Goal: Task Accomplishment & Management: Complete application form

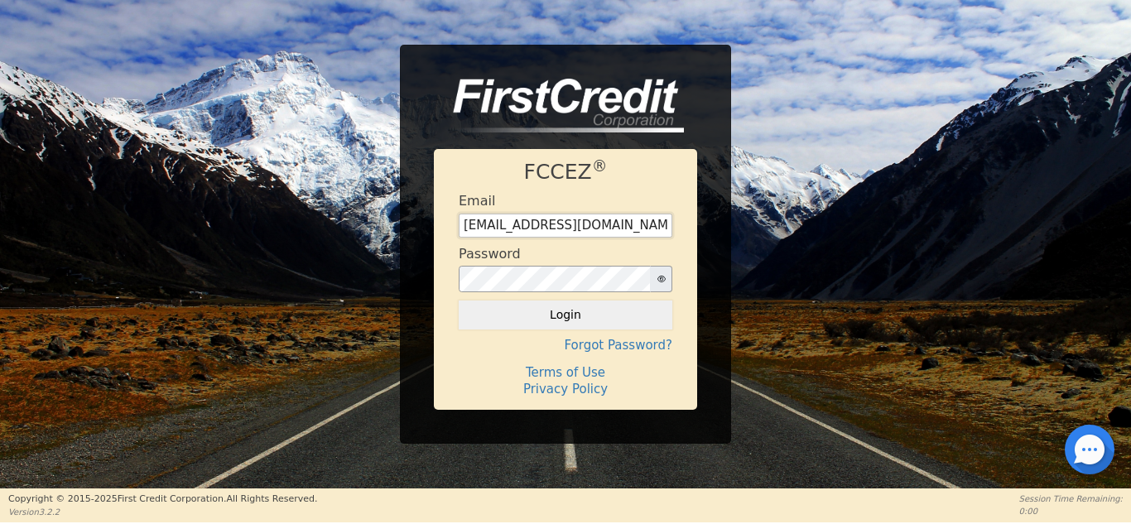
click at [588, 225] on input "[EMAIL_ADDRESS][DOMAIN_NAME]" at bounding box center [566, 226] width 214 height 25
click at [601, 230] on input "[EMAIL_ADDRESS][DOMAIN_NAME]" at bounding box center [566, 226] width 214 height 25
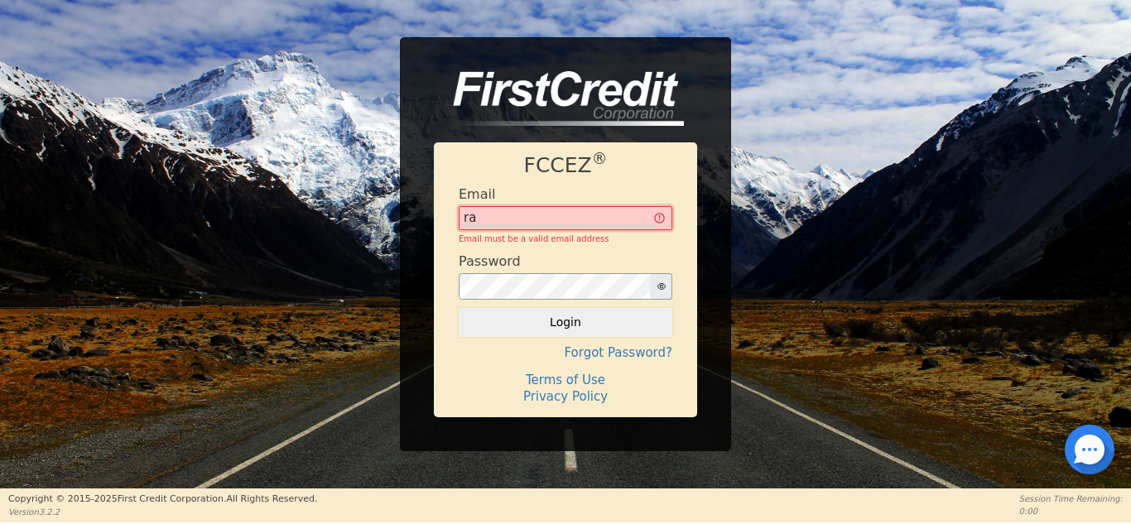
type input "r"
paste input "Branch Name Size Style [PERSON_NAME] XL M [PERSON_NAME] L M ..."
click at [556, 219] on input "text" at bounding box center [566, 218] width 214 height 25
click at [651, 218] on input "text" at bounding box center [566, 218] width 214 height 25
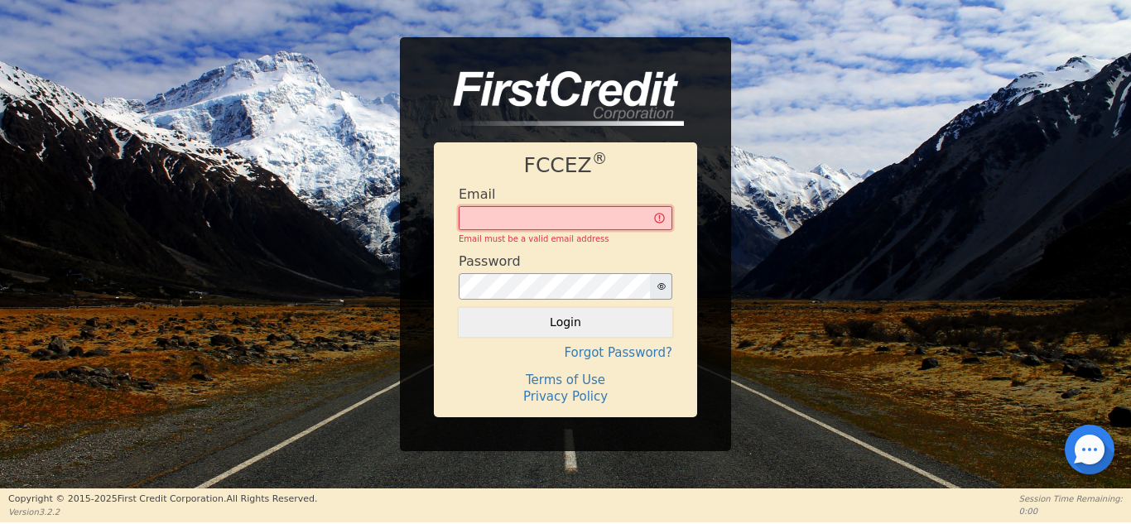
click at [646, 218] on input "text" at bounding box center [566, 218] width 214 height 25
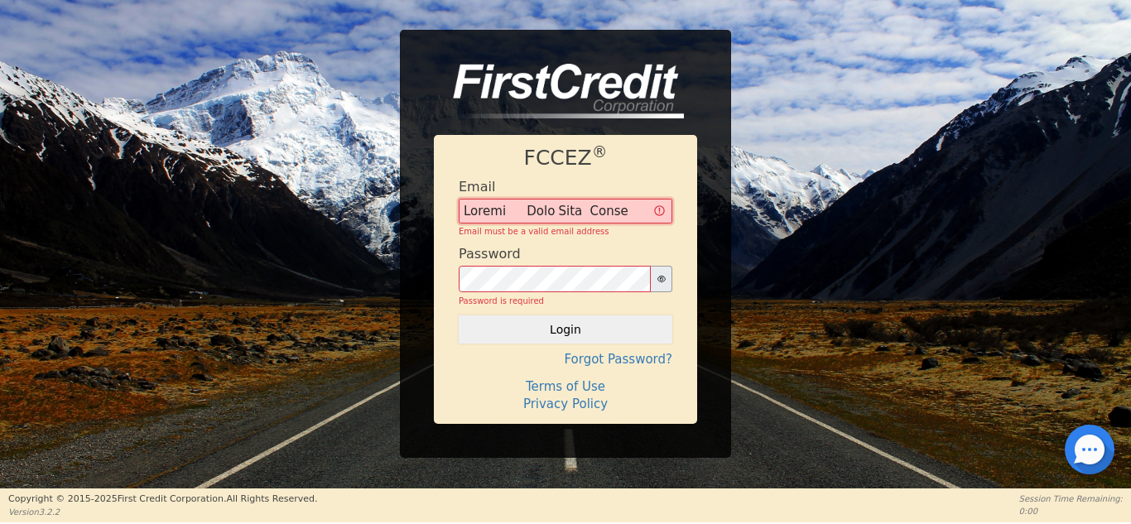
click at [603, 214] on input "text" at bounding box center [566, 211] width 214 height 25
click at [629, 208] on input "text" at bounding box center [566, 211] width 214 height 25
click at [498, 209] on input "text" at bounding box center [566, 211] width 214 height 25
click at [507, 214] on input "text" at bounding box center [566, 211] width 214 height 25
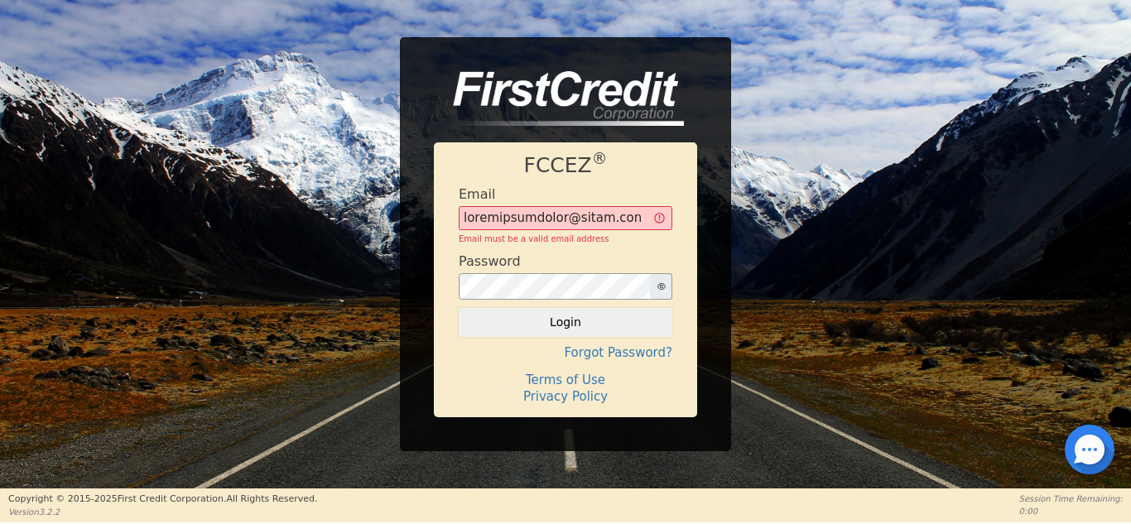
click at [657, 288] on icon "button" at bounding box center [661, 286] width 8 height 8
click at [479, 334] on button "Login" at bounding box center [566, 322] width 214 height 28
click at [517, 317] on button "Login" at bounding box center [566, 322] width 214 height 28
click at [618, 218] on input "text" at bounding box center [566, 218] width 214 height 25
click at [671, 247] on form "Email Email must be a valid email address Password Login" at bounding box center [566, 261] width 214 height 151
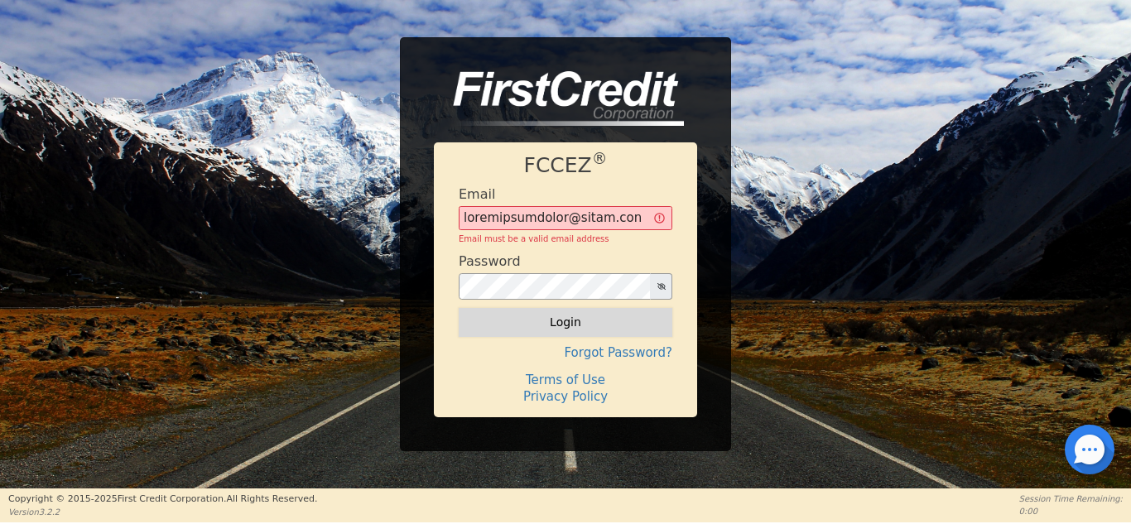
click at [566, 324] on button "Login" at bounding box center [566, 322] width 214 height 28
click at [565, 328] on button "Login" at bounding box center [566, 322] width 214 height 28
click at [473, 220] on input "text" at bounding box center [566, 218] width 214 height 25
click at [565, 261] on div "Password" at bounding box center [566, 276] width 214 height 46
click at [635, 210] on input "text" at bounding box center [566, 218] width 214 height 25
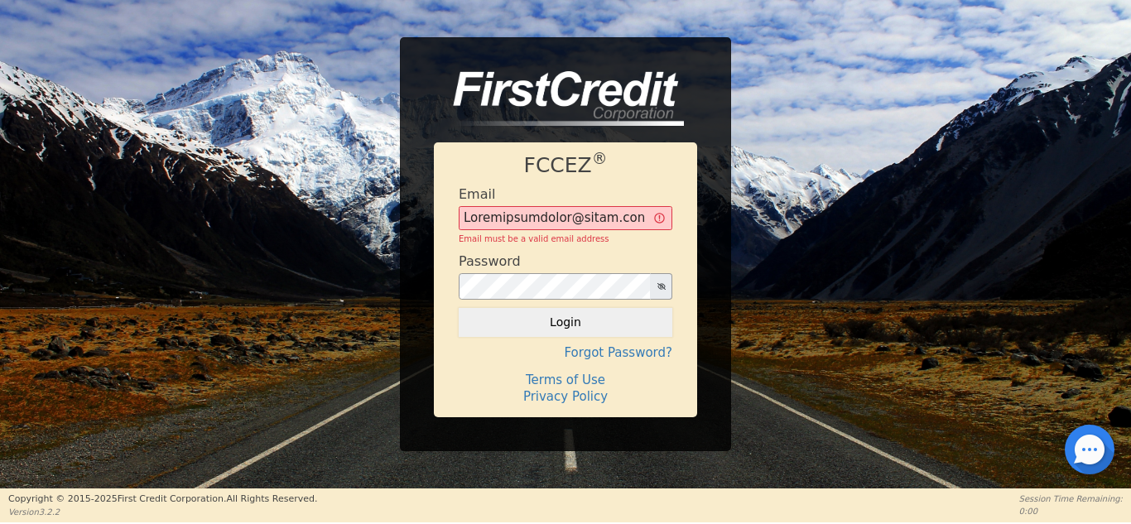
click at [622, 238] on div "Email must be a valid email address" at bounding box center [566, 239] width 214 height 12
click at [578, 315] on button "Login" at bounding box center [566, 322] width 214 height 28
click at [571, 314] on button "Login" at bounding box center [566, 322] width 214 height 28
click at [660, 221] on input "text" at bounding box center [566, 218] width 214 height 25
click at [620, 226] on input "text" at bounding box center [566, 218] width 214 height 25
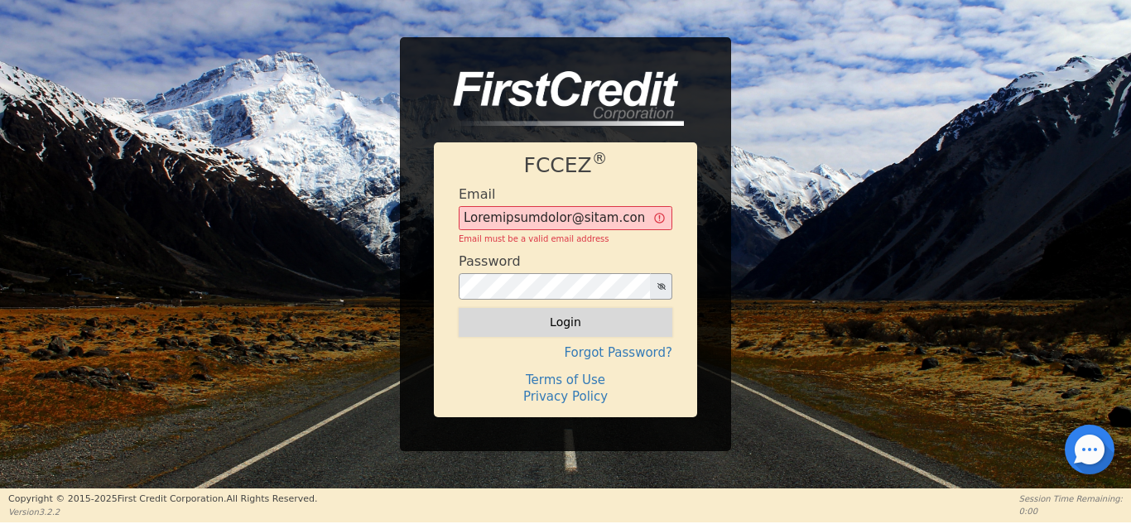
click at [574, 329] on button "Login" at bounding box center [566, 322] width 214 height 28
click at [624, 221] on input "text" at bounding box center [566, 218] width 214 height 25
type input "[PERSON_NAME] XL M [PERSON_NAME] L M ..."
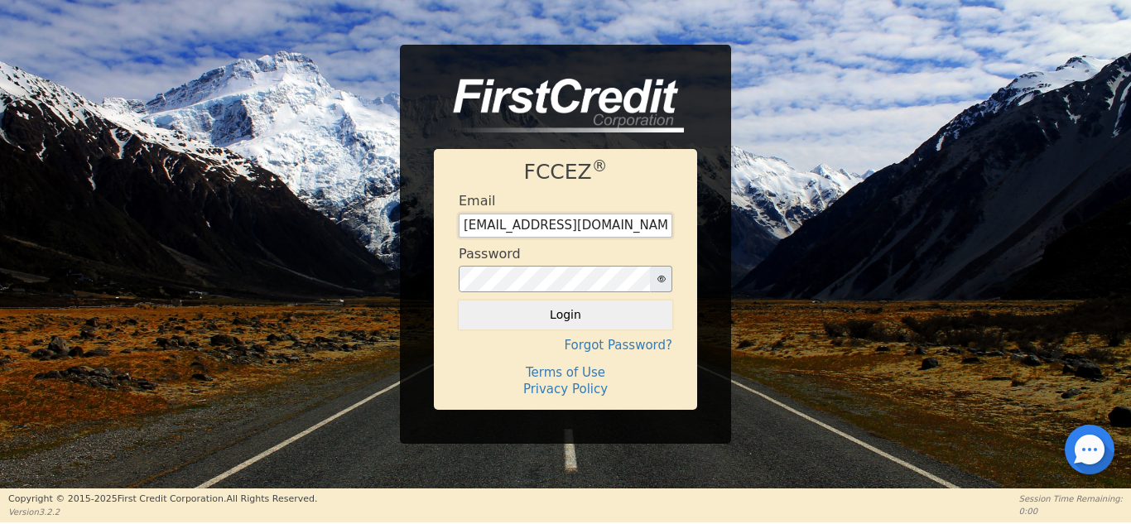
click at [588, 233] on input "[EMAIL_ADDRESS][DOMAIN_NAME]" at bounding box center [566, 226] width 214 height 25
click at [612, 224] on input "[EMAIL_ADDRESS][DOMAIN_NAME]" at bounding box center [566, 226] width 214 height 25
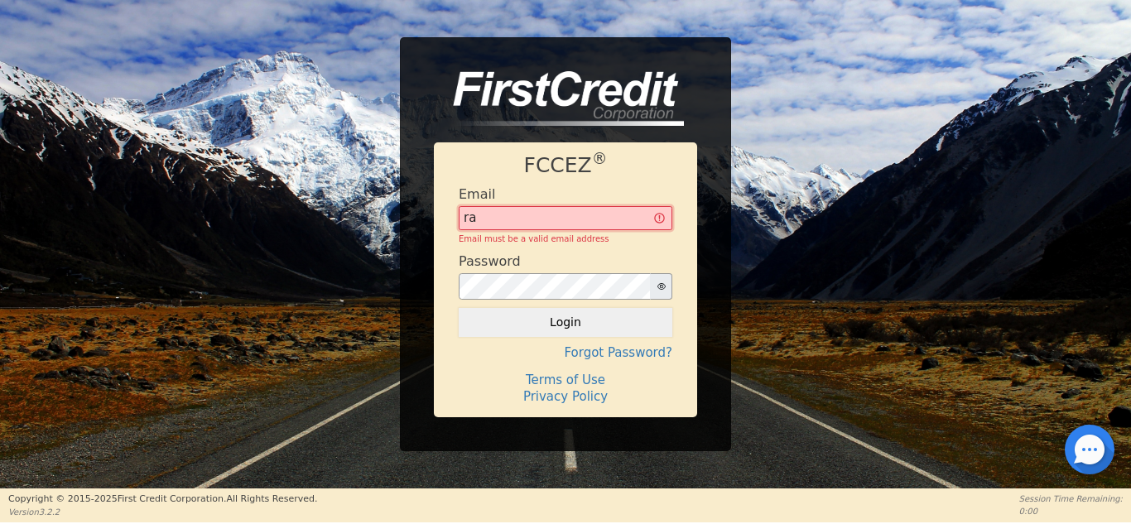
type input "r"
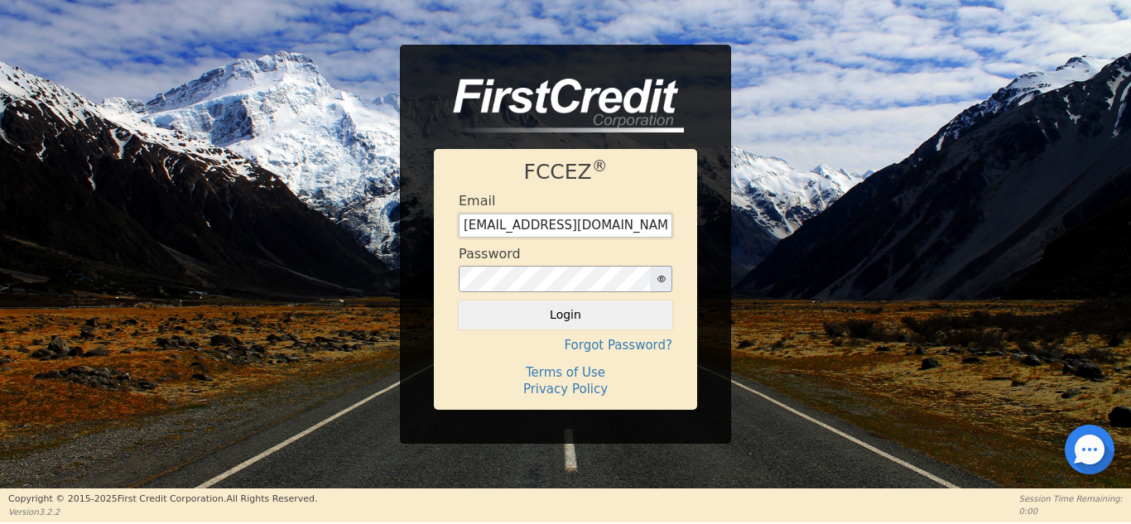
type input "pureairconcepts@gmail.com"
click at [657, 278] on icon "button" at bounding box center [661, 279] width 8 height 8
click at [598, 305] on button "Login" at bounding box center [566, 314] width 214 height 28
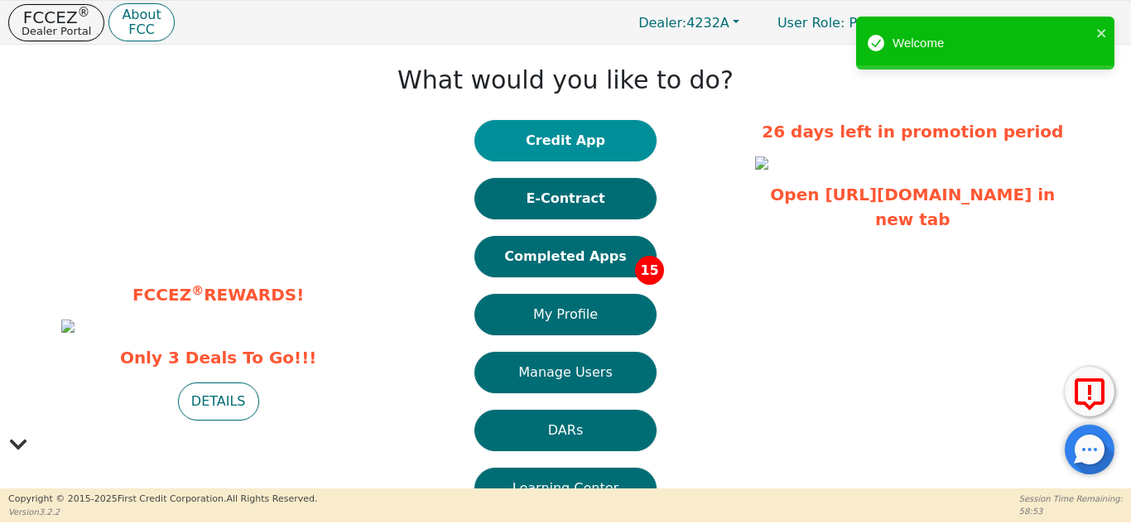
click at [606, 143] on button "Credit App" at bounding box center [565, 140] width 182 height 41
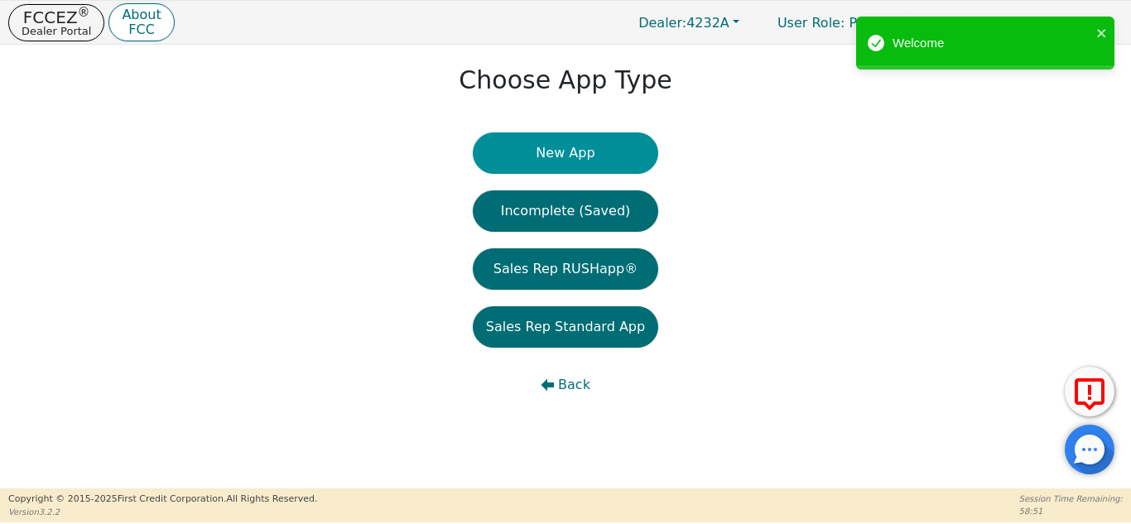
click at [570, 161] on button "New App" at bounding box center [565, 152] width 185 height 41
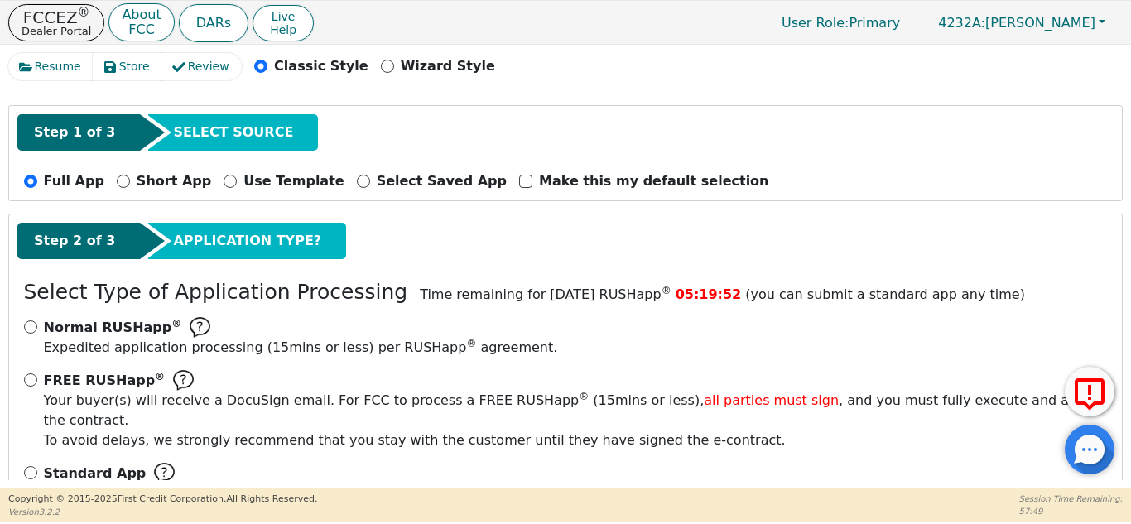
scroll to position [123, 0]
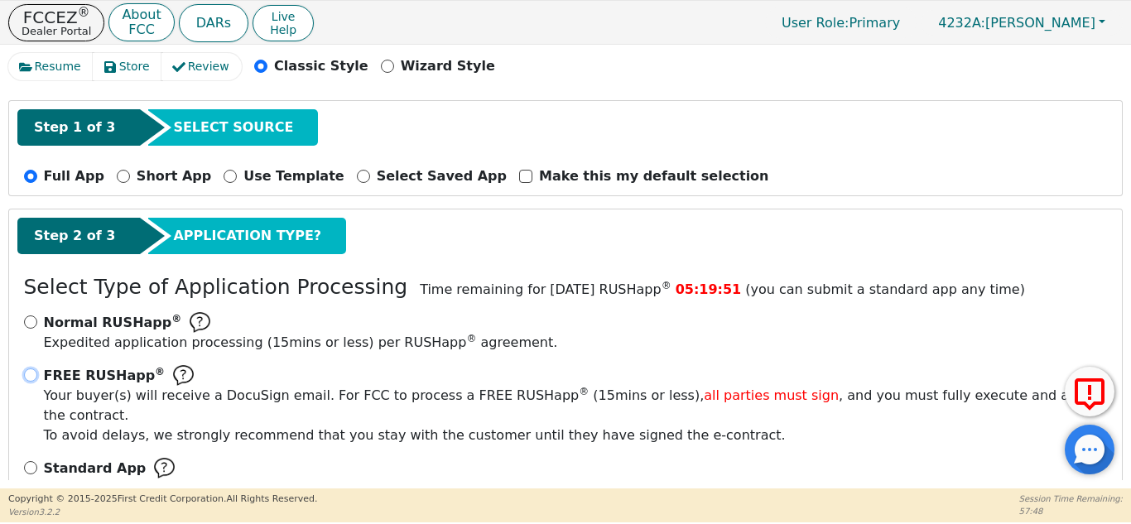
click at [30, 380] on input "FREE RUSHapp ® Your buyer(s) will receive a DocuSign email. For FCC to process …" at bounding box center [30, 374] width 13 height 13
radio input "true"
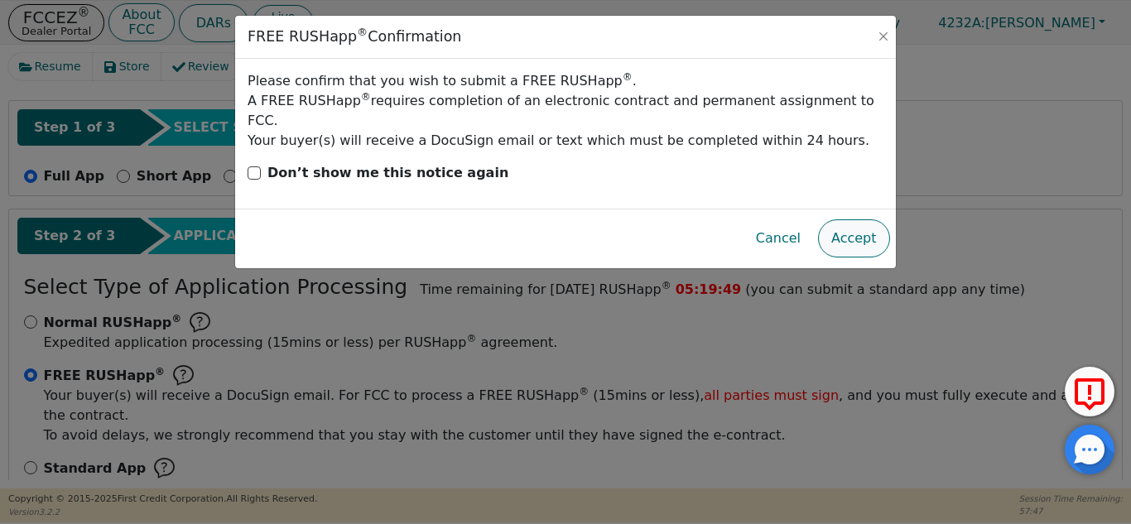
click at [845, 219] on button "Accept" at bounding box center [854, 238] width 72 height 38
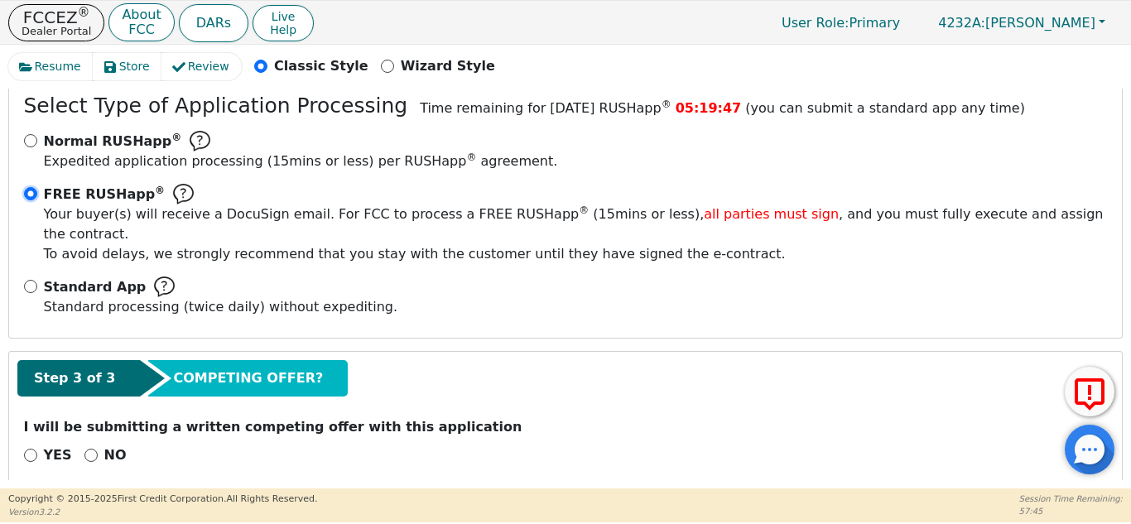
scroll to position [305, 0]
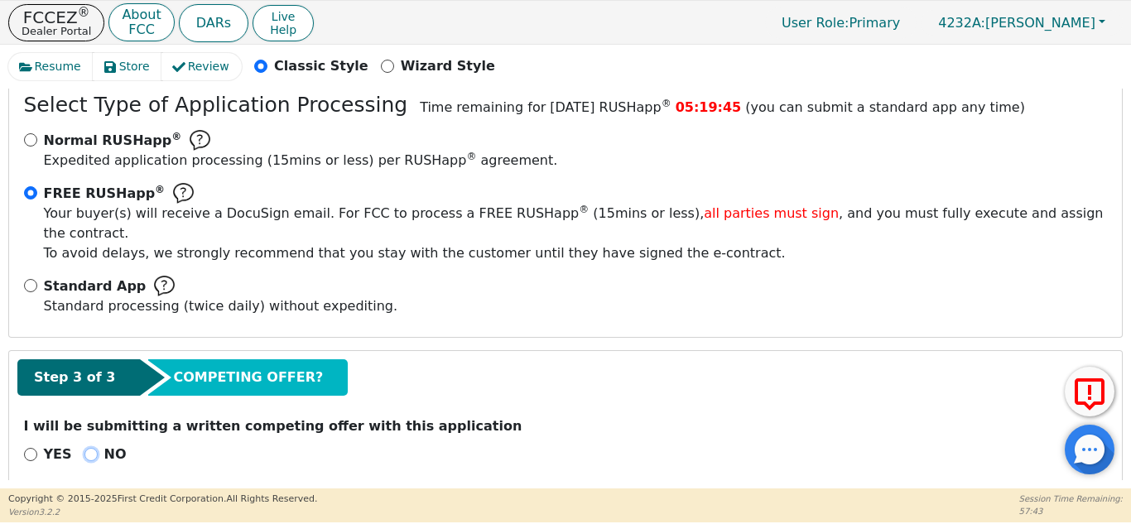
click at [89, 448] on input "NO" at bounding box center [90, 454] width 13 height 13
radio input "true"
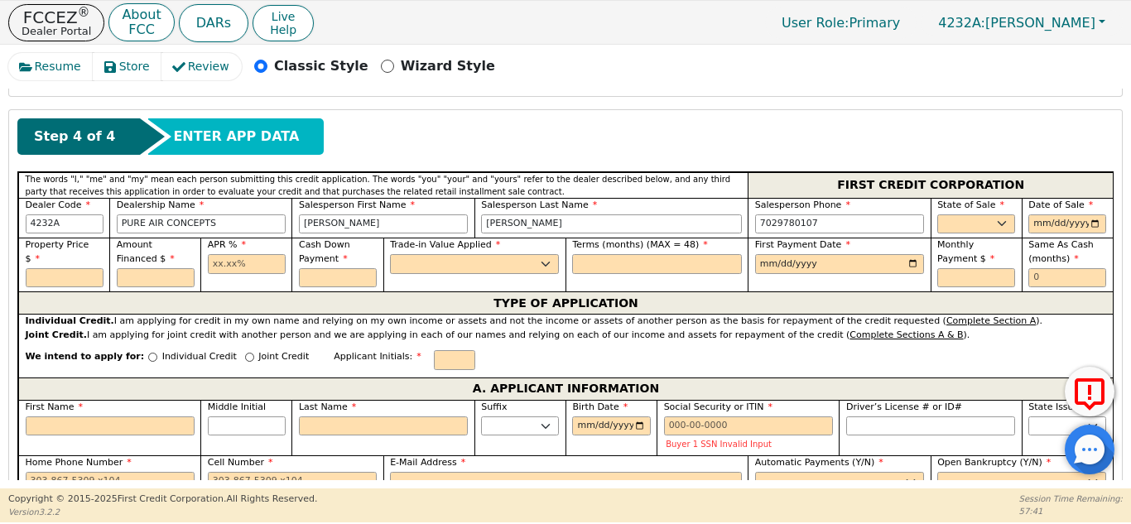
scroll to position [697, 0]
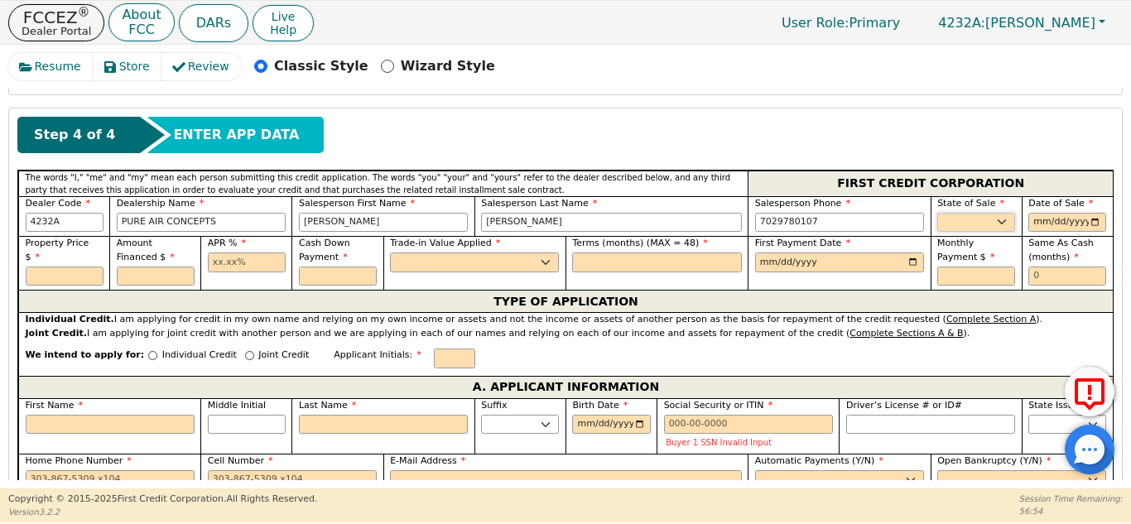
click at [967, 213] on select "AK AL AR AZ CA CO CT DC DE FL GA HI IA ID IL IN KS KY LA MA MD ME MI MN MO MS M…" at bounding box center [976, 223] width 78 height 20
select select "FL"
click at [937, 213] on select "AK AL AR AZ CA CO CT DC DE FL GA HI IA ID IL IN KS KY LA MA MD ME MI MN MO MS M…" at bounding box center [976, 223] width 78 height 20
click at [1073, 213] on input "date" at bounding box center [1067, 223] width 78 height 20
click at [1034, 213] on input "date" at bounding box center [1067, 223] width 78 height 20
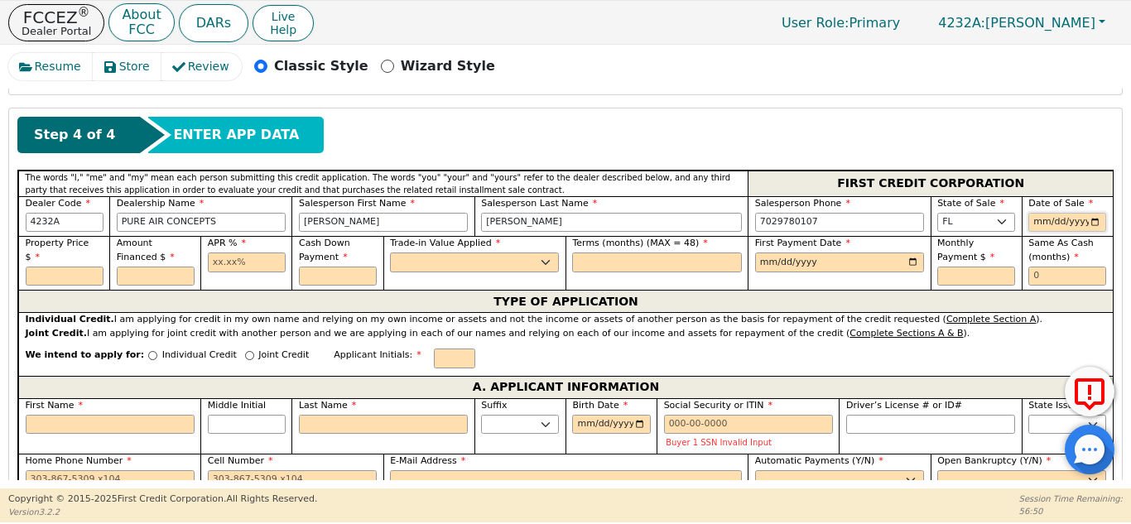
click at [1084, 213] on input "date" at bounding box center [1067, 223] width 78 height 20
click at [1092, 213] on input "date" at bounding box center [1067, 223] width 78 height 20
click at [1069, 213] on input "2025-09-04" at bounding box center [1067, 223] width 78 height 20
click at [1093, 213] on input "2025-09-04" at bounding box center [1067, 223] width 78 height 20
type input "2025-09-05"
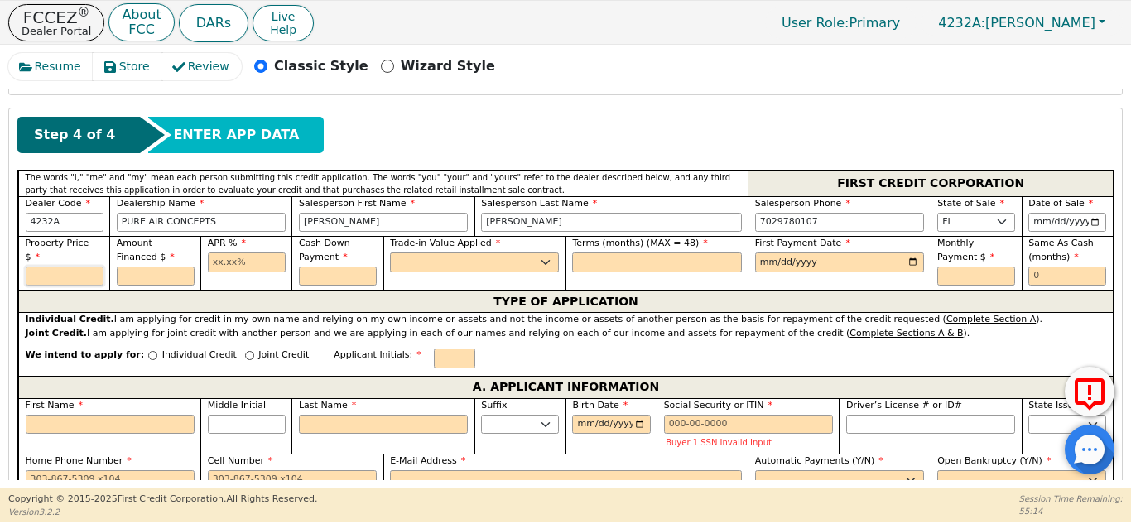
click at [85, 267] on input "text" at bounding box center [65, 277] width 78 height 20
type input "3598.95"
click at [176, 267] on input "text" at bounding box center [156, 277] width 78 height 20
type input "3598.95"
click at [243, 252] on input "text" at bounding box center [247, 262] width 78 height 20
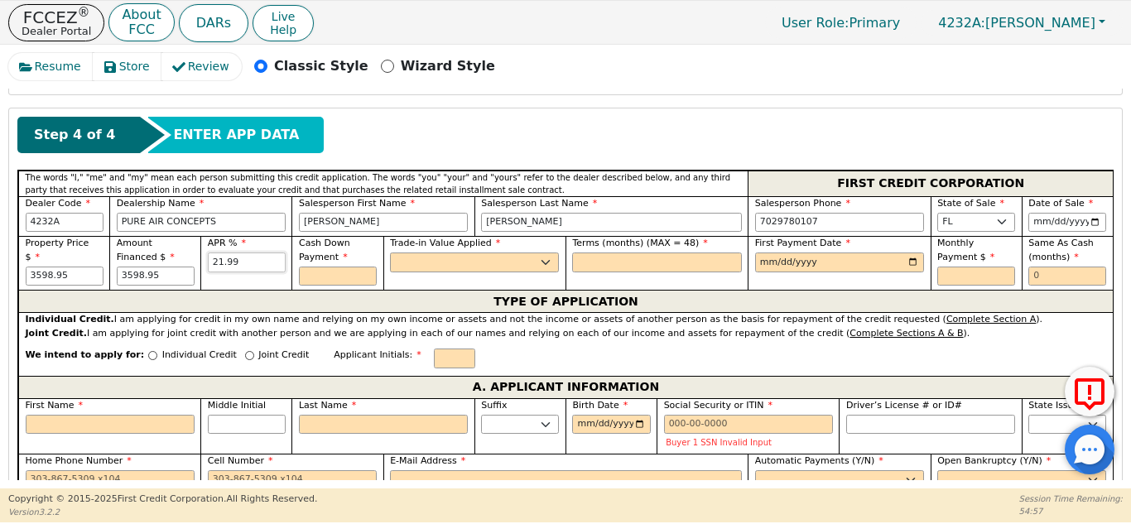
type input "21.99"
click at [318, 267] on input "text" at bounding box center [338, 277] width 78 height 20
click at [468, 252] on select "Yes No" at bounding box center [474, 262] width 169 height 20
type input "450.00"
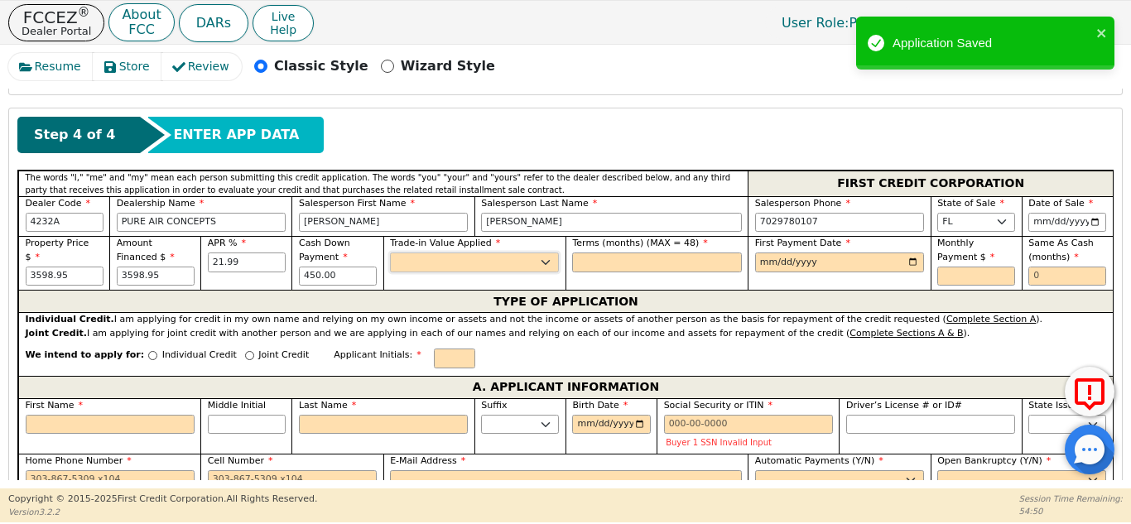
select select "y"
click at [390, 252] on select "Yes No" at bounding box center [474, 262] width 169 height 20
click at [631, 252] on input "text" at bounding box center [656, 262] width 169 height 20
type input "48"
click at [801, 252] on input "date" at bounding box center [839, 262] width 169 height 20
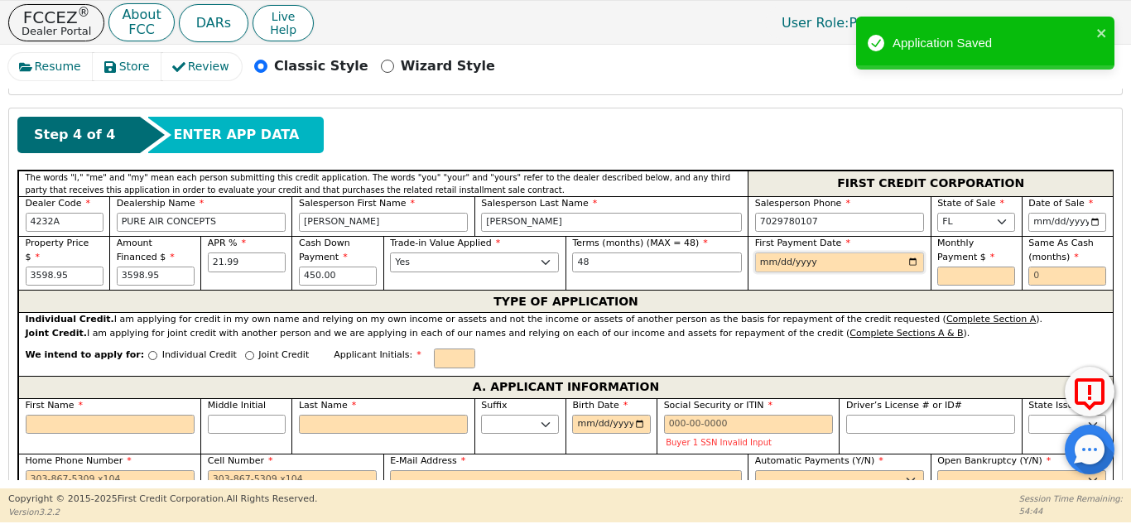
click at [914, 252] on input "date" at bounding box center [839, 262] width 169 height 20
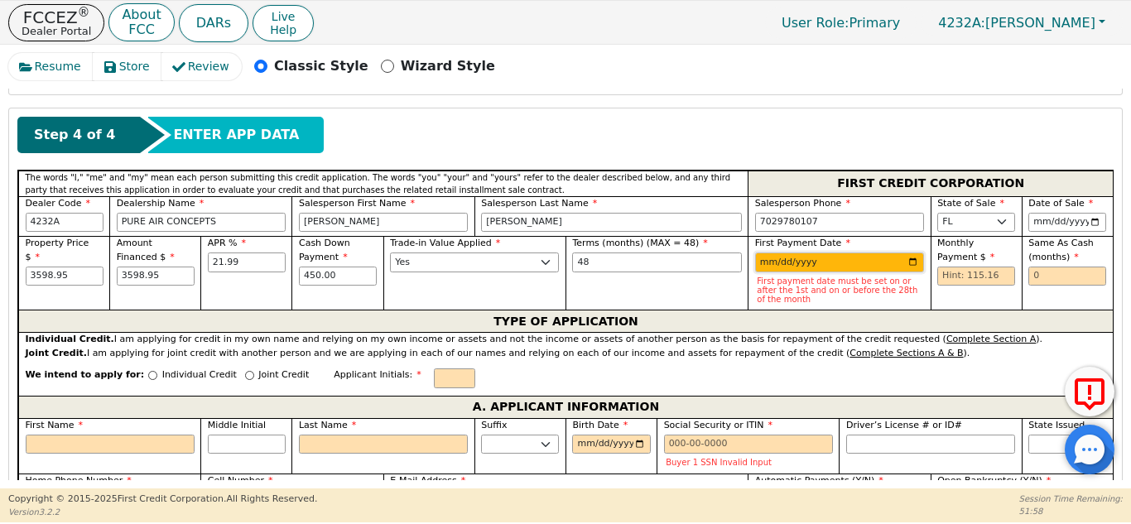
click at [910, 252] on input "2025-10-31" at bounding box center [839, 262] width 169 height 20
type input "2025-10-28"
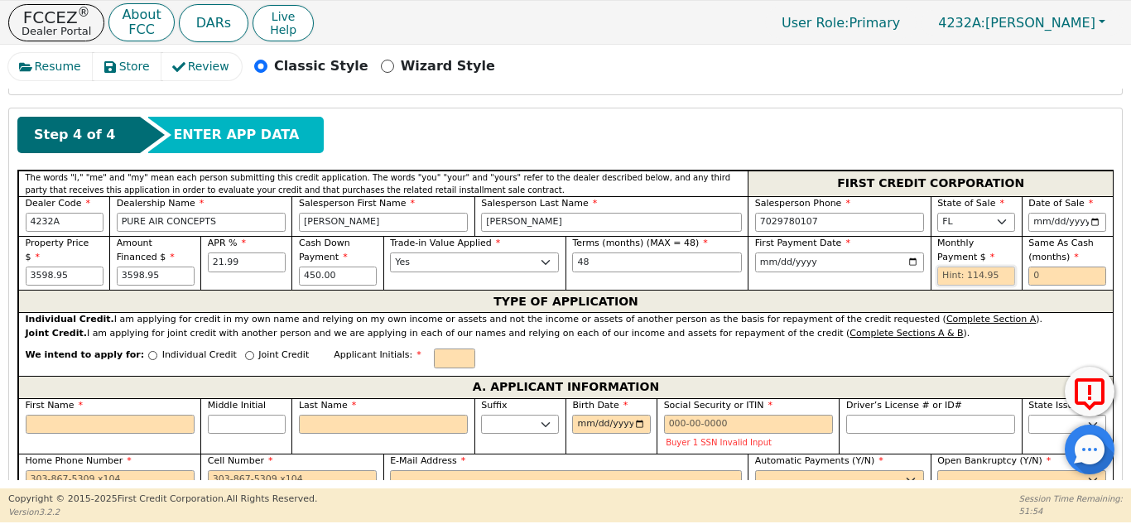
click at [985, 267] on input "text" at bounding box center [976, 277] width 78 height 20
type input "114.95"
click at [1070, 267] on input "text" at bounding box center [1067, 277] width 78 height 20
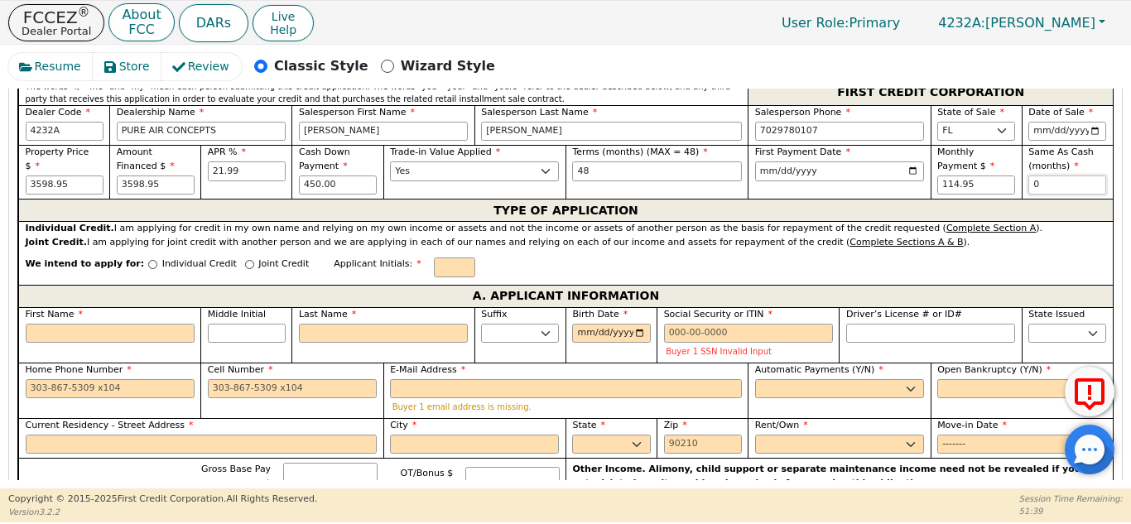
scroll to position [810, 0]
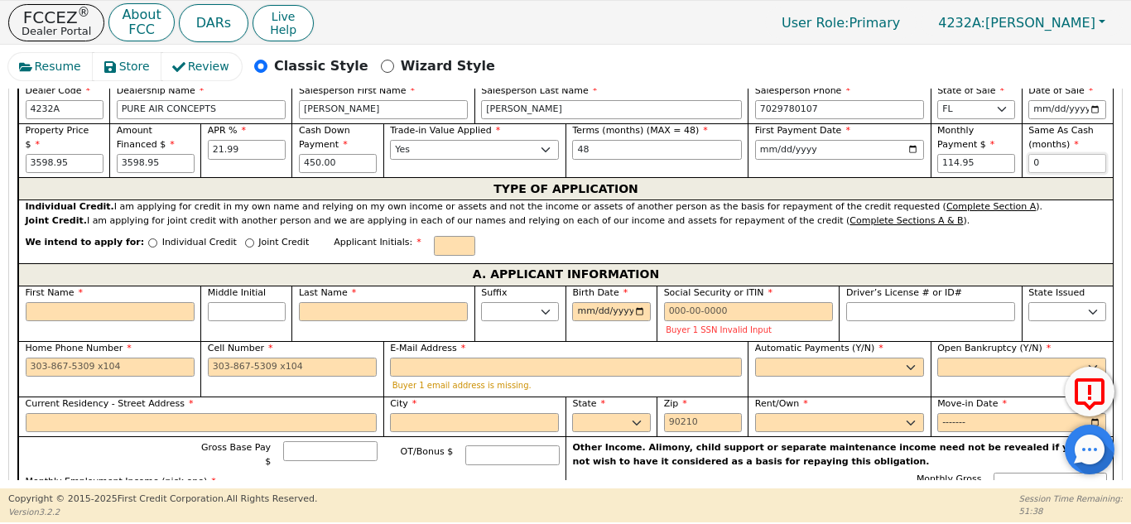
type input "0"
click at [434, 236] on input "text" at bounding box center [454, 246] width 41 height 20
click at [258, 236] on label "Joint Credit" at bounding box center [283, 247] width 50 height 22
click at [245, 238] on input "Joint Credit" at bounding box center [249, 242] width 9 height 9
radio input "true"
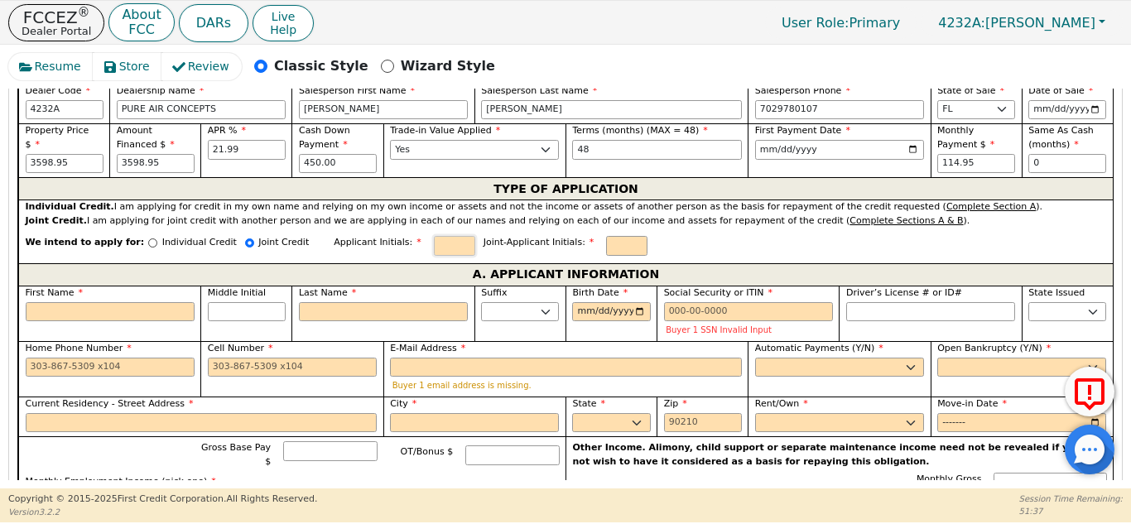
click at [434, 236] on input "text" at bounding box center [454, 246] width 41 height 20
click at [606, 236] on input "text" at bounding box center [626, 246] width 41 height 20
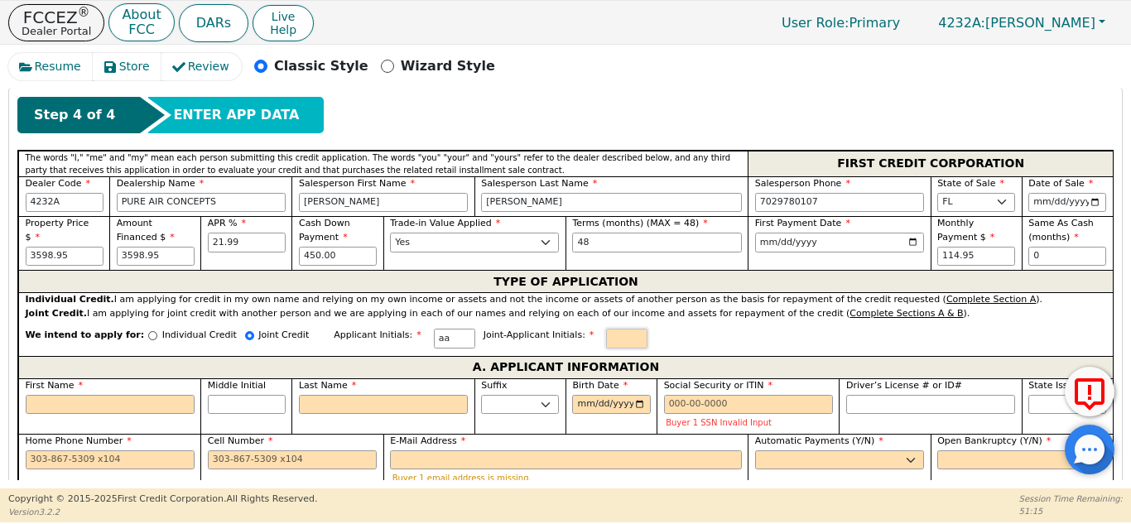
scroll to position [710, 0]
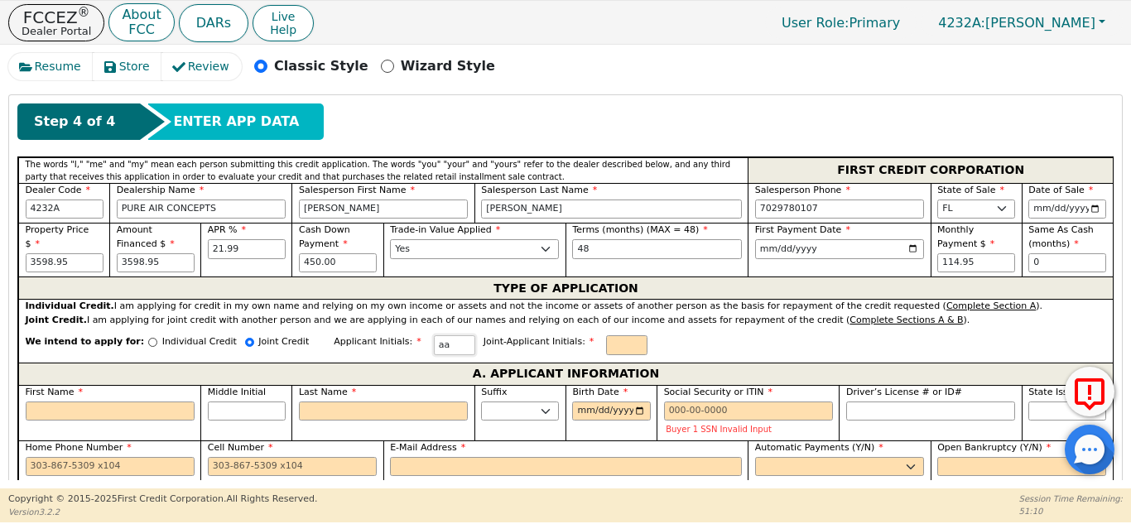
click at [434, 335] on input "aa" at bounding box center [454, 345] width 41 height 20
type input "ad"
click at [606, 335] on input "text" at bounding box center [626, 345] width 41 height 20
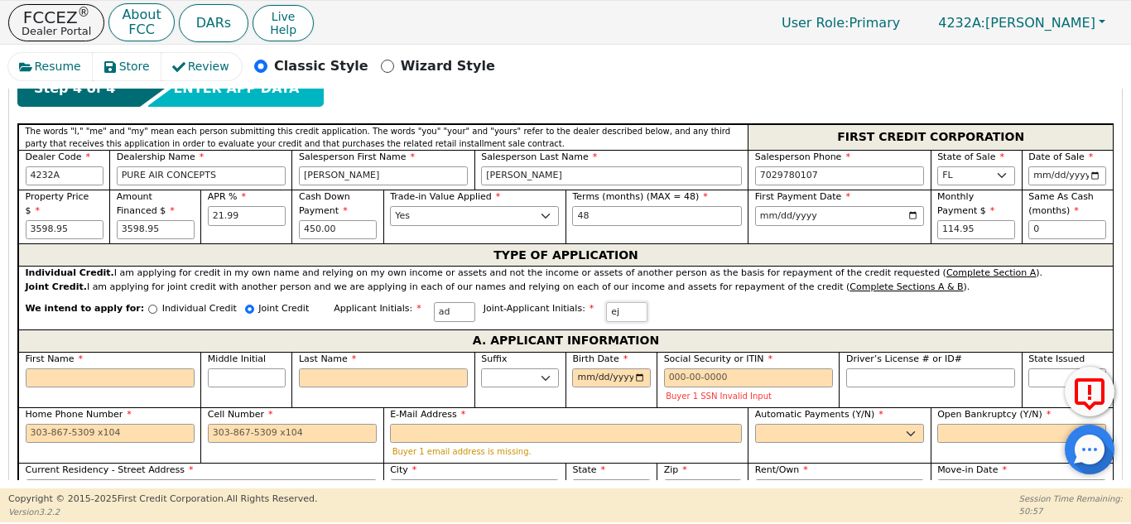
scroll to position [749, 0]
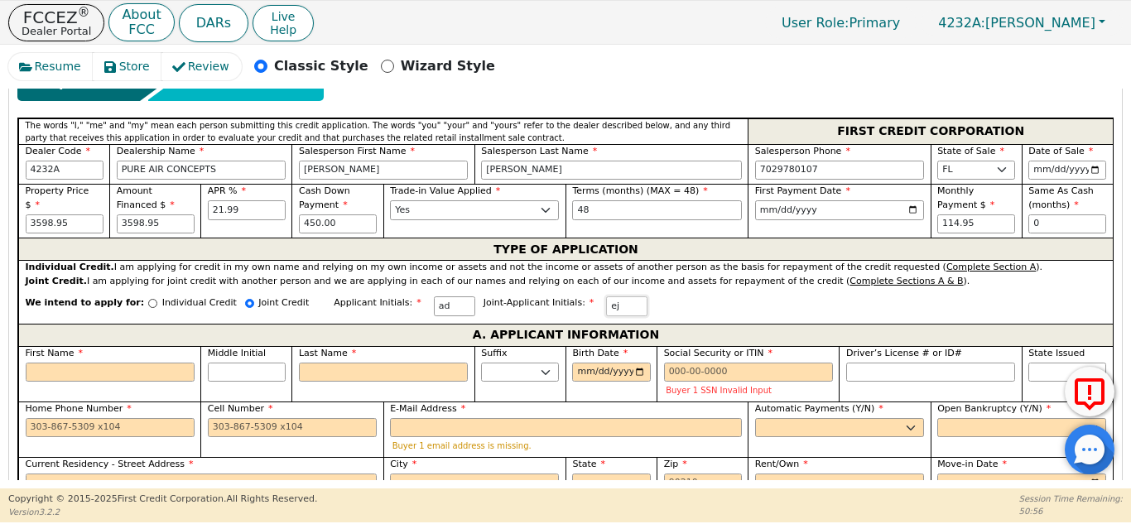
type input "ej"
click at [147, 363] on input "First Name" at bounding box center [110, 373] width 169 height 20
type input "A"
type input "a"
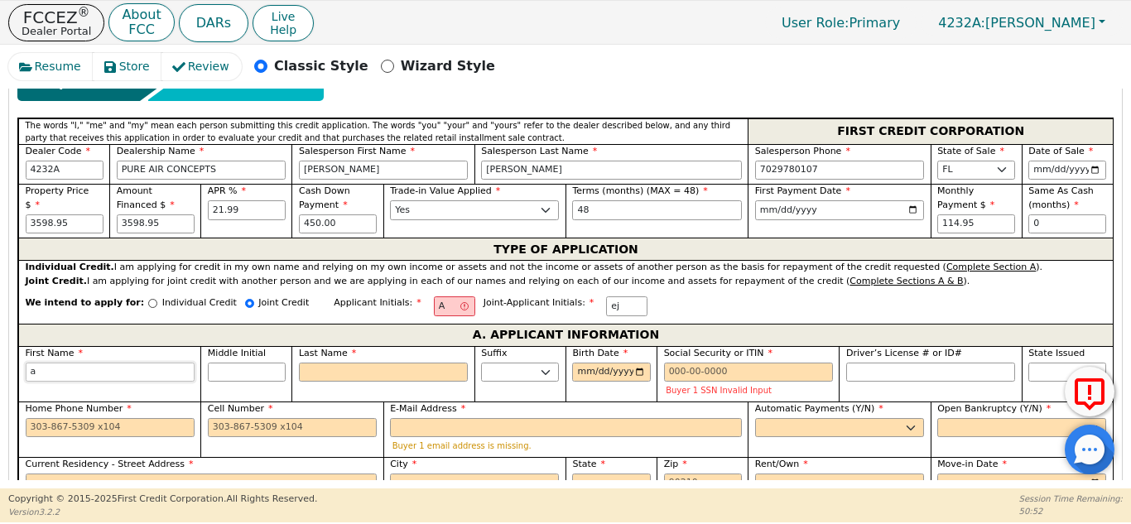
type input "al"
type input "ali"
type input "alix"
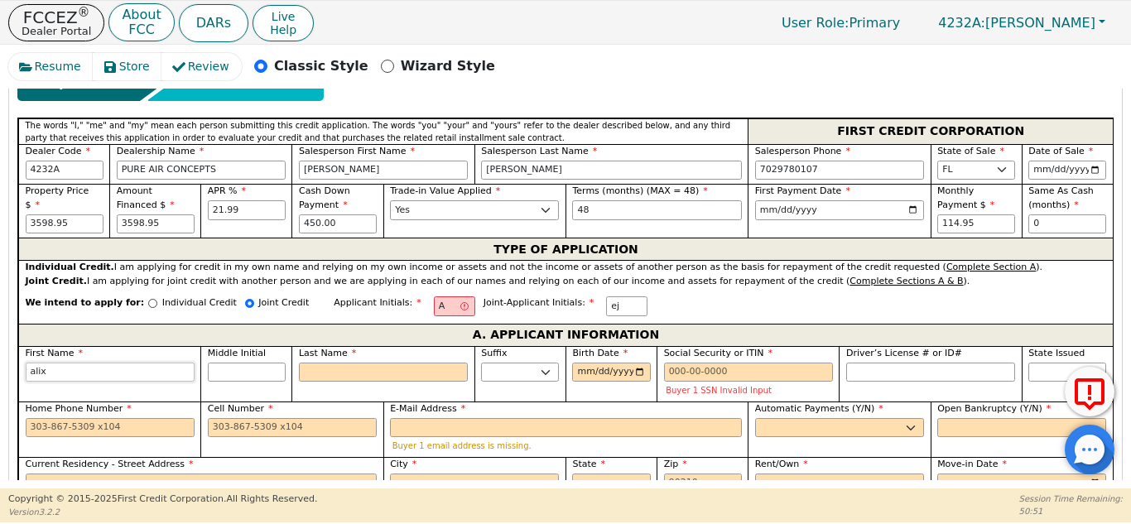
type input "alix"
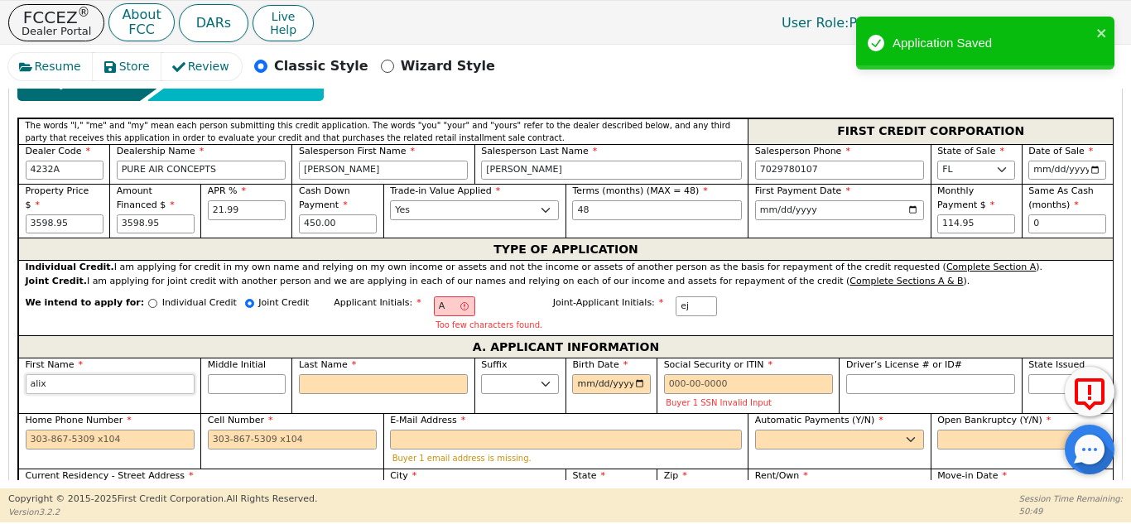
type input "ali"
type input "aliz"
type input "aliza"
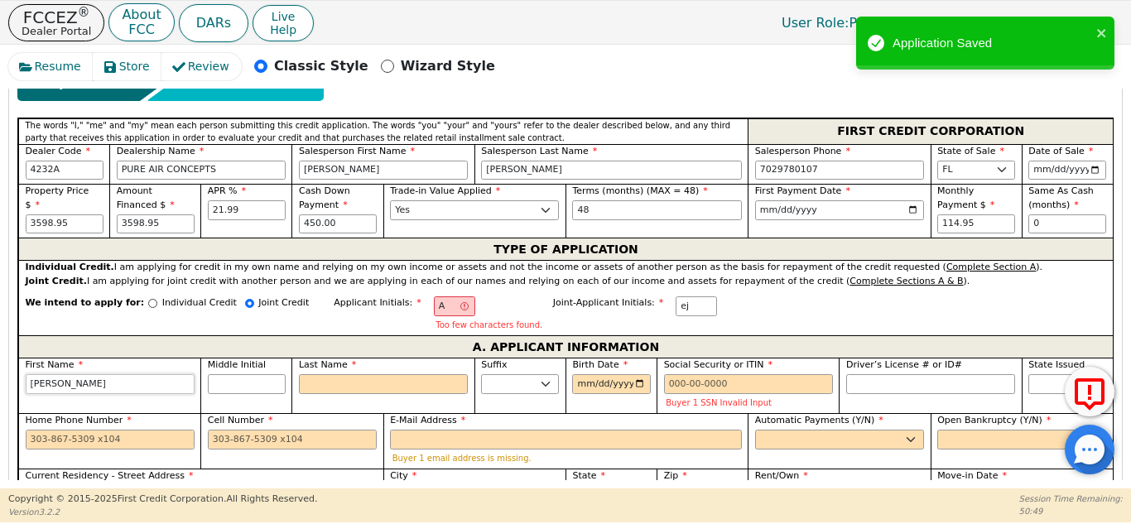
type input "aliza"
type input "alizab"
type input "alizabe"
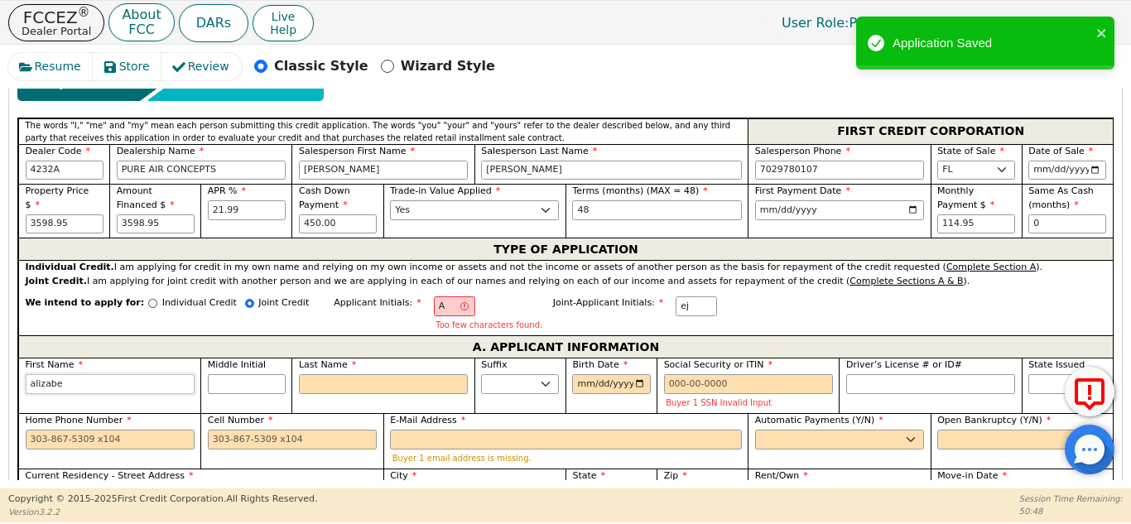
type input "alizabet"
type input "alizabeth"
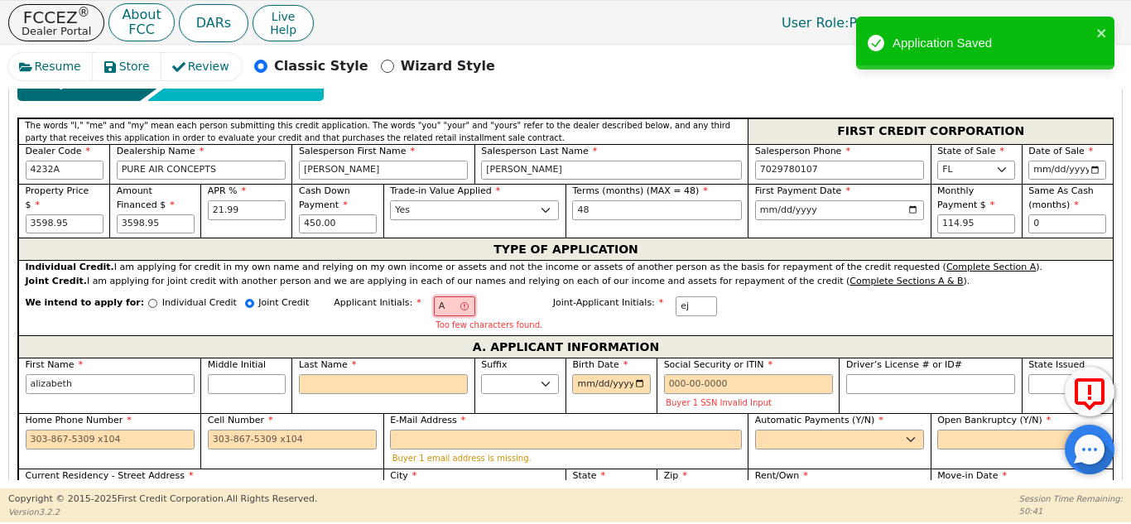
click at [434, 296] on input "A" at bounding box center [454, 306] width 41 height 20
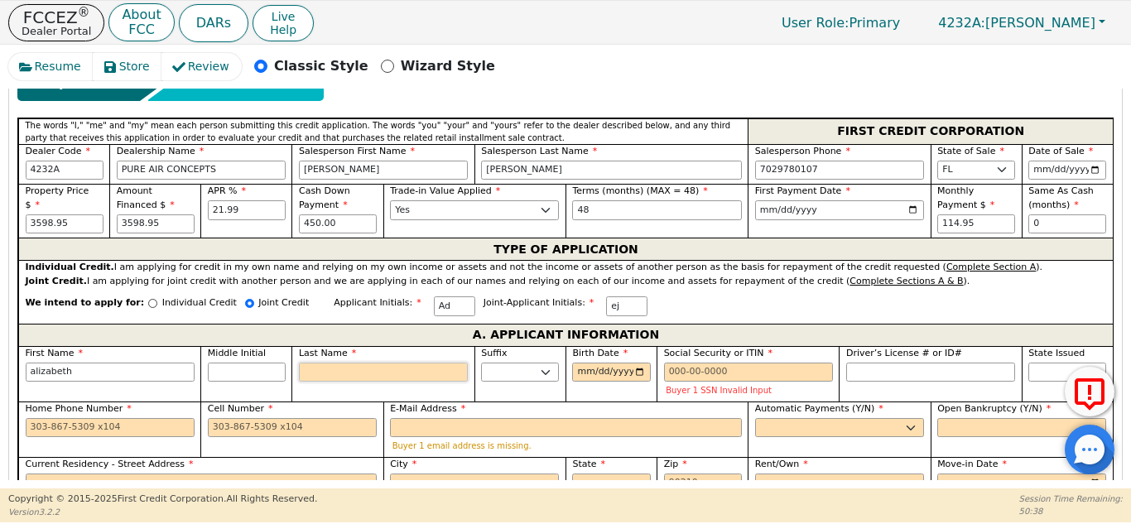
click at [332, 363] on input "Last Name" at bounding box center [383, 373] width 169 height 20
type input "AD"
type input "d"
type input "alizabeth d"
type input "do"
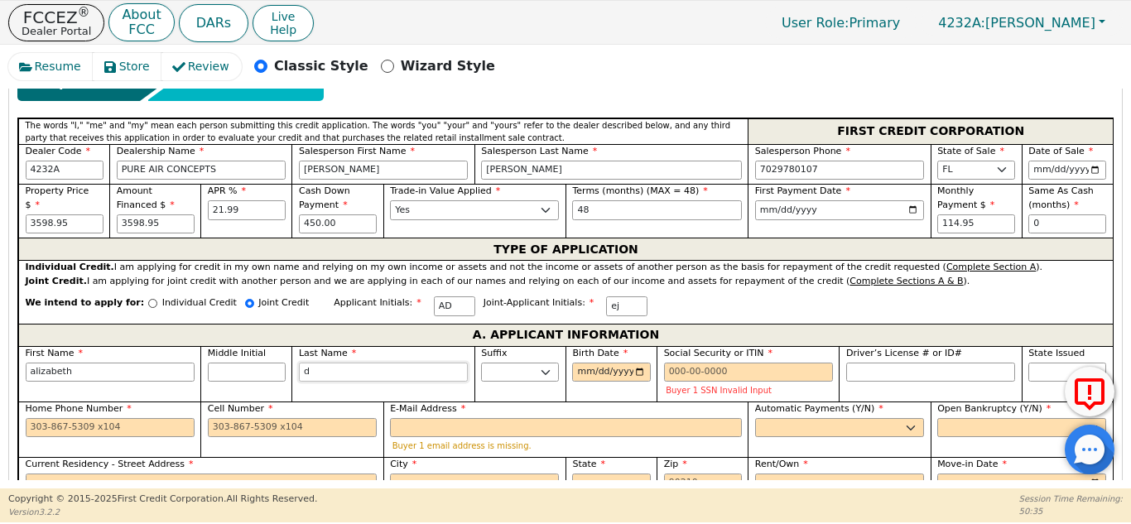
type input "alizabeth do"
type input "dou"
type input "alizabeth dou"
type input "dout"
type input "alizabeth dout"
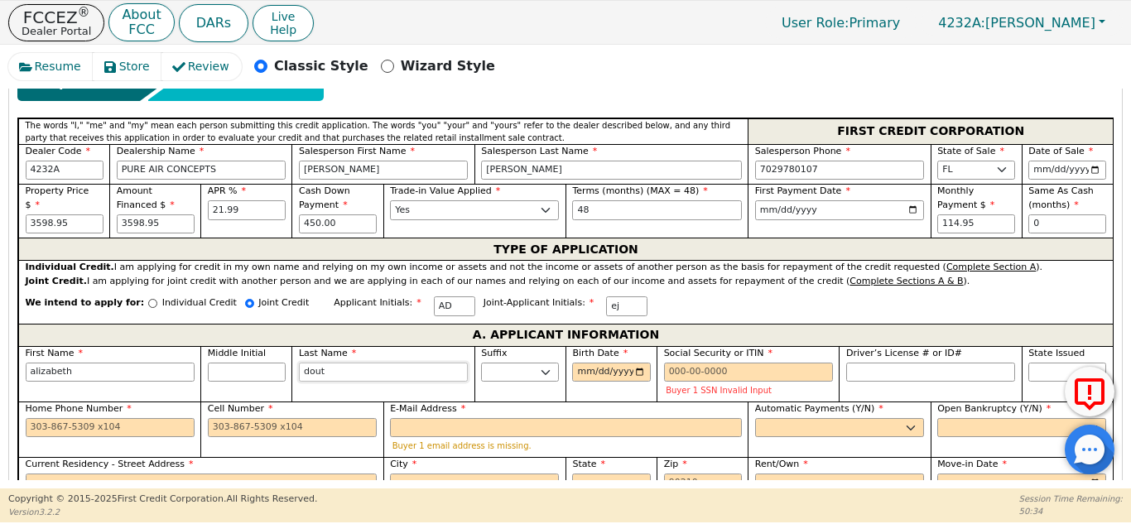
type input "doutr"
type input "alizabeth doutr"
type input "doutre"
type input "alizabeth doutre"
type input "doutre"
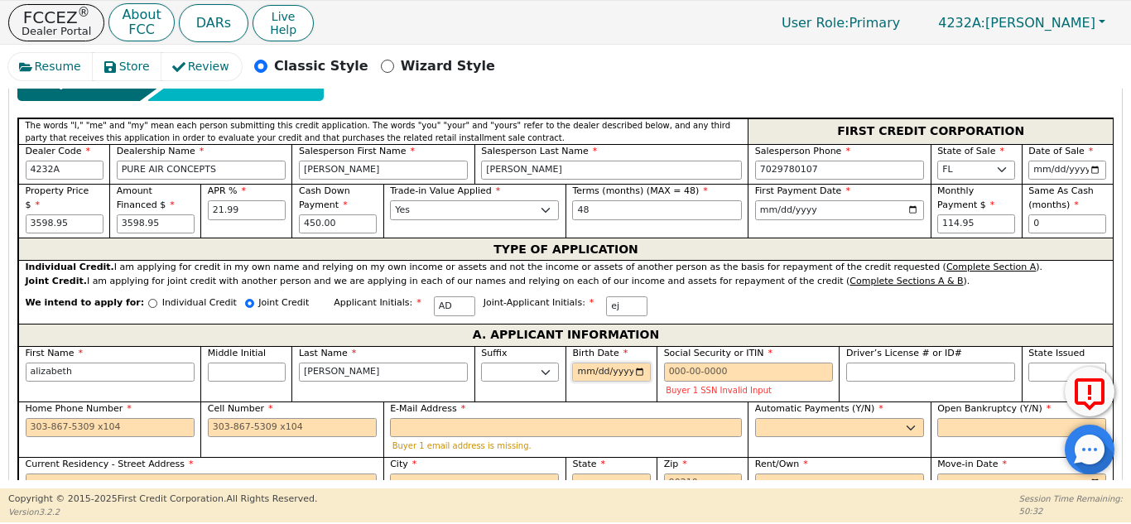
click at [584, 363] on input "Birth Date" at bounding box center [611, 373] width 78 height 20
click at [640, 363] on input "Birth Date" at bounding box center [611, 373] width 78 height 20
click at [636, 363] on input "2025-10-12" at bounding box center [611, 373] width 78 height 20
click at [619, 363] on input "2025-10-12" at bounding box center [611, 373] width 78 height 20
type input "1989-10-19"
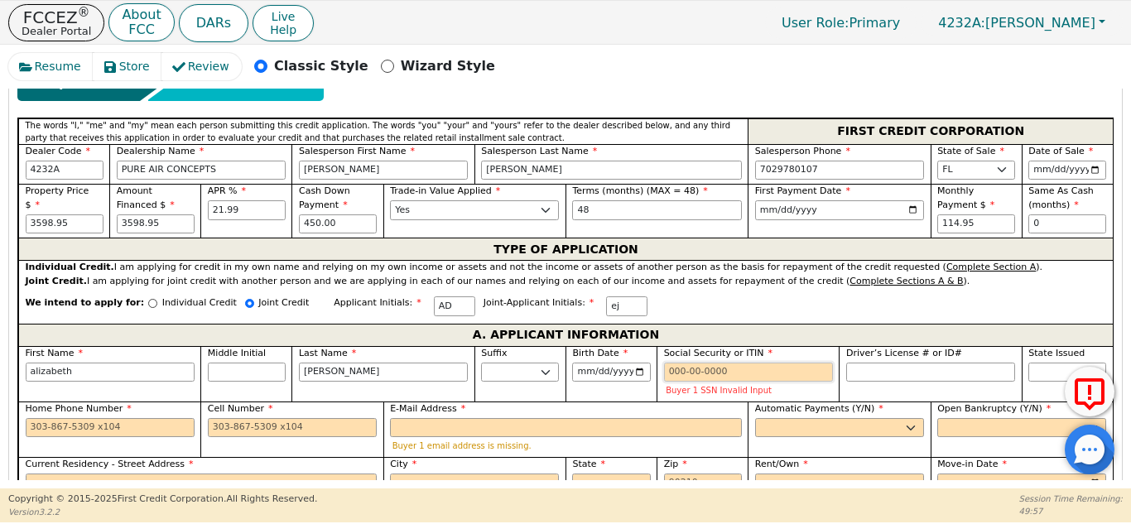
click at [759, 363] on input "Social Security or ITIN" at bounding box center [748, 373] width 169 height 20
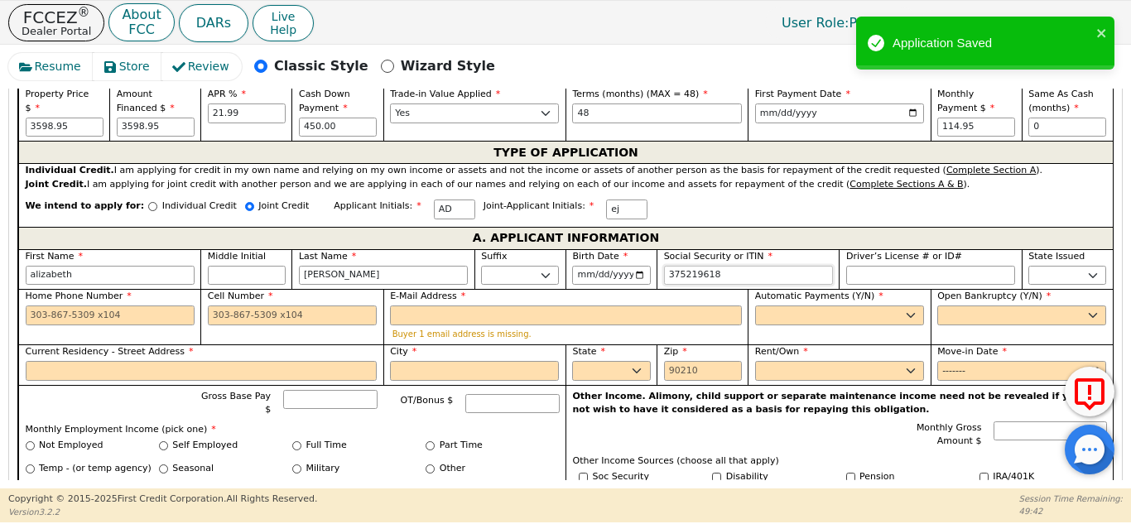
scroll to position [848, 0]
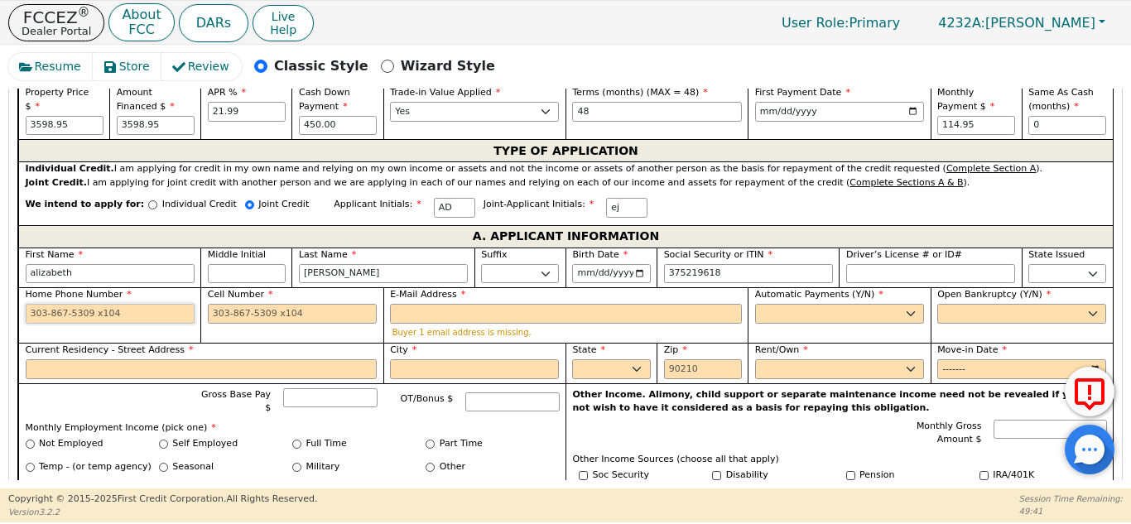
click at [140, 304] on input "Home Phone Number" at bounding box center [110, 314] width 169 height 20
type input "***-**-9618"
click at [305, 304] on input "Cell Number" at bounding box center [292, 314] width 169 height 20
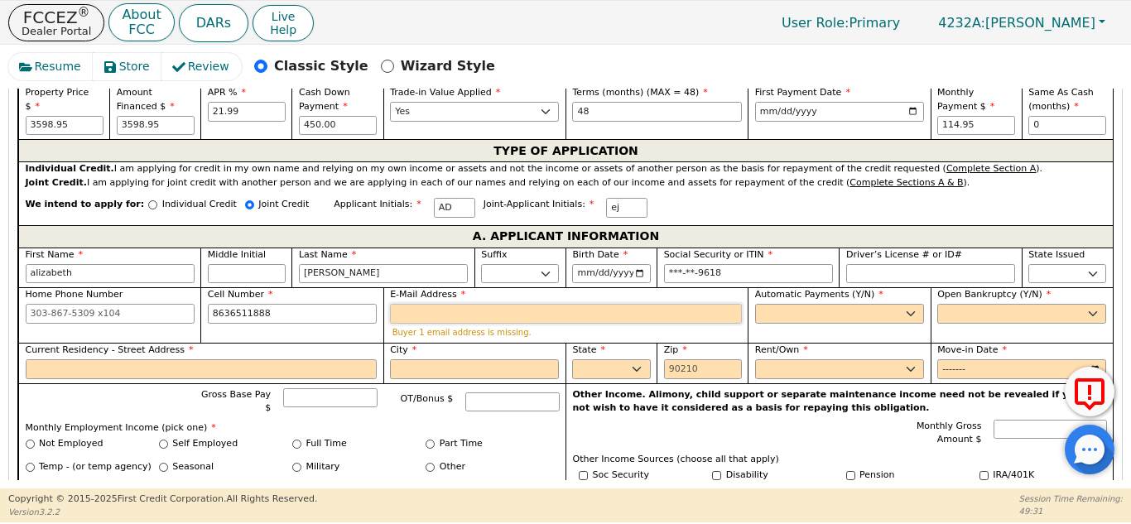
click at [486, 304] on input "E-Mail Address" at bounding box center [566, 314] width 352 height 20
type input "863-651-1888"
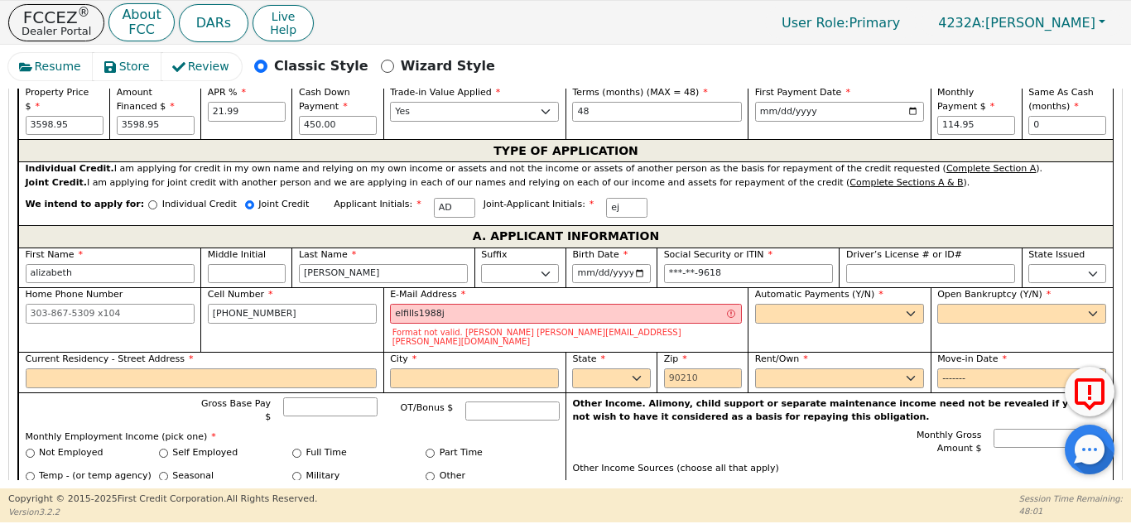
click at [1130, 313] on div "Resume Store Review Classic Style Wizard Style Back Submit an Application Selec…" at bounding box center [565, 267] width 1131 height 444
click at [532, 304] on input "elfills1988j" at bounding box center [566, 314] width 352 height 20
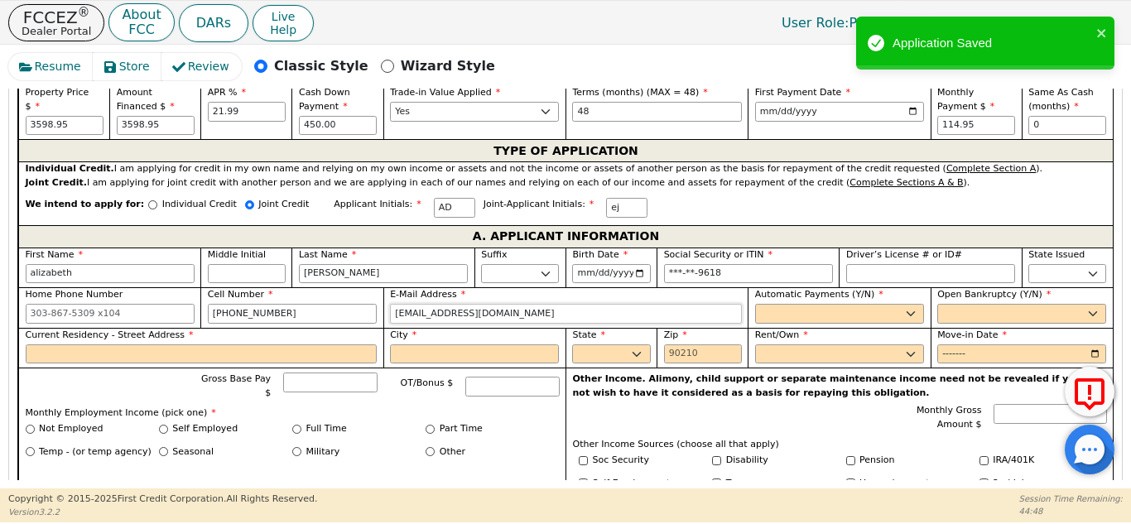
type input "elfills1988j@gmail.com"
click at [775, 304] on select "Yes No" at bounding box center [839, 314] width 169 height 20
select select "y"
click at [755, 304] on select "Yes No" at bounding box center [839, 314] width 169 height 20
type input "alizabeth doutre"
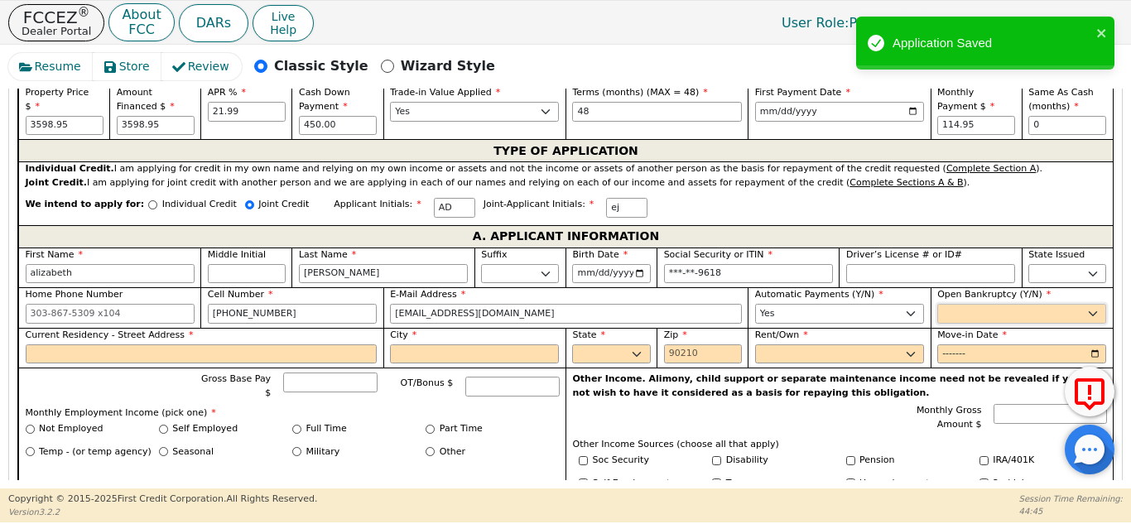
click at [992, 304] on select "Yes No" at bounding box center [1021, 314] width 169 height 20
select select "n"
click at [937, 304] on select "Yes No" at bounding box center [1021, 314] width 169 height 20
click at [261, 344] on input "Current Residency - Street Address" at bounding box center [202, 354] width 352 height 20
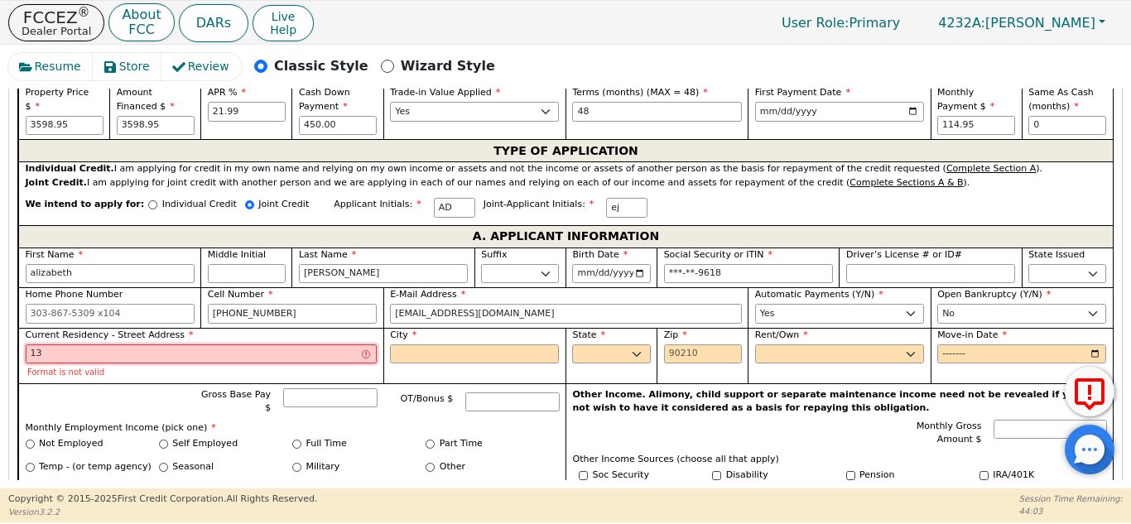
type input "1"
click at [51, 344] on input "1311265" at bounding box center [202, 354] width 352 height 20
click at [74, 344] on input "1311 265" at bounding box center [202, 354] width 352 height 20
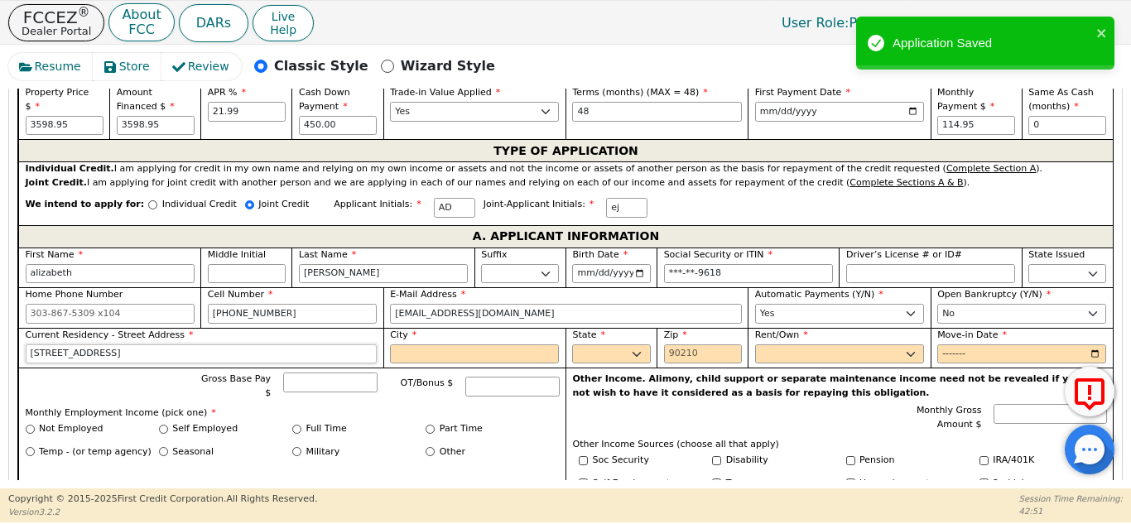
click at [67, 344] on input "1311 265th st northwest" at bounding box center [202, 354] width 352 height 20
click at [161, 344] on input "1311 26th st northwest" at bounding box center [202, 354] width 352 height 20
type input "1311 26th st northwest"
click at [429, 344] on input "City" at bounding box center [474, 354] width 169 height 20
type input "winter haven"
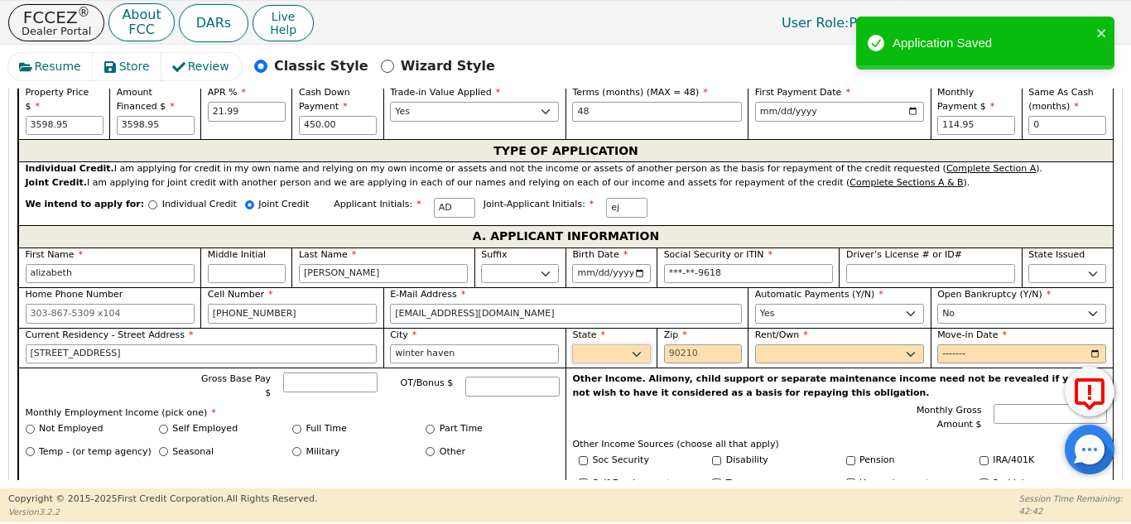
click at [590, 344] on select "AK AL AR AZ CA CO CT DC DE FL GA HI IA ID IL IN KS KY LA MA MD ME MI MN MO MS M…" at bounding box center [611, 354] width 78 height 20
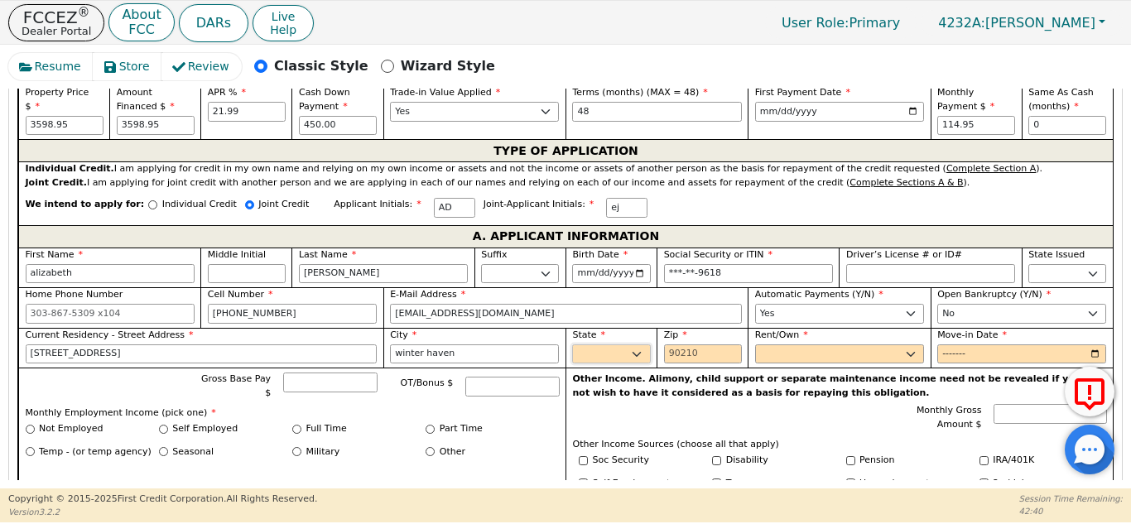
select select "FL"
click at [572, 344] on select "AK AL AR AZ CA CO CT DC DE FL GA HI IA ID IL IN KS KY LA MA MD ME MI MN MO MS M…" at bounding box center [611, 354] width 78 height 20
click at [685, 344] on input "Zip" at bounding box center [703, 354] width 78 height 20
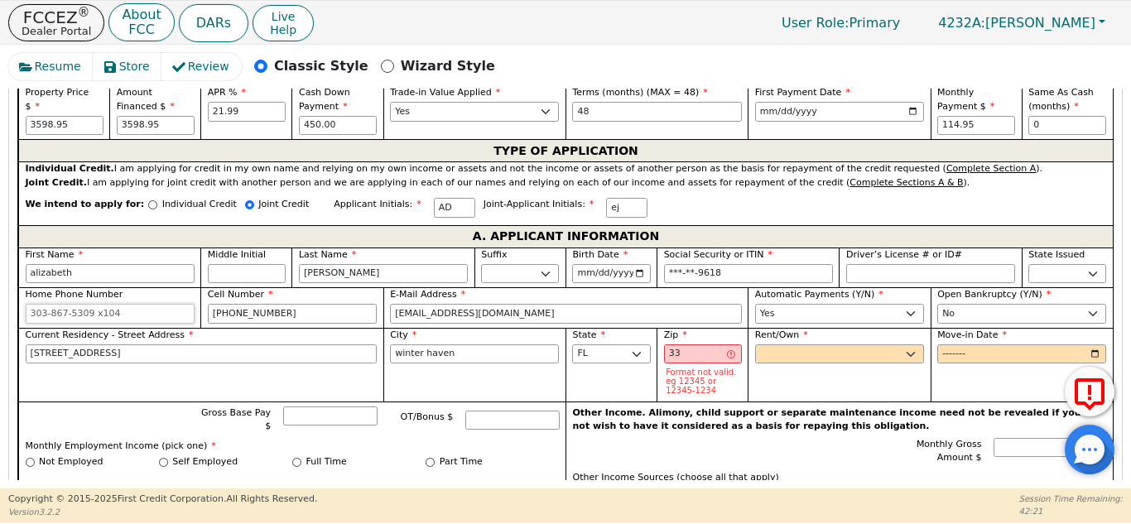
click at [147, 304] on input "Home Phone Number" at bounding box center [110, 314] width 169 height 20
click at [121, 304] on input "Home Phone Number" at bounding box center [110, 314] width 169 height 20
click at [132, 304] on input "Home Phone Number" at bounding box center [110, 314] width 169 height 20
click at [687, 344] on input "33" at bounding box center [703, 354] width 78 height 20
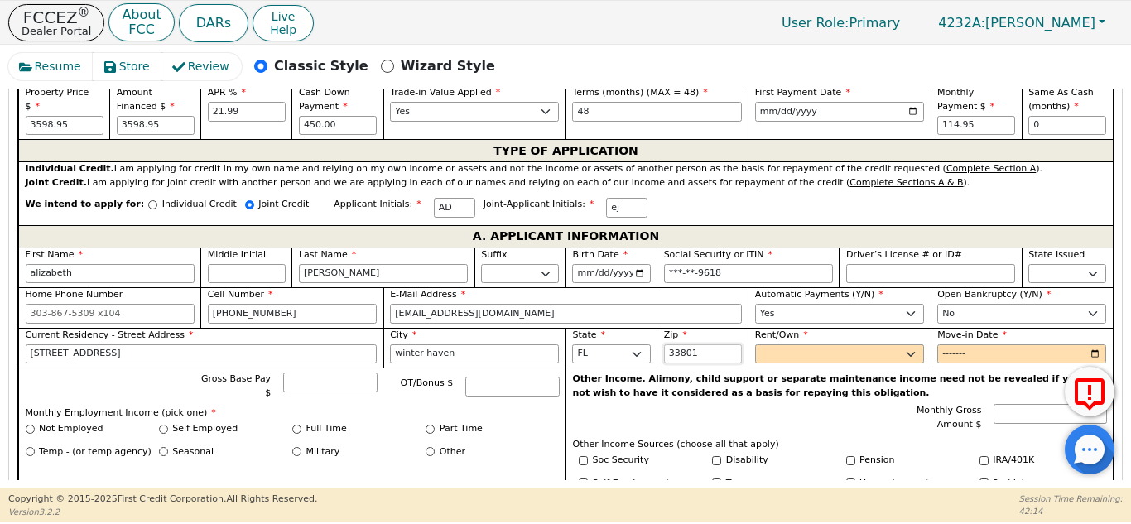
type input "33801"
click at [812, 344] on select "Rent Own" at bounding box center [839, 354] width 169 height 20
select select "Own"
click at [755, 344] on select "Rent Own" at bounding box center [839, 354] width 169 height 20
click at [979, 344] on input "Move-in Date" at bounding box center [1021, 354] width 169 height 20
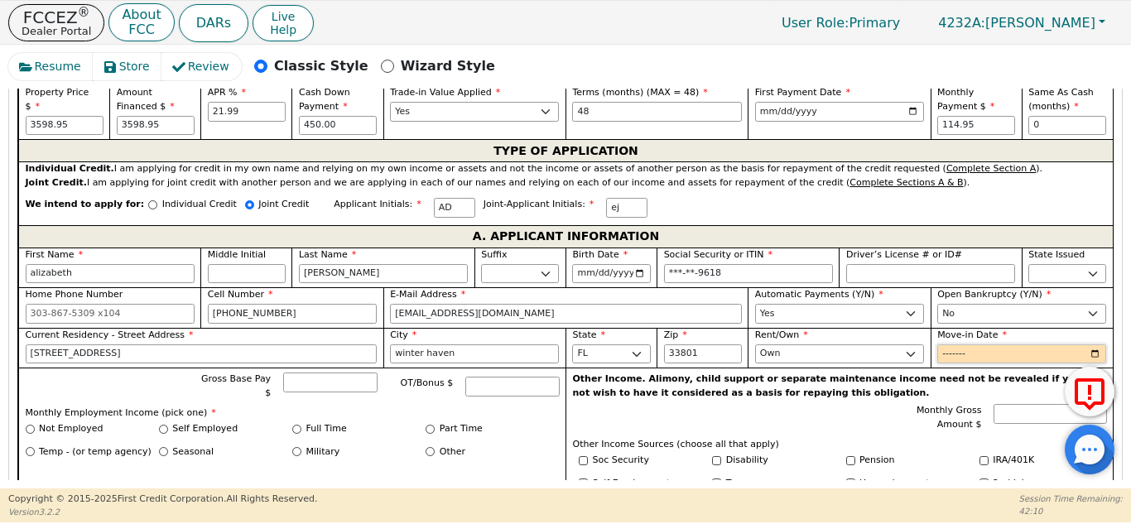
click at [1093, 344] on input "Move-in Date" at bounding box center [1021, 354] width 169 height 20
type input "2013-01"
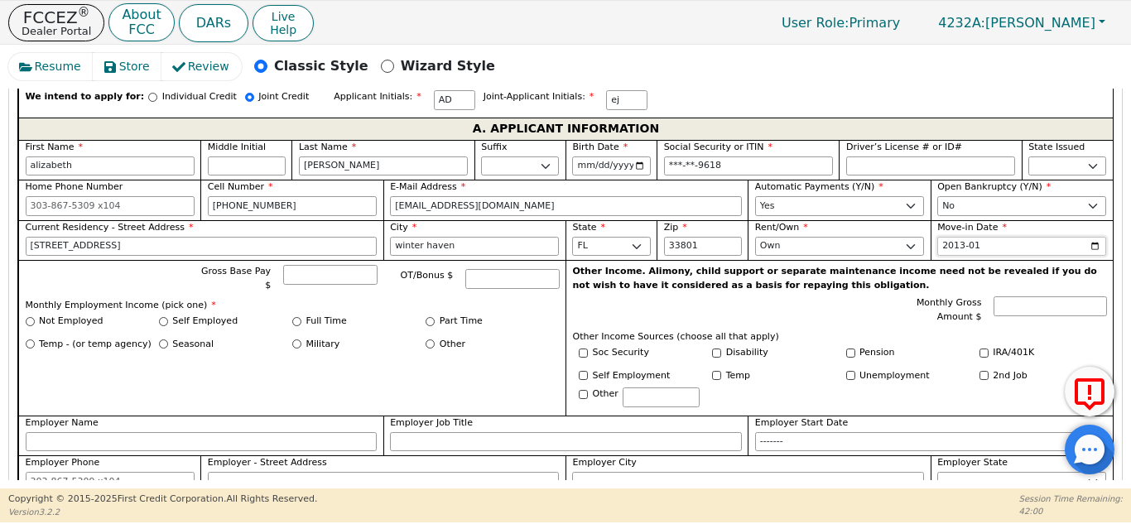
scroll to position [957, 0]
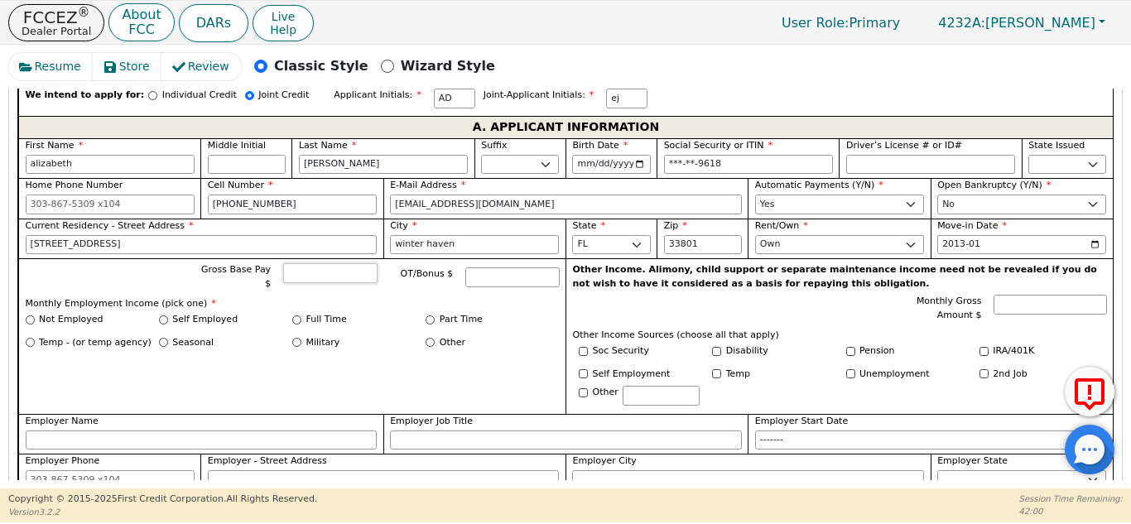
click at [322, 263] on input "Gross Base Pay $" at bounding box center [330, 273] width 94 height 20
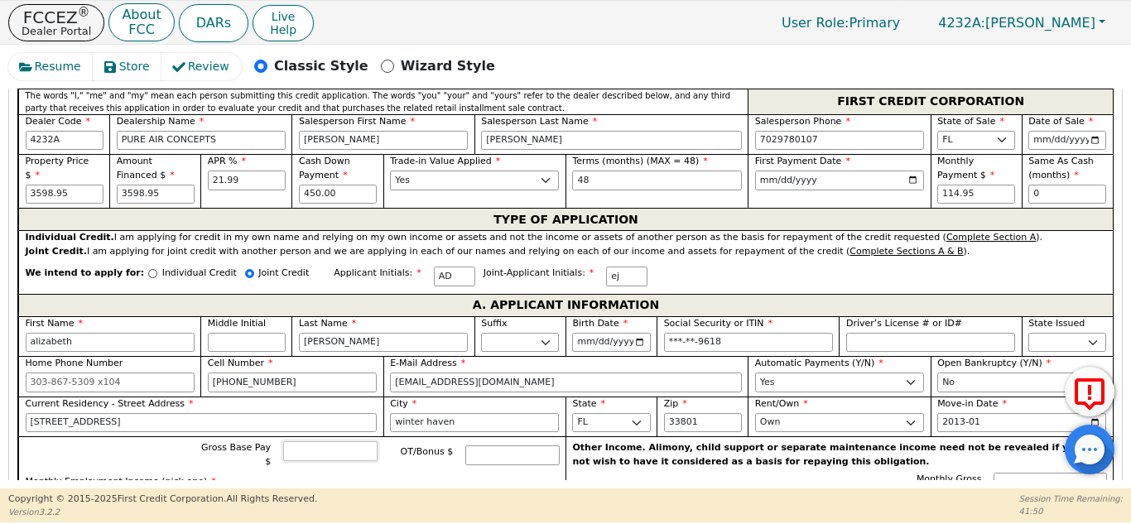
scroll to position [743, 0]
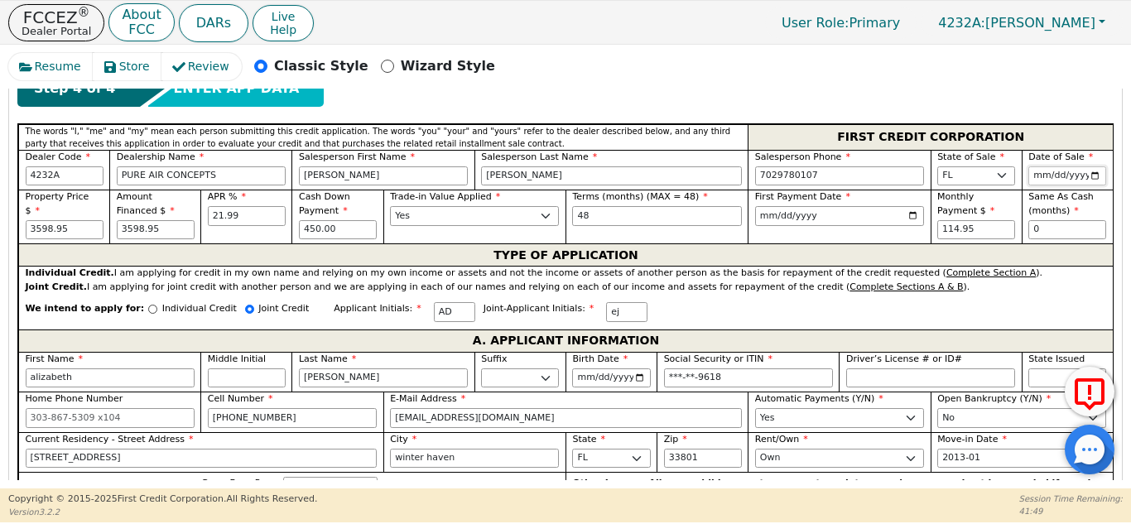
click at [1071, 166] on input "2025-09-05" at bounding box center [1067, 176] width 78 height 20
click at [1051, 281] on div "Joint Credit. I am applying for joint credit with another person and we are app…" at bounding box center [566, 288] width 1081 height 14
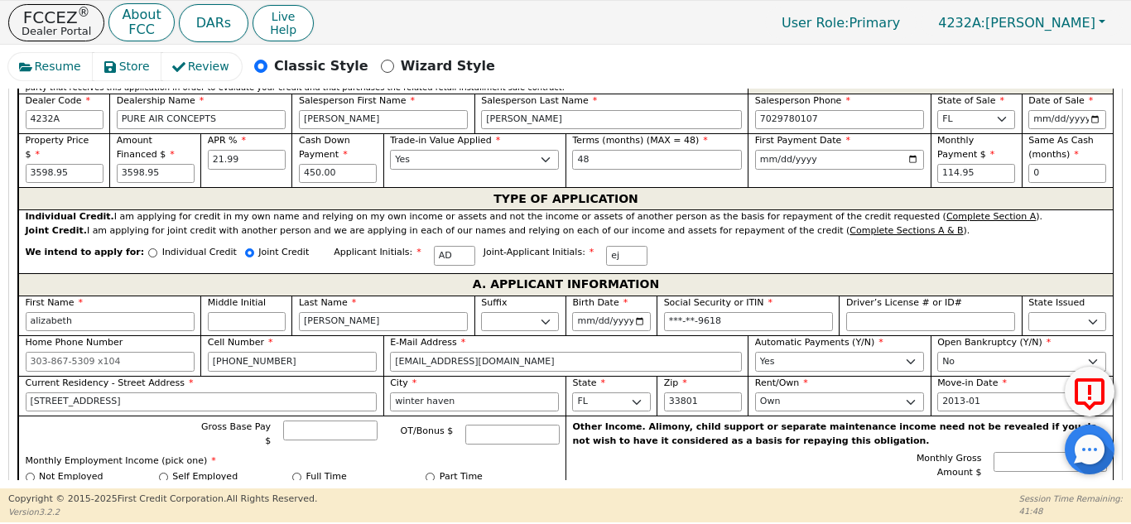
scroll to position [808, 0]
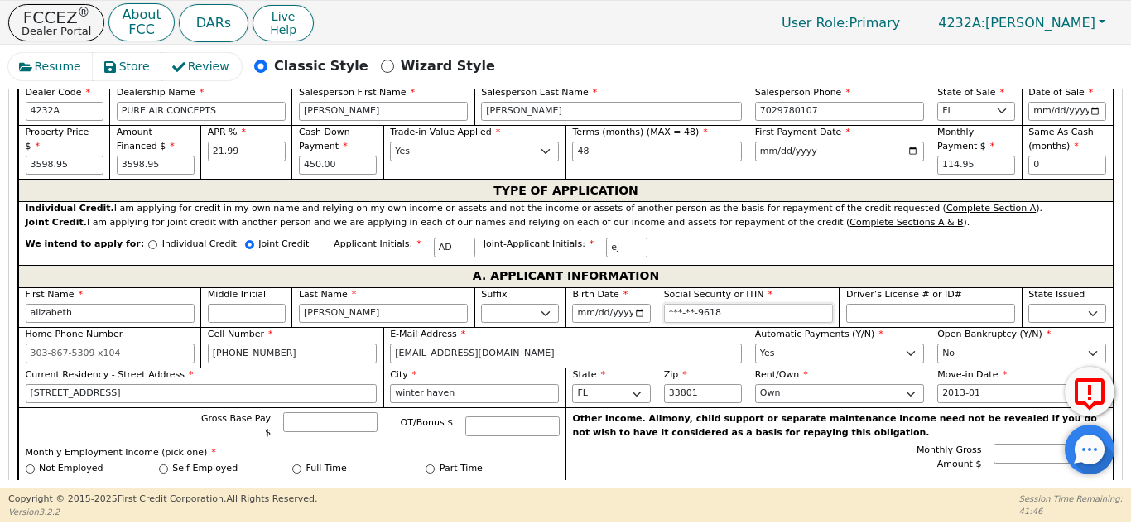
click at [772, 304] on input "***-**-9618" at bounding box center [748, 314] width 169 height 20
click at [896, 242] on div "We intend to apply for: Individual Credit Joint Credit Applicant Initials: AD J…" at bounding box center [565, 247] width 1094 height 36
type input "***-**-9618"
click at [988, 384] on input "2013-01" at bounding box center [1021, 394] width 169 height 20
click at [1055, 384] on input "2013-01" at bounding box center [1021, 394] width 169 height 20
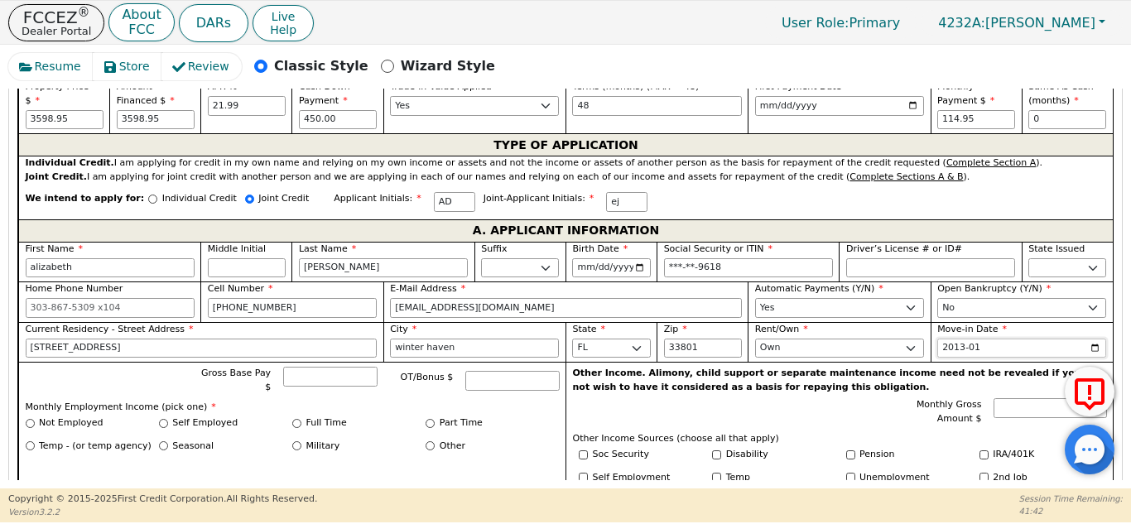
scroll to position [871, 0]
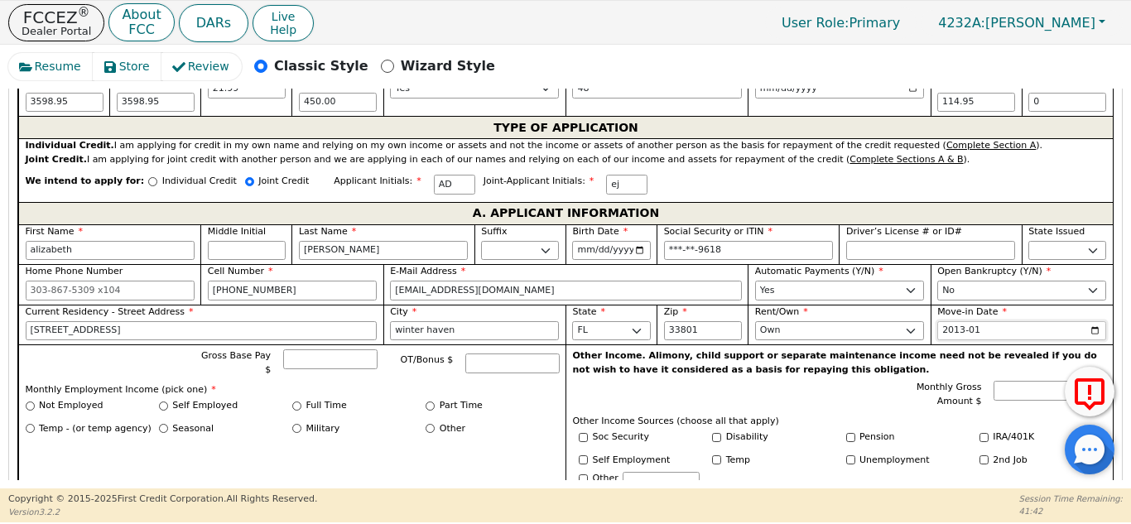
click at [1089, 321] on input "2013-01" at bounding box center [1021, 331] width 169 height 20
type input "2024-01"
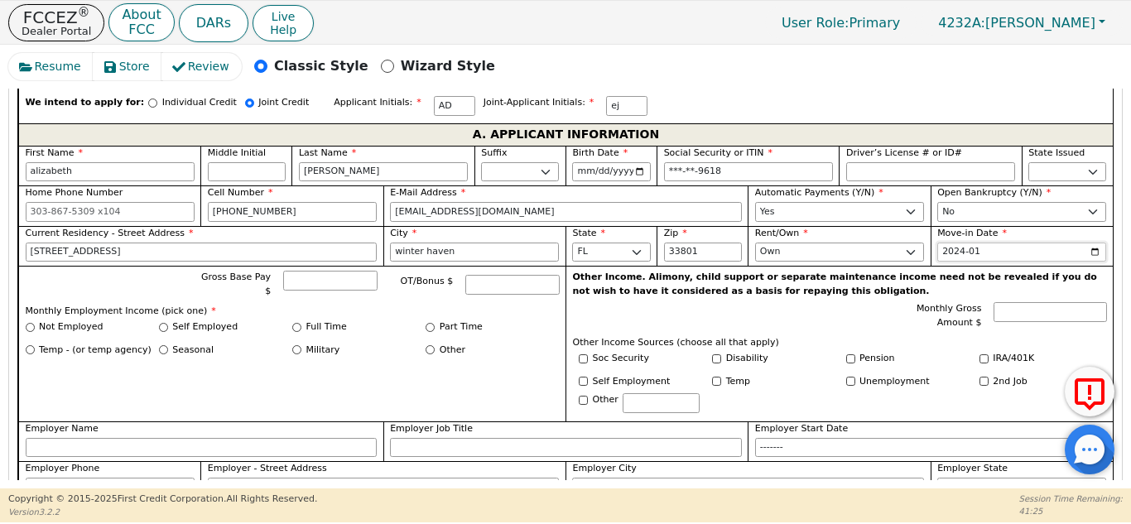
scroll to position [953, 0]
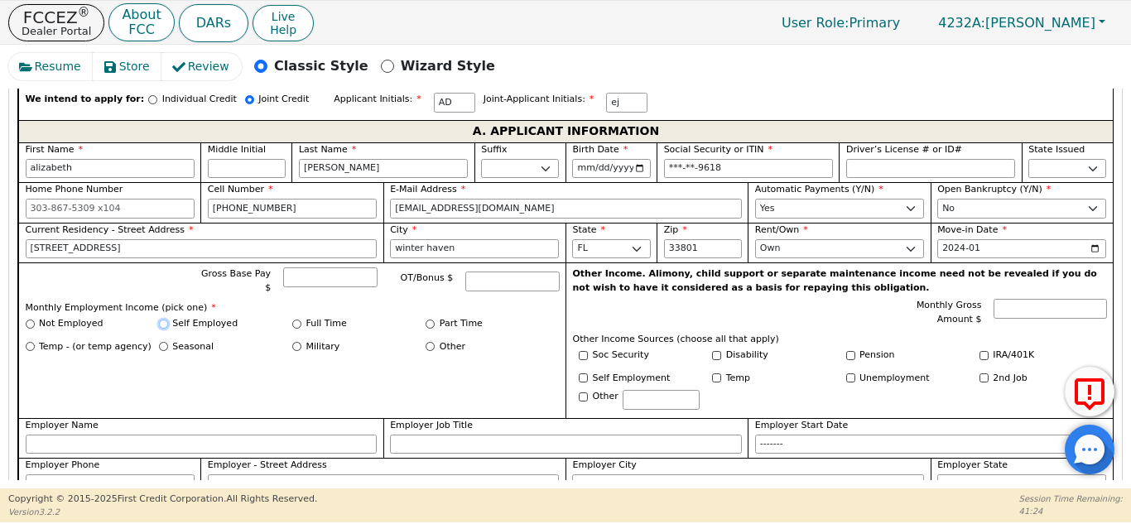
click at [163, 320] on input "Self Employed" at bounding box center [163, 324] width 9 height 9
radio input "true"
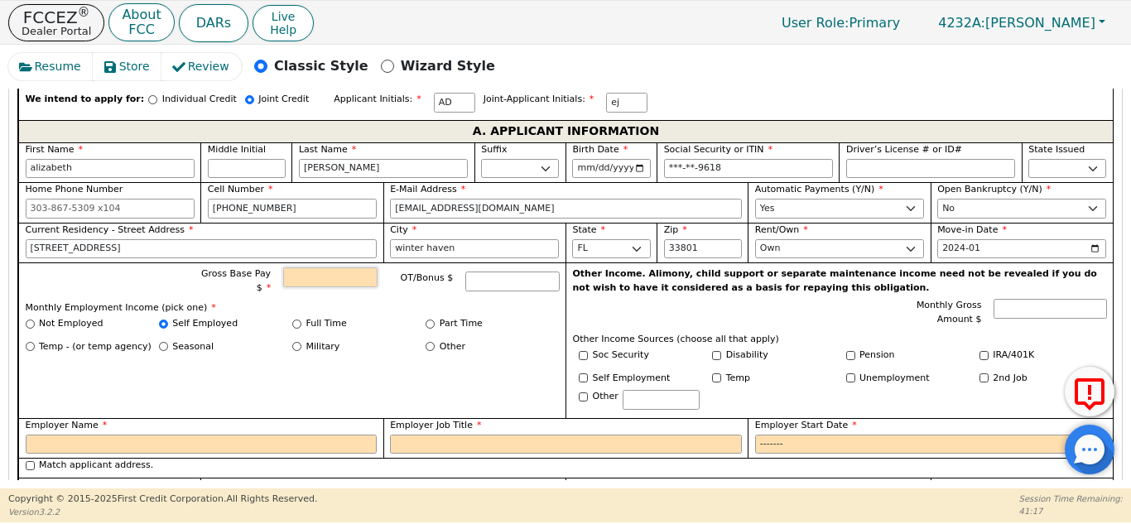
click at [310, 267] on input "Gross Base Pay $" at bounding box center [330, 277] width 94 height 20
click at [296, 320] on input "Full Time" at bounding box center [296, 324] width 9 height 9
radio input "true"
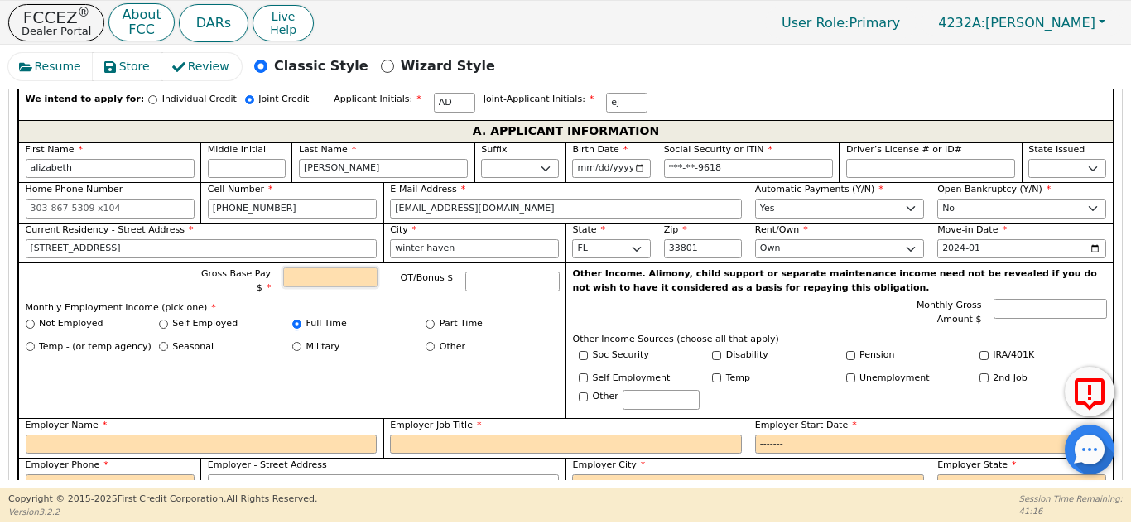
click at [336, 267] on input "Gross Base Pay $" at bounding box center [330, 277] width 94 height 20
click at [491, 339] on div "Gross Base Pay $ 5582 OT/Bonus $ Monthly Employment Income (pick one) * Not Emp…" at bounding box center [291, 340] width 547 height 156
type input "5582.00"
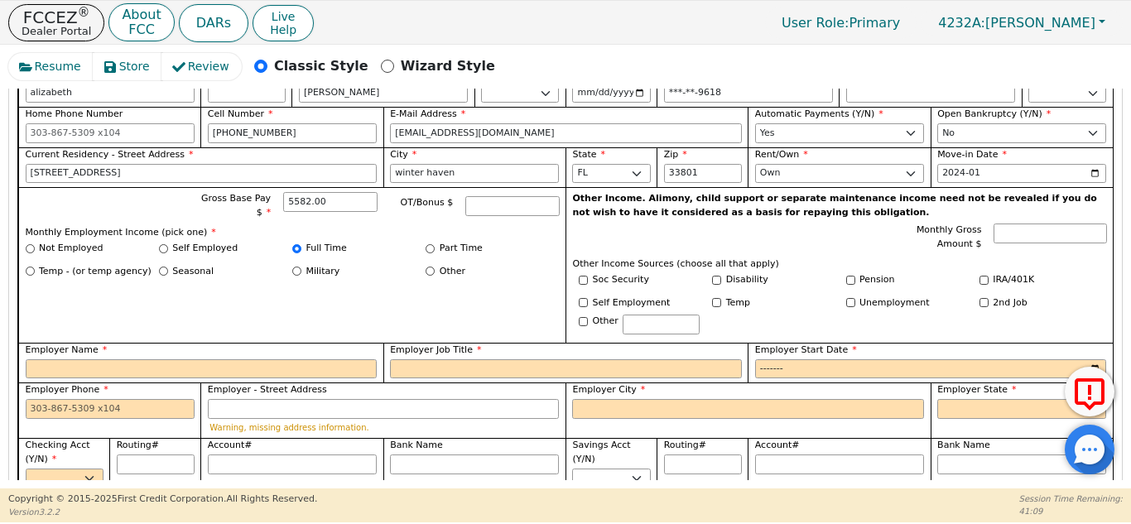
scroll to position [1029, 0]
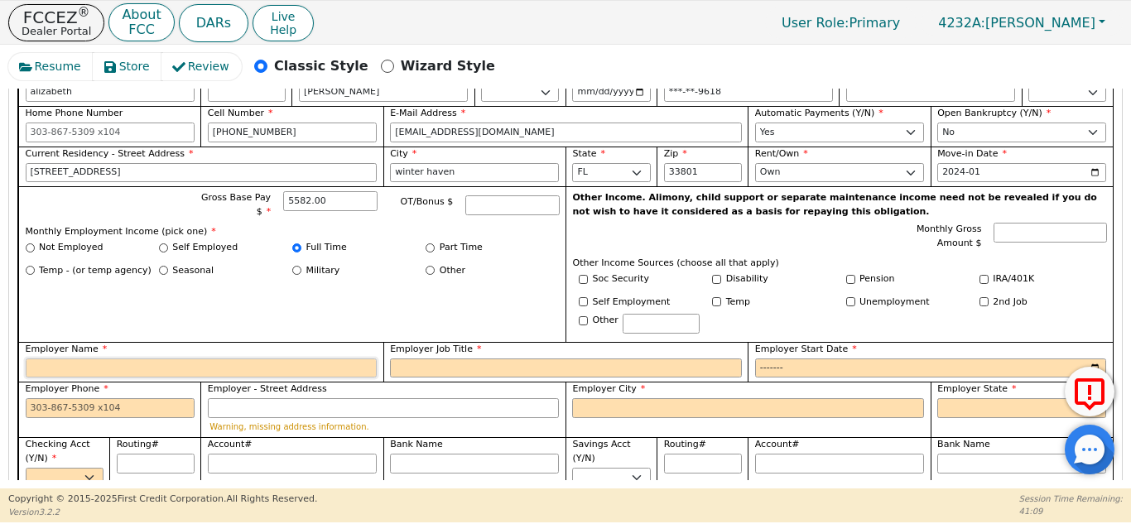
click at [303, 358] on input "Employer Name" at bounding box center [202, 368] width 352 height 20
type input "juniors helping hands"
click at [471, 358] on input "Employer Job Title" at bounding box center [566, 368] width 352 height 20
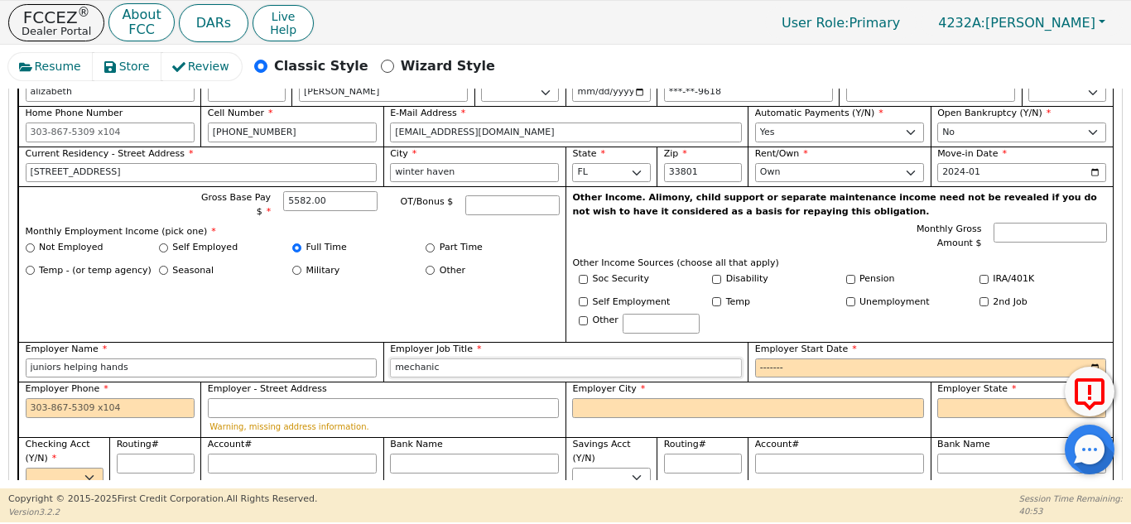
type input "mechanic"
click at [854, 358] on input "Employer Start Date" at bounding box center [931, 368] width 352 height 20
click at [1085, 358] on input "Employer Start Date" at bounding box center [931, 368] width 352 height 20
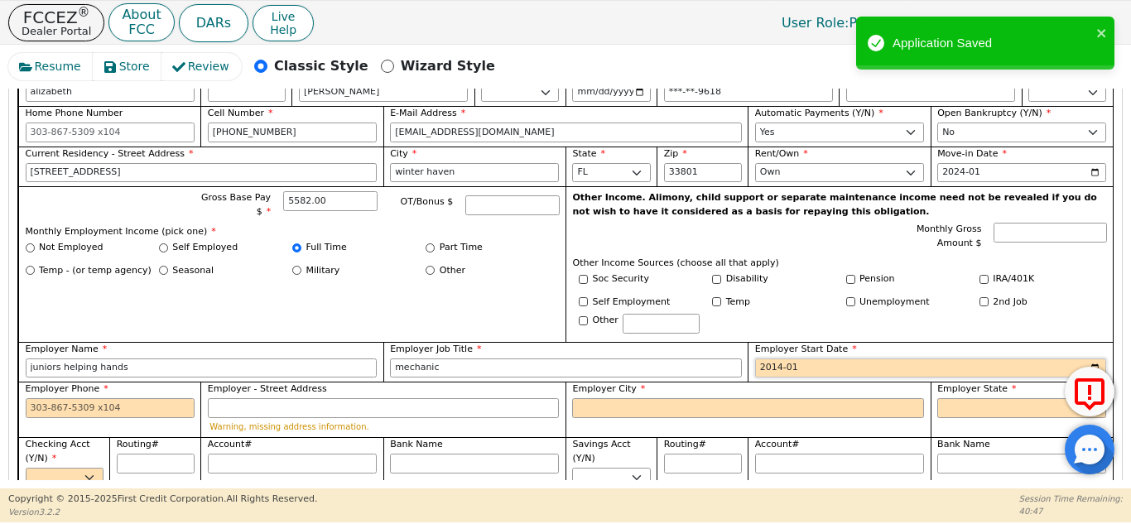
type input "2014-01"
click at [136, 398] on input "Employer Phone" at bounding box center [110, 408] width 169 height 20
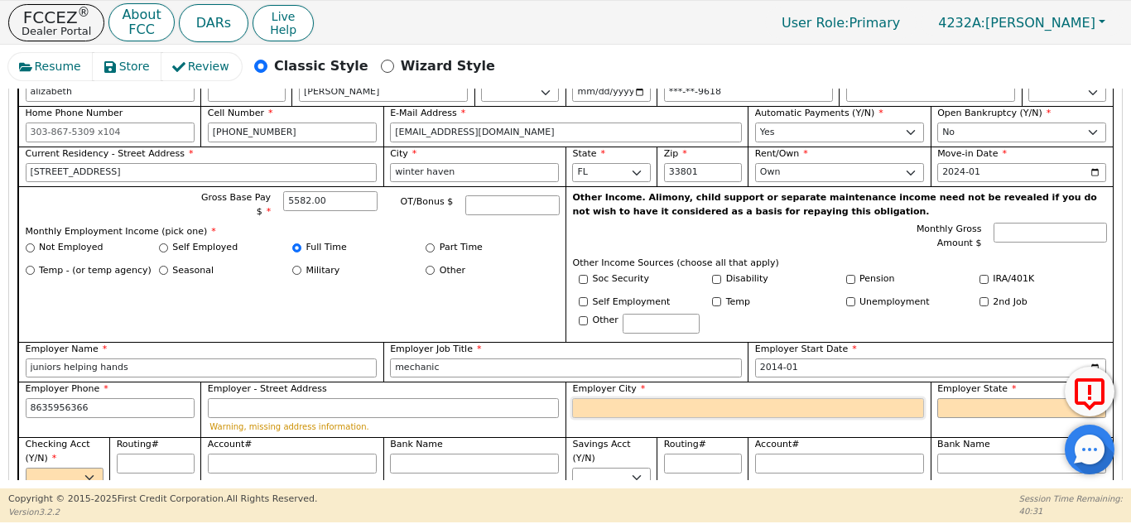
click at [617, 398] on input "Employer City" at bounding box center [748, 408] width 352 height 20
type input "863-595-6366"
click at [670, 398] on input "Employer City" at bounding box center [748, 408] width 352 height 20
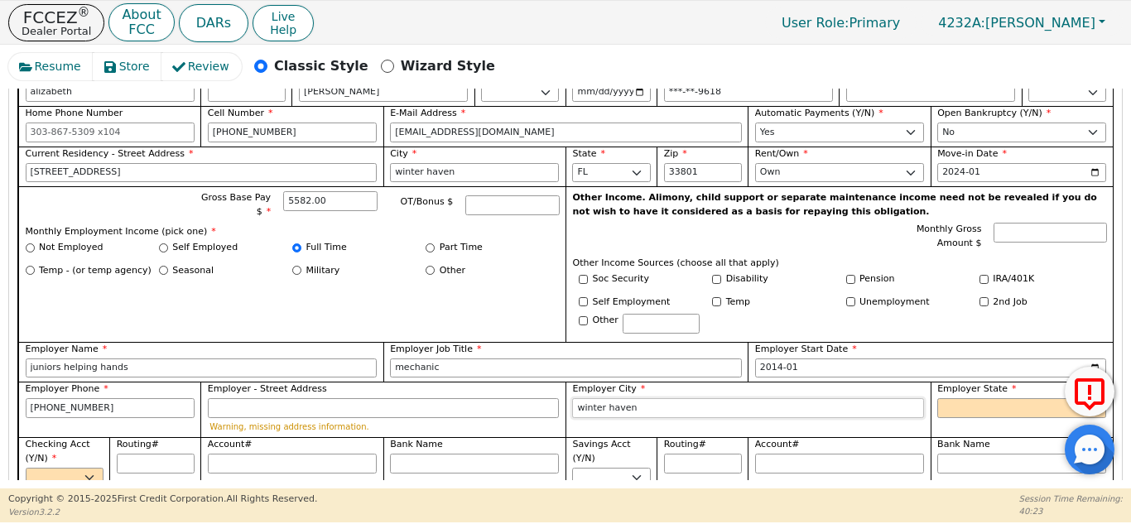
type input "winter haven"
click at [971, 398] on select "AK AL AR AZ CA CO CT DC DE FL GA HI IA ID IL IN KS KY LA MA MD ME MI MN MO MS M…" at bounding box center [1021, 408] width 169 height 20
select select "FL"
click at [937, 398] on select "AK AL AR AZ CA CO CT DC DE FL GA HI IA ID IL IN KS KY LA MA MD ME MI MN MO MS M…" at bounding box center [1021, 408] width 169 height 20
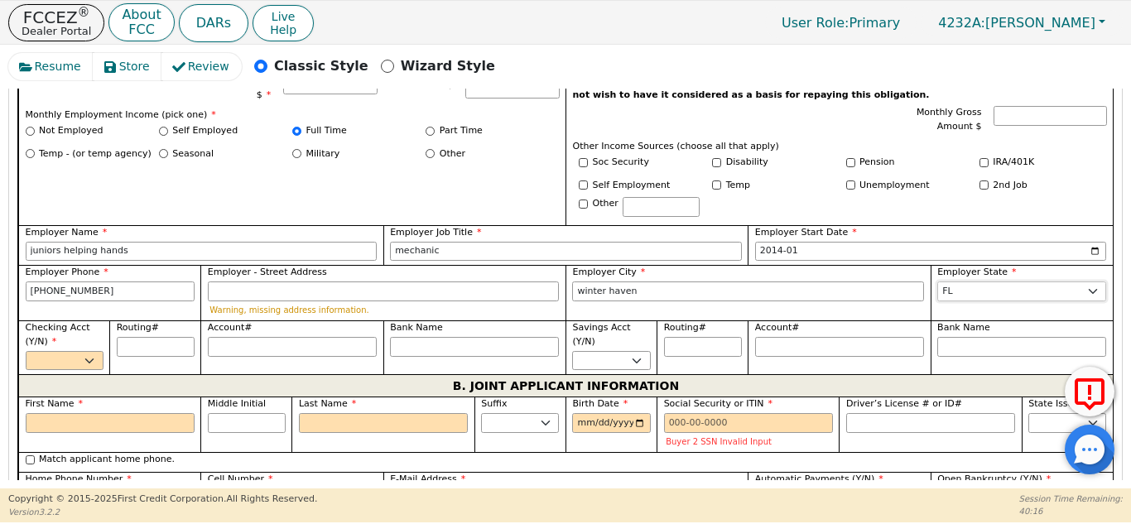
scroll to position [1148, 0]
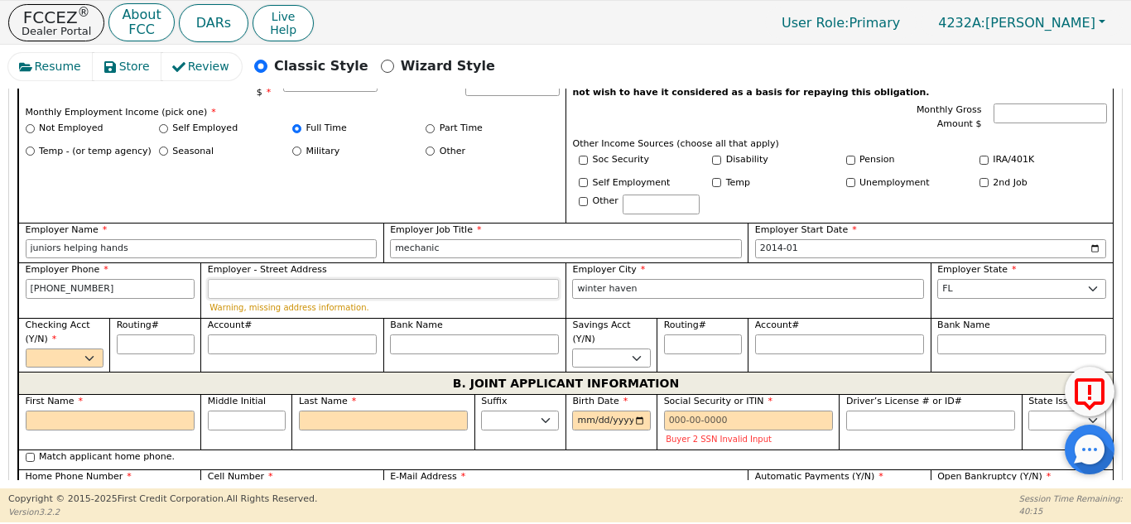
click at [284, 279] on input "Employer - Street Address" at bounding box center [384, 289] width 352 height 20
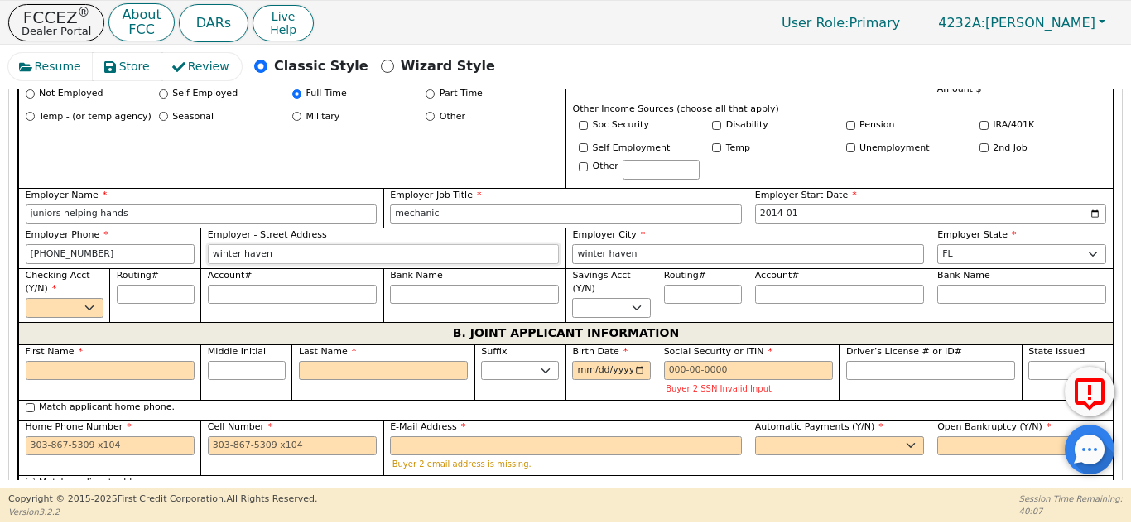
scroll to position [1187, 0]
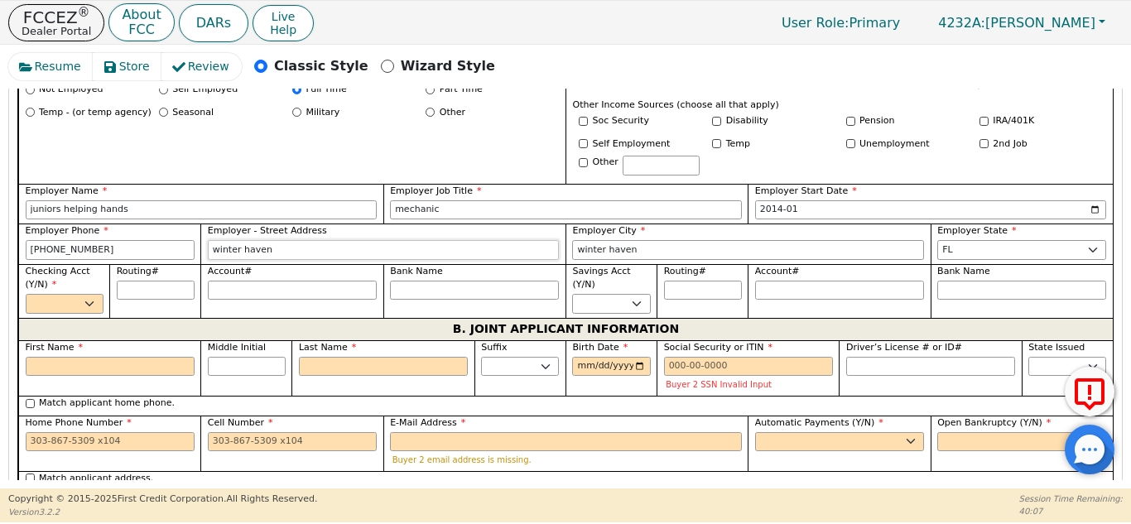
type input "winter haven"
click at [87, 294] on select "Yes No" at bounding box center [65, 304] width 78 height 20
select select "n"
click at [26, 294] on select "Yes No" at bounding box center [65, 304] width 78 height 20
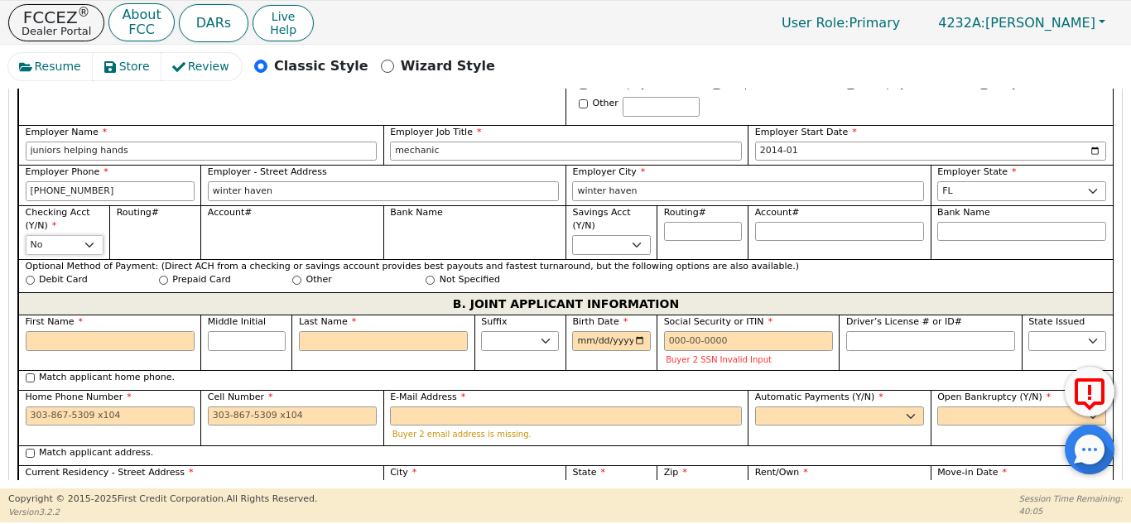
scroll to position [1272, 0]
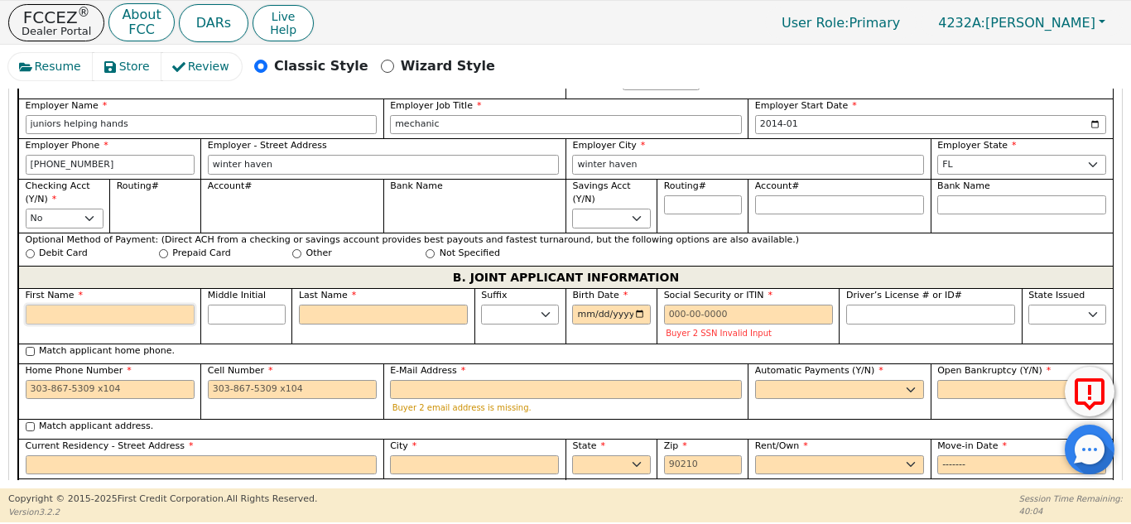
click at [147, 305] on input "First Name" at bounding box center [110, 315] width 169 height 20
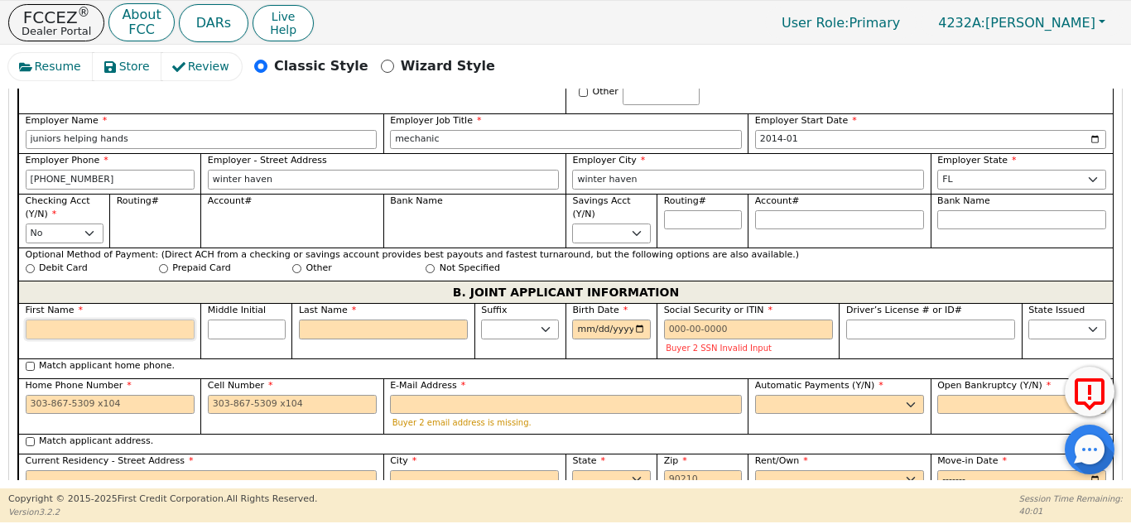
scroll to position [1246, 0]
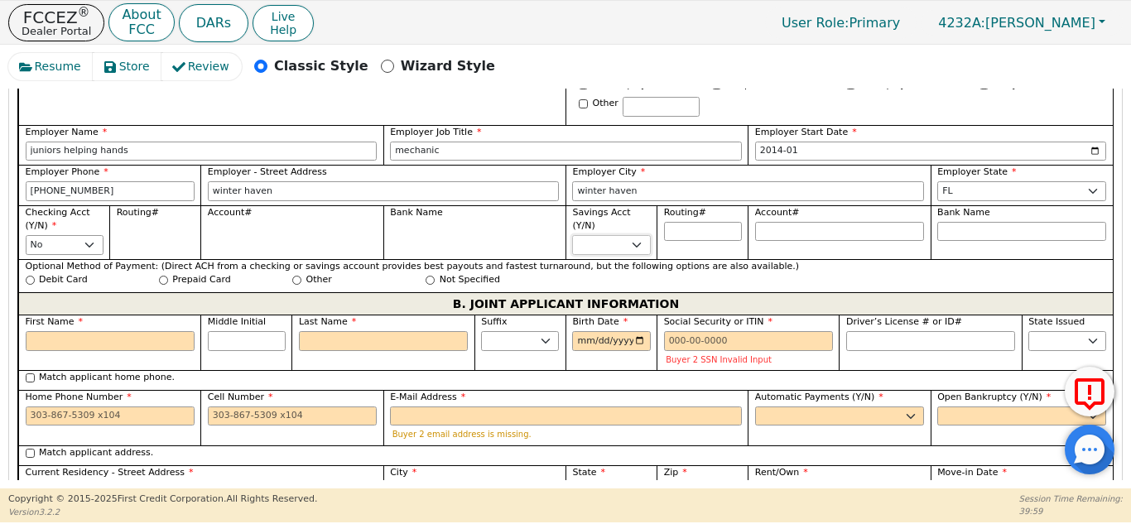
click at [624, 235] on select "Yes No" at bounding box center [611, 245] width 78 height 20
select select "n"
click at [572, 235] on select "Yes No" at bounding box center [611, 245] width 78 height 20
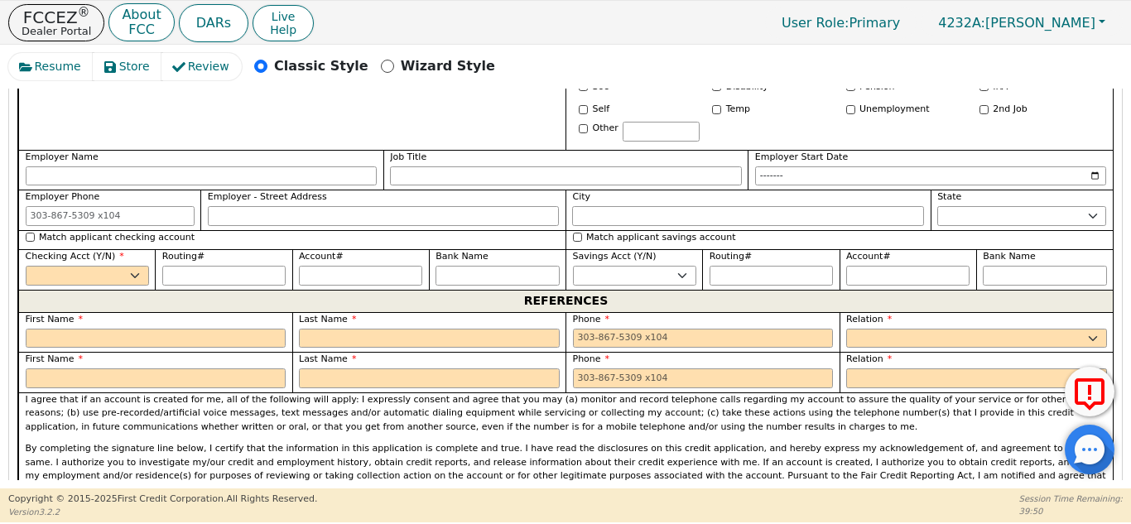
scroll to position [1760, 0]
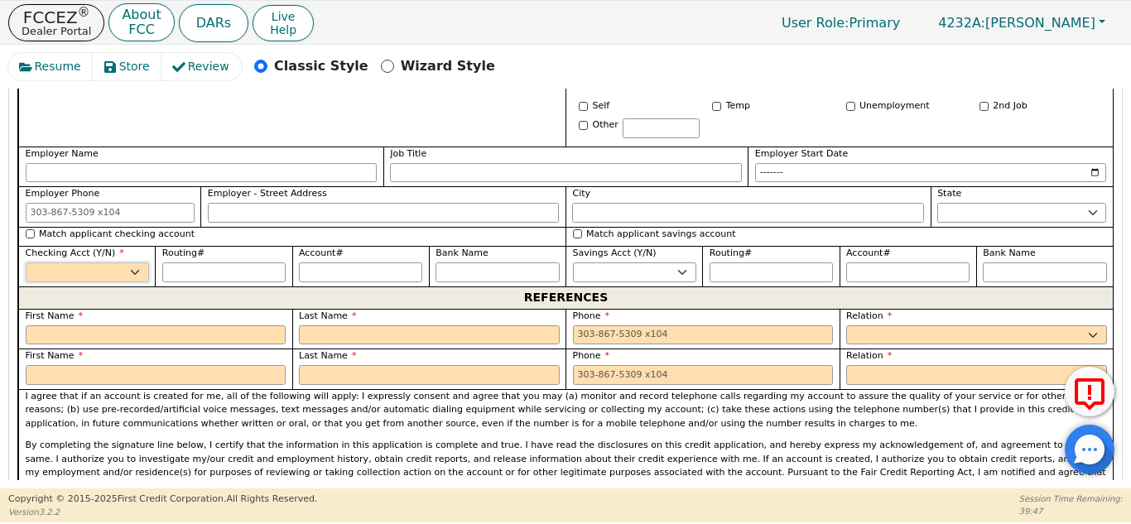
click at [137, 262] on select "Yes No" at bounding box center [87, 272] width 123 height 20
select select "y"
click at [26, 262] on select "Yes No" at bounding box center [87, 272] width 123 height 20
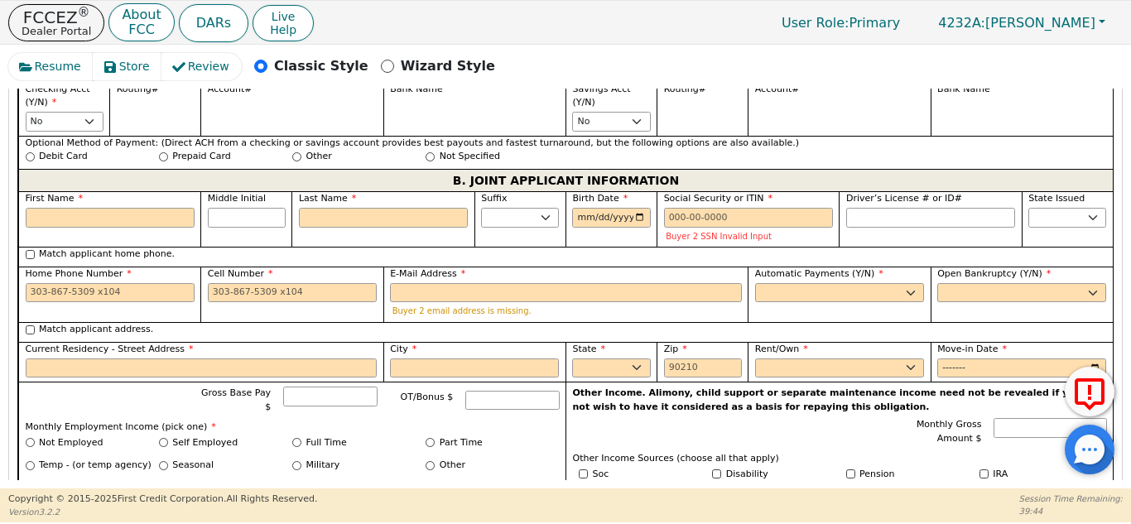
scroll to position [1368, 0]
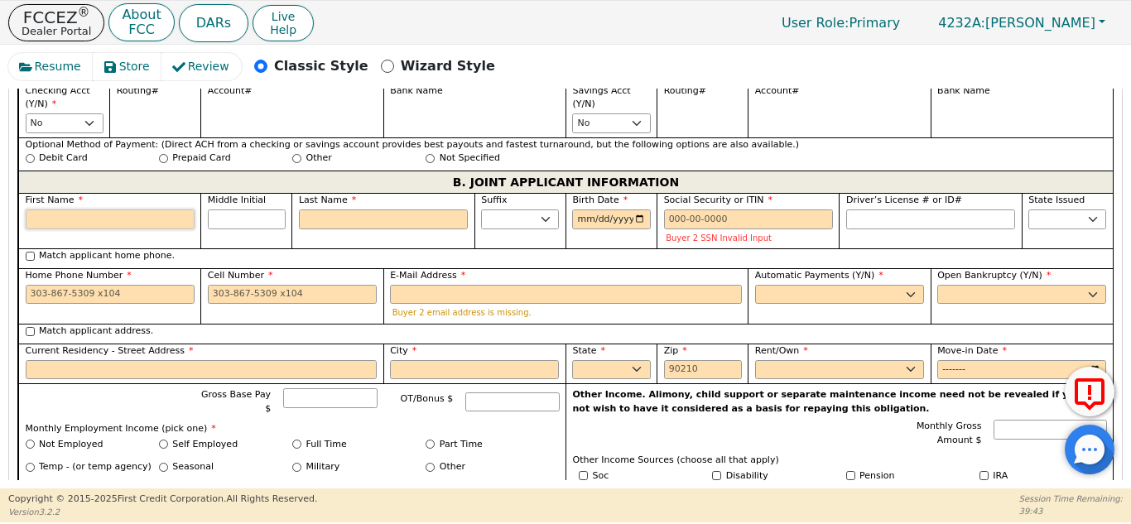
click at [164, 209] on input "First Name" at bounding box center [110, 219] width 169 height 20
type input "e"
type input "E"
type input "e"
type input "el"
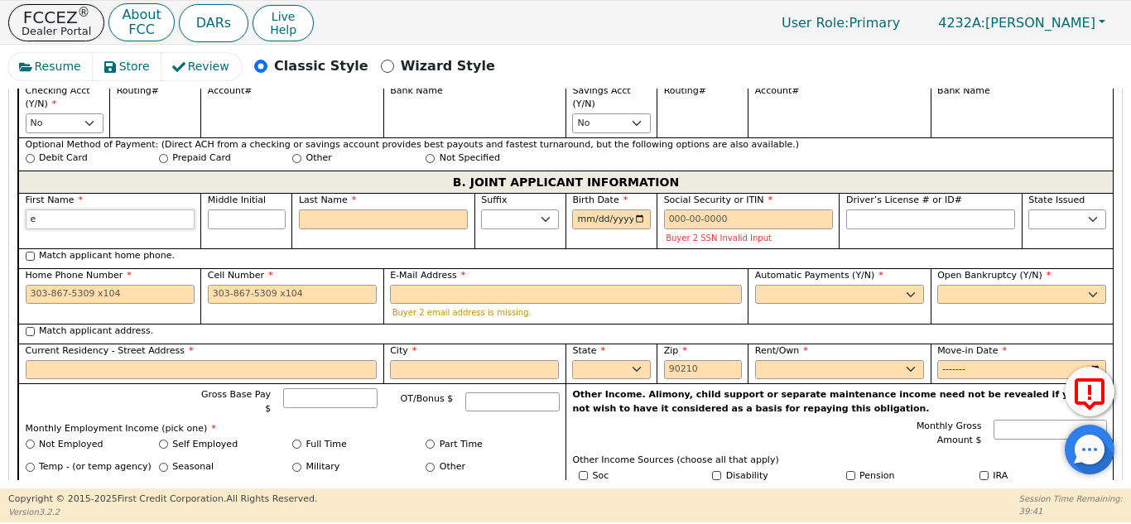
type input "el"
type input "elf"
type input "elfi"
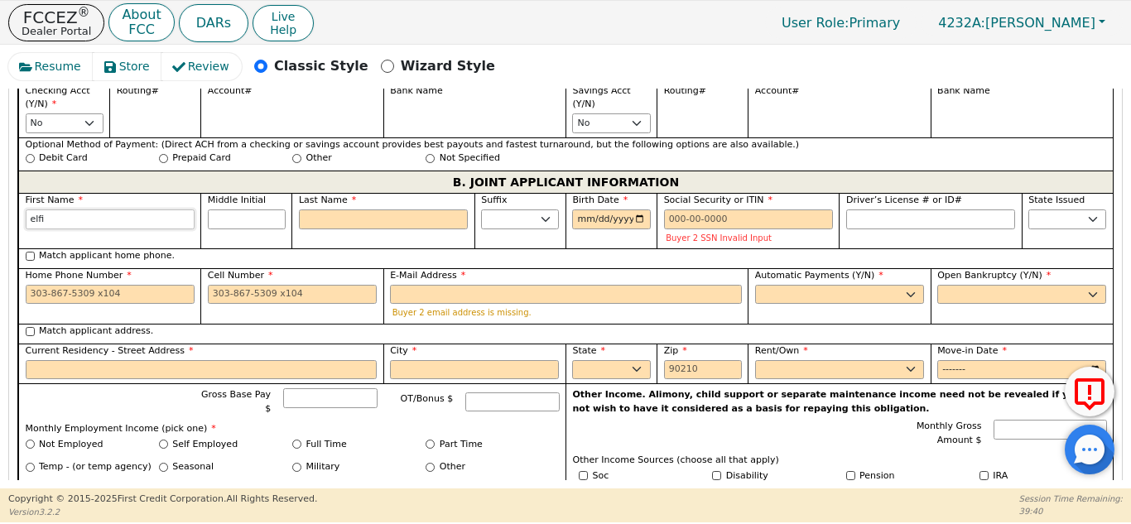
type input "elfin"
type input "elfins"
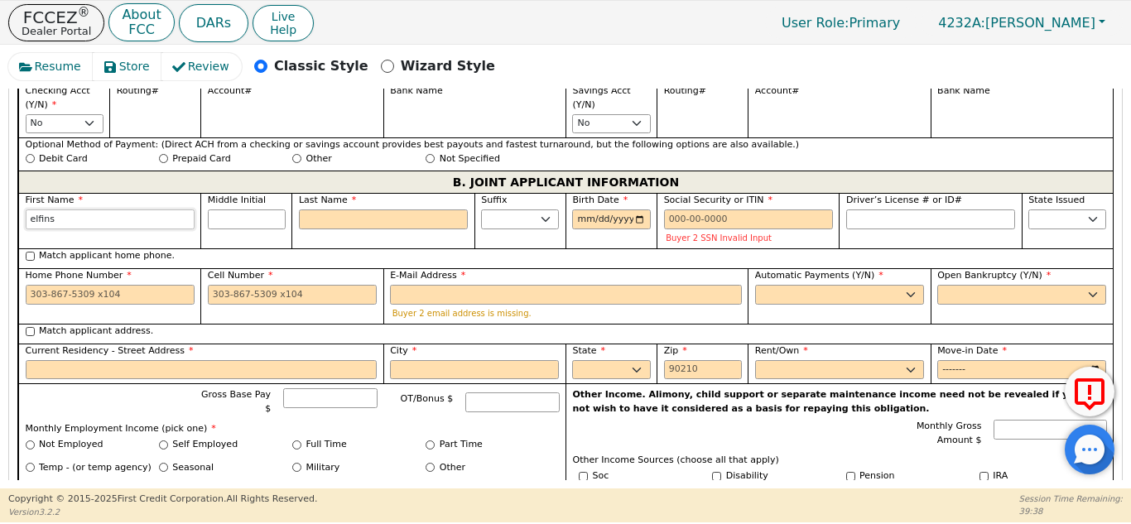
type input "elfins"
click at [351, 209] on input "Last Name" at bounding box center [383, 219] width 169 height 20
type input "j"
type input "EJ"
type input "elfins j"
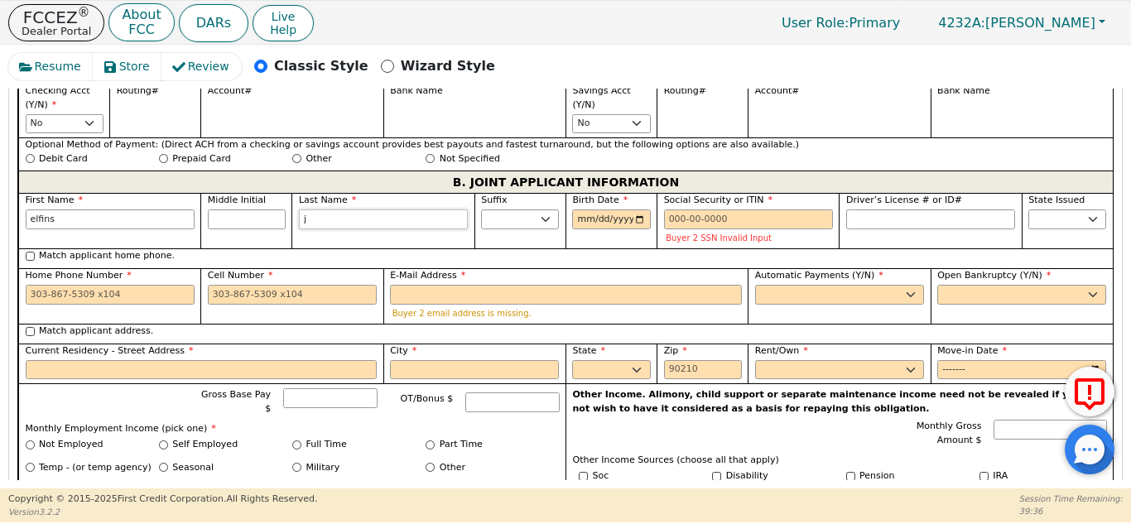
type input "ju"
type input "elfins ju"
type input "jun"
type input "elfins jun"
type input "juni"
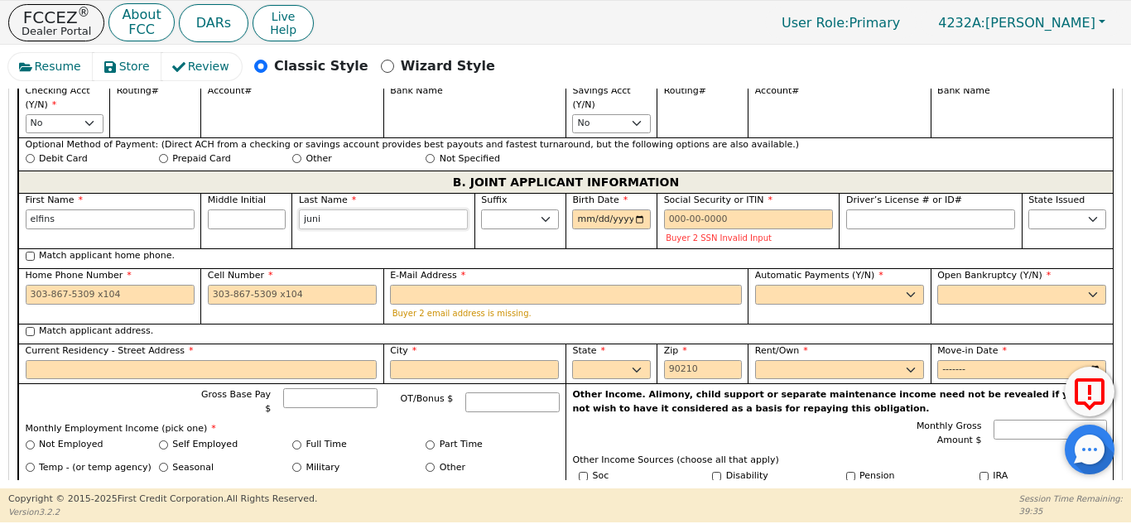
type input "elfins juni"
type input "junio"
type input "elfins junio"
type input "junior"
type input "elfins junior"
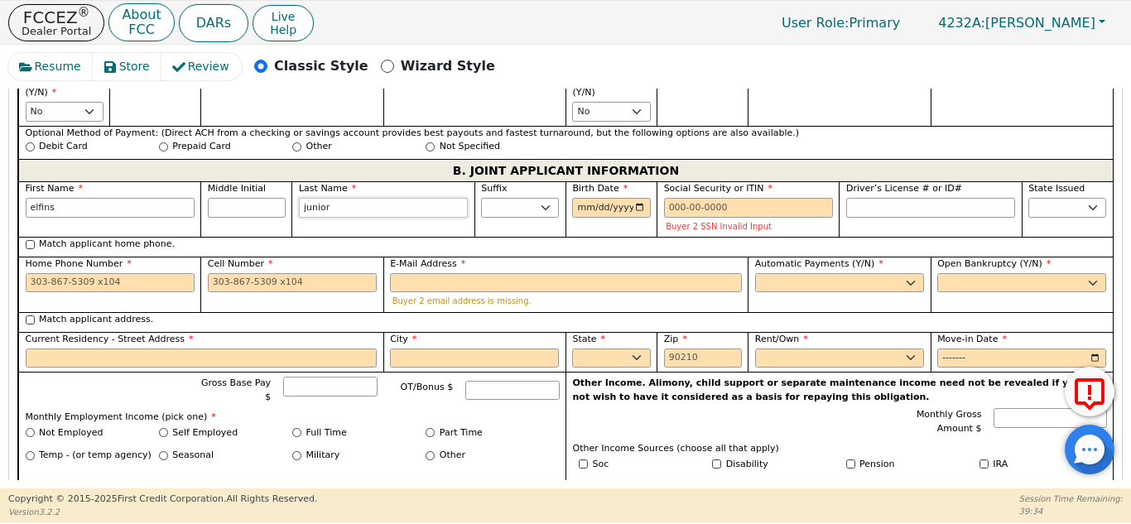
scroll to position [1368, 0]
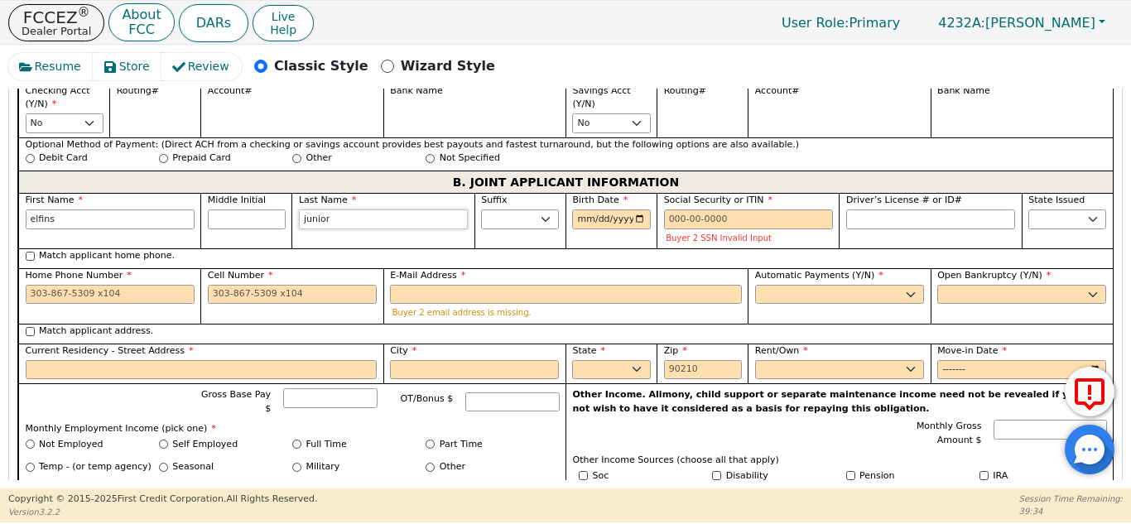
type input "junior"
click at [600, 209] on input "Birth Date" at bounding box center [611, 219] width 78 height 20
click at [632, 209] on input "Birth Date" at bounding box center [611, 219] width 78 height 20
click at [621, 209] on input "2025-03-04" at bounding box center [611, 219] width 78 height 20
type input "1989-03-11"
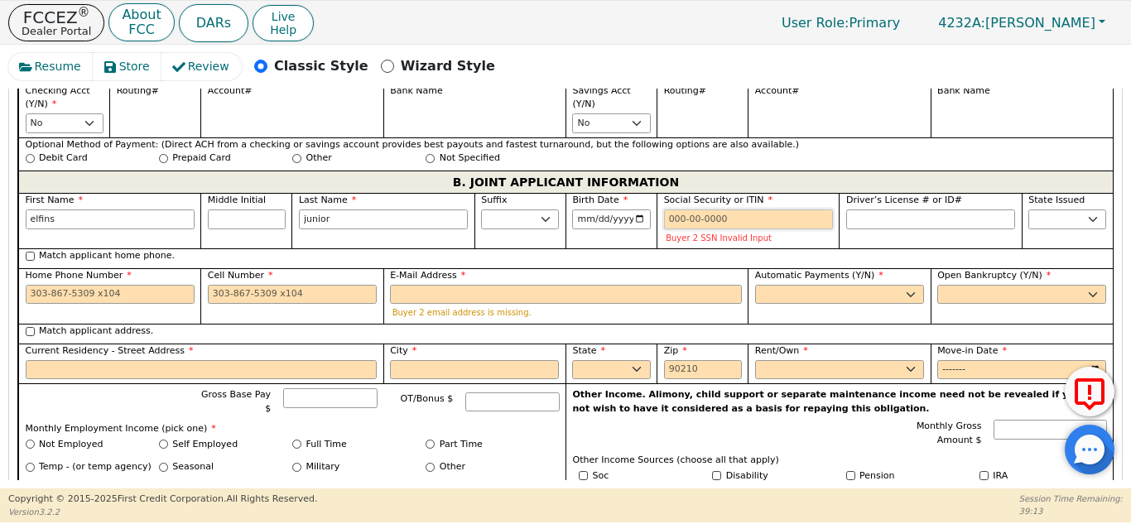
click at [719, 209] on input "Social Security or ITIN" at bounding box center [748, 219] width 169 height 20
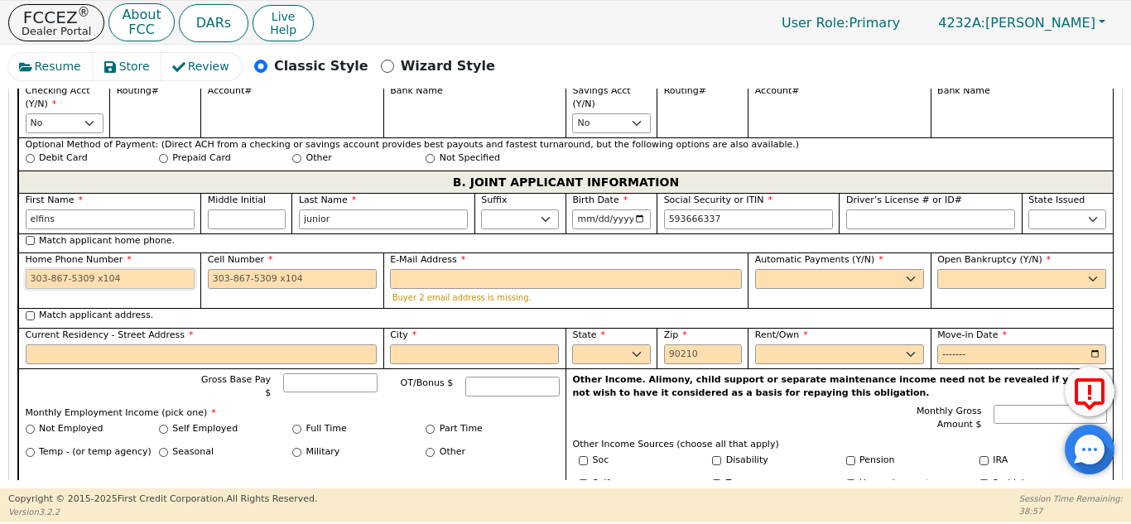
click at [160, 269] on input "Home Phone Number" at bounding box center [110, 279] width 169 height 20
type input "***-**-6337"
click at [30, 236] on input "Match applicant home phone." at bounding box center [30, 240] width 9 height 9
checkbox input "true"
click at [313, 269] on input "Cell Number" at bounding box center [292, 279] width 169 height 20
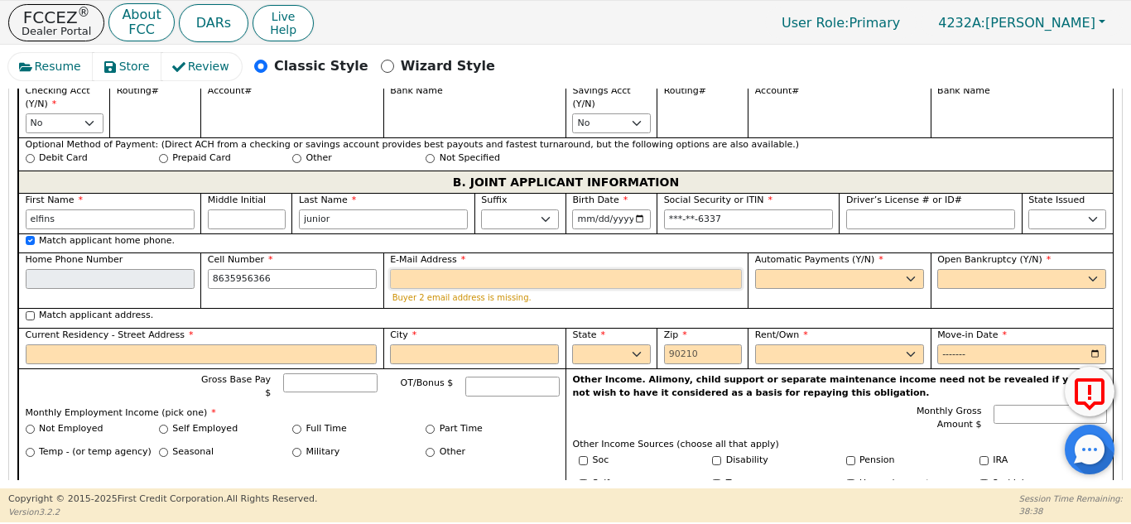
click at [517, 269] on input "E-Mail Address" at bounding box center [566, 279] width 352 height 20
type input "863-595-6366"
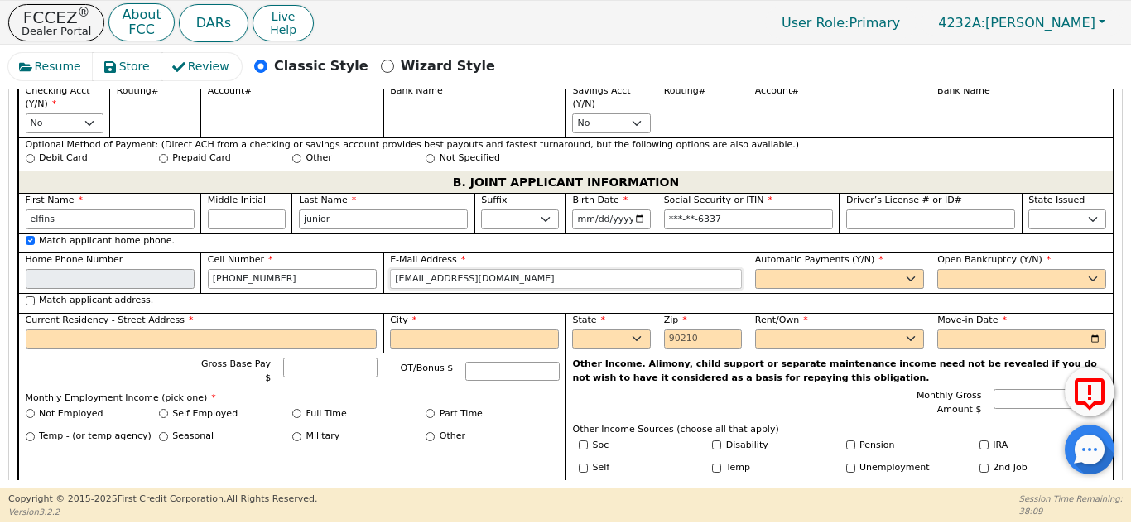
type input "elifillsj04@gmail.com"
click at [840, 269] on select "Yes No" at bounding box center [839, 279] width 169 height 20
select select "y"
click at [755, 269] on select "Yes No" at bounding box center [839, 279] width 169 height 20
type input "elfins junior"
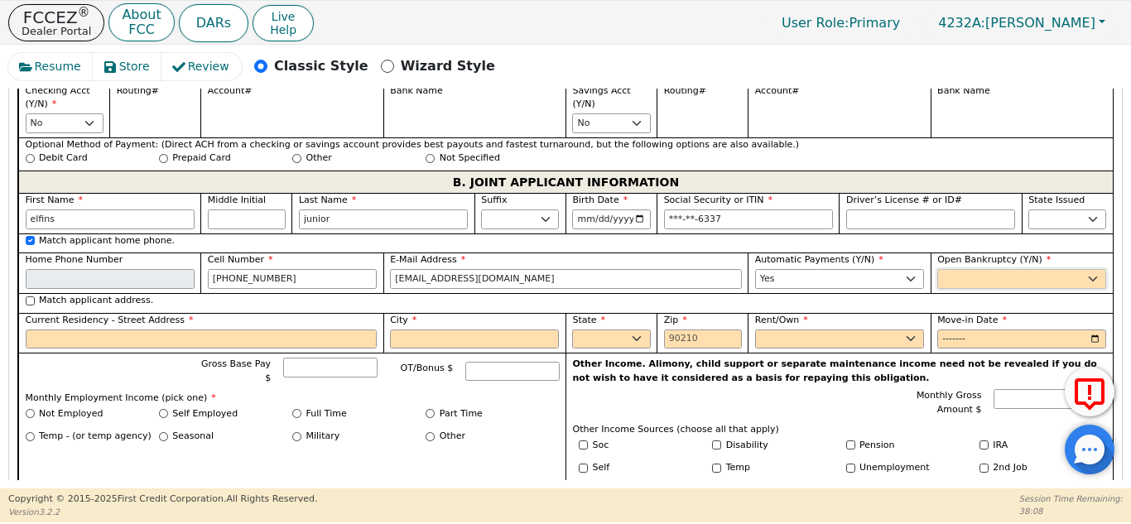
click at [999, 269] on select "Yes No" at bounding box center [1021, 279] width 169 height 20
click at [980, 329] on input "Move-in Date" at bounding box center [1021, 339] width 169 height 20
click at [243, 329] on input "Current Residency - Street Address" at bounding box center [202, 339] width 352 height 20
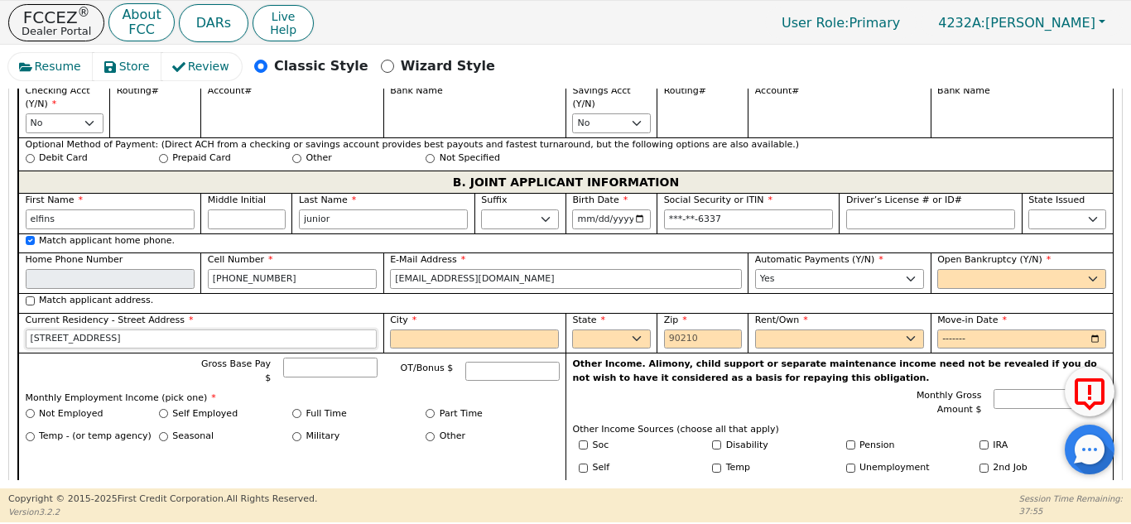
type input "1311 26th st"
click at [525, 329] on input "City" at bounding box center [474, 339] width 169 height 20
type input "winter haven"
click at [629, 329] on select "AK AL AR AZ CA CO CT DC DE FL GA HI IA ID IL IN KS KY LA MA MD ME MI MN MO MS M…" at bounding box center [611, 339] width 78 height 20
select select "FL"
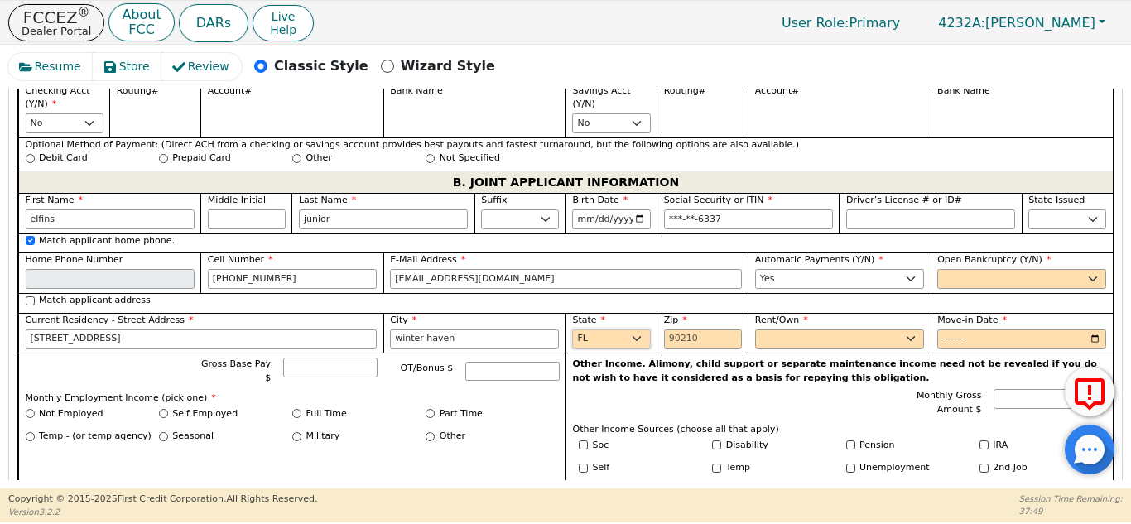
click at [572, 329] on select "AK AL AR AZ CA CO CT DC DE FL GA HI IA ID IL IN KS KY LA MA MD ME MI MN MO MS M…" at bounding box center [611, 339] width 78 height 20
click at [709, 329] on input "Zip" at bounding box center [703, 339] width 78 height 20
type input "33801"
click at [814, 329] on select "Rent Own" at bounding box center [839, 339] width 169 height 20
select select "Own"
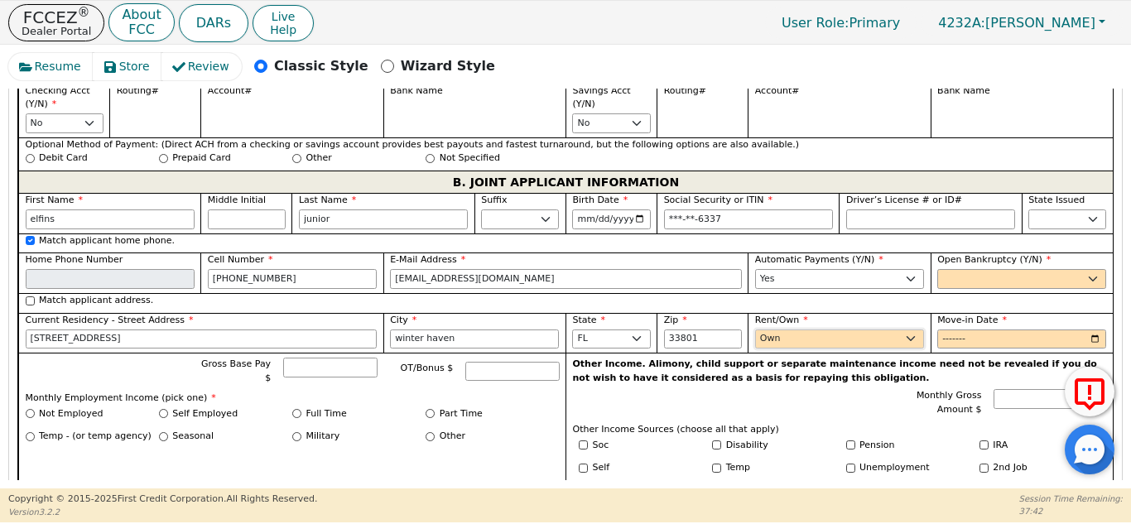
click at [755, 329] on select "Rent Own" at bounding box center [839, 339] width 169 height 20
click at [980, 329] on input "Move-in Date" at bounding box center [1021, 339] width 169 height 20
click at [1055, 269] on select "Yes No" at bounding box center [1021, 279] width 169 height 20
select select "n"
click at [937, 269] on select "Yes No" at bounding box center [1021, 279] width 169 height 20
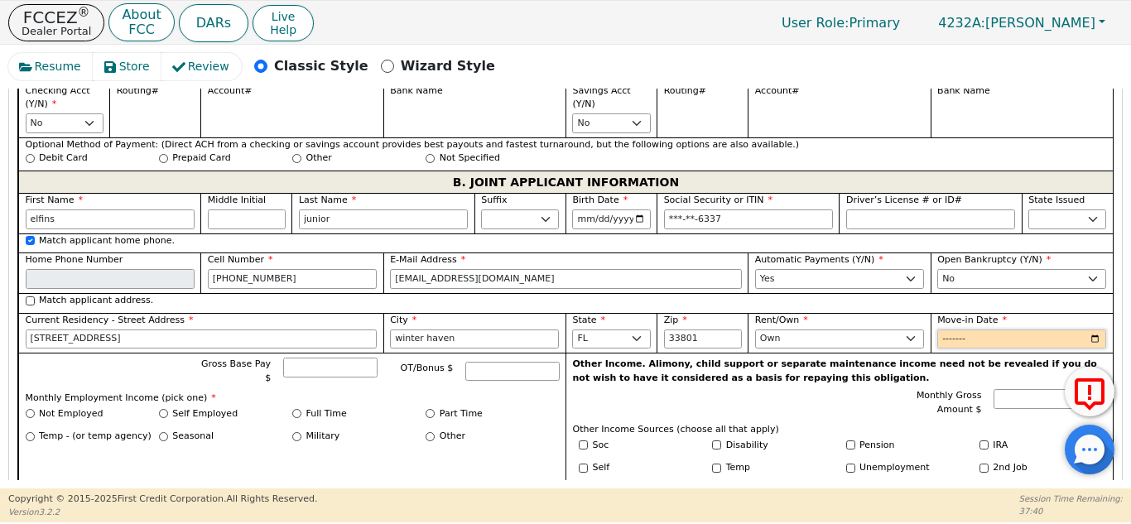
click at [1017, 329] on input "Move-in Date" at bounding box center [1021, 339] width 169 height 20
click at [1089, 329] on input "Move-in Date" at bounding box center [1021, 339] width 169 height 20
type input "2023-01"
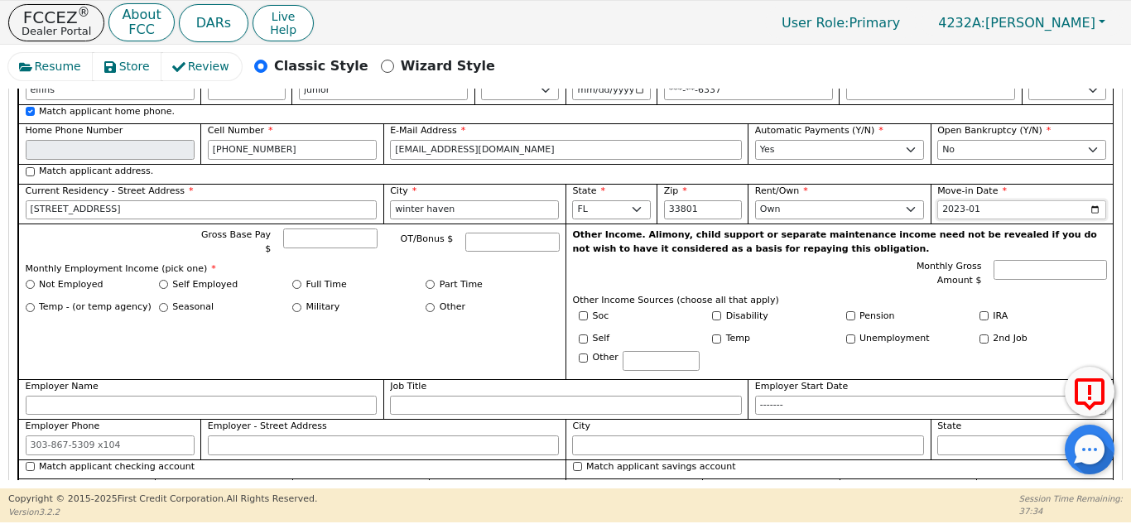
scroll to position [1501, 0]
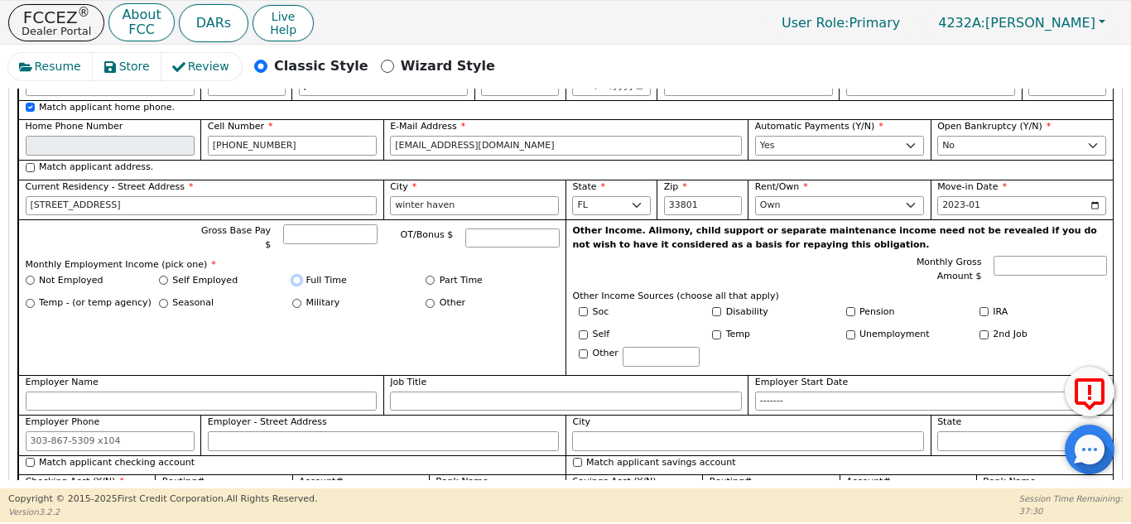
click at [296, 276] on input "Full Time" at bounding box center [296, 280] width 9 height 9
radio input "true"
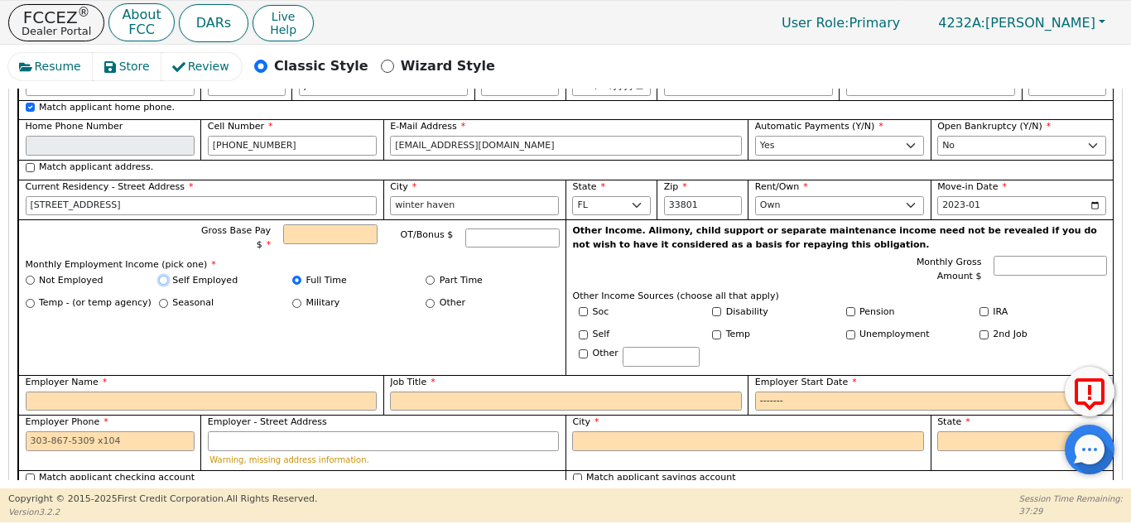
click at [162, 276] on input "Self Employed" at bounding box center [163, 280] width 9 height 9
radio input "true"
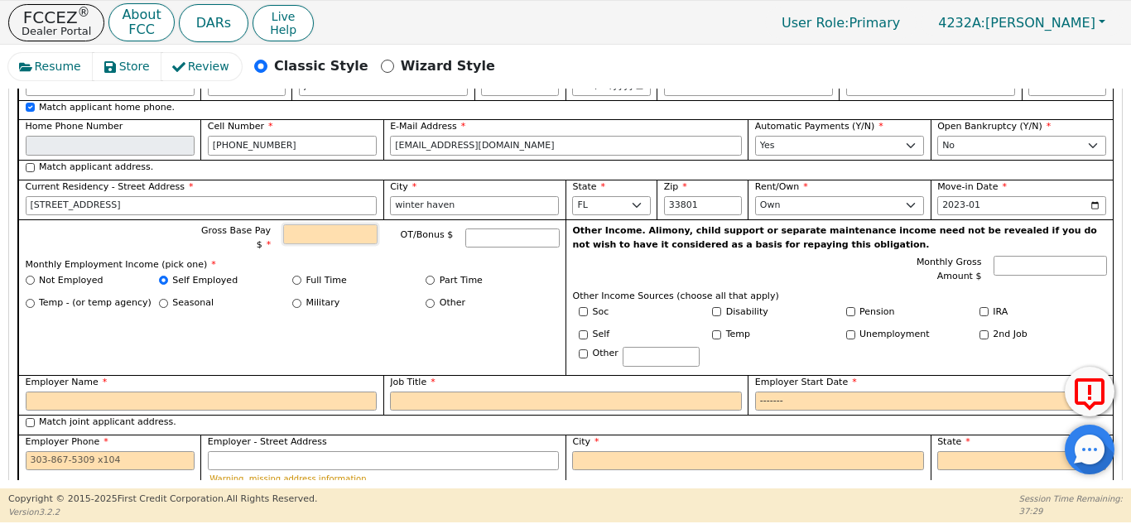
click at [331, 224] on input "Gross Base Pay $" at bounding box center [330, 234] width 94 height 20
type input "3750.00"
click at [519, 267] on div "Gross Base Pay $ 3750.00 OT/Bonus $ Monthly Employment Income (pick one) * Not …" at bounding box center [291, 297] width 547 height 156
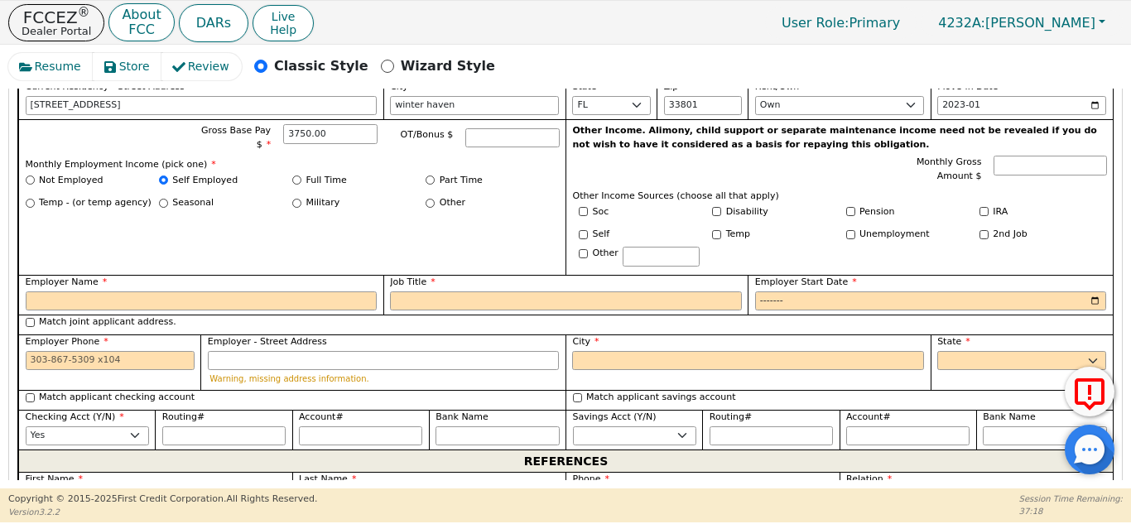
scroll to position [1604, 0]
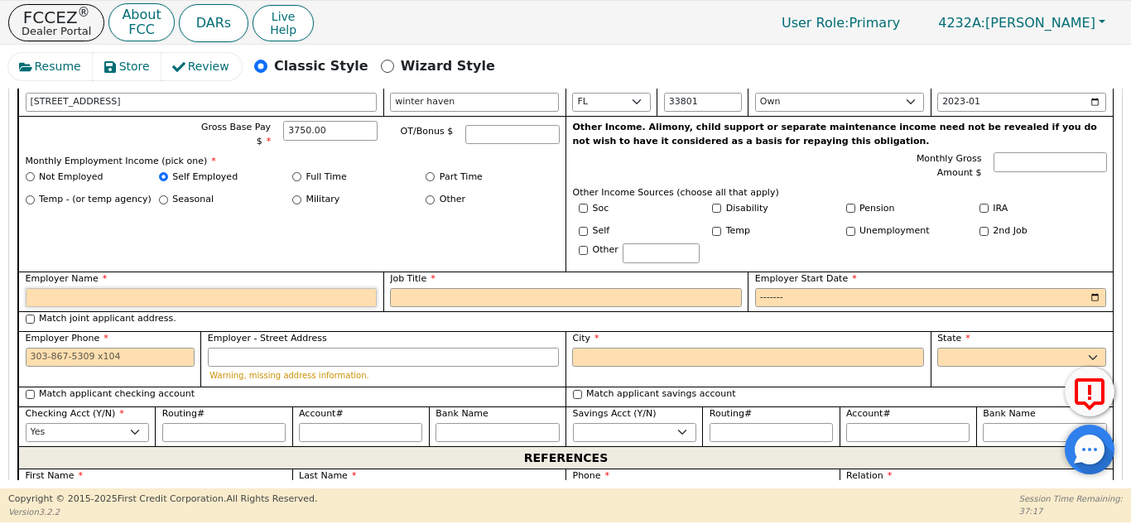
click at [262, 288] on input "Employer Name" at bounding box center [202, 298] width 352 height 20
type input "juniors helping hands"
click at [493, 288] on input "Job Title" at bounding box center [566, 298] width 352 height 20
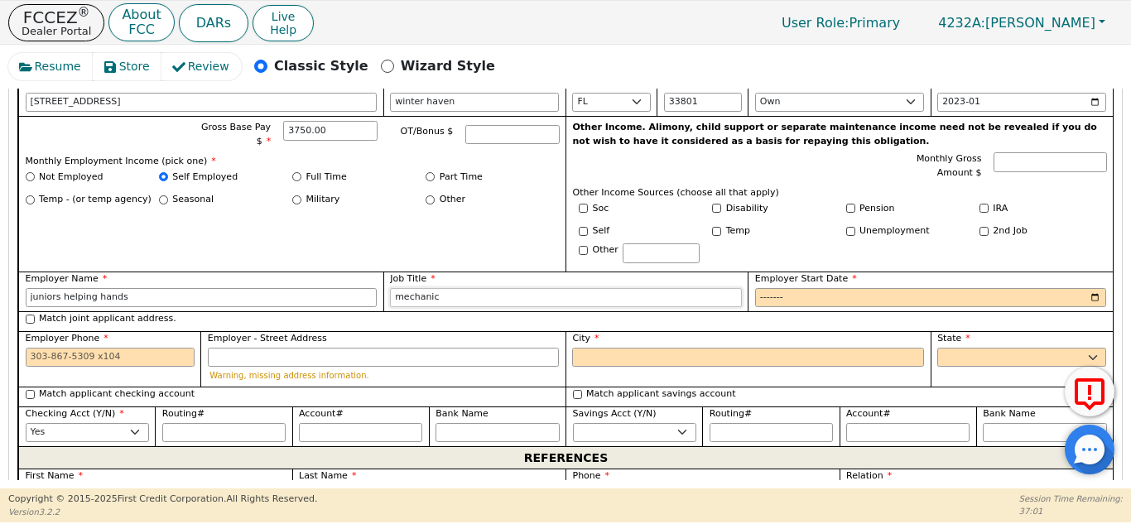
type input "mechanic"
click at [825, 288] on input "Employer Start Date" at bounding box center [931, 298] width 352 height 20
click at [1088, 288] on input "Employer Start Date" at bounding box center [931, 298] width 352 height 20
type input "2014-01"
click at [142, 348] on input "Employer Phone" at bounding box center [110, 358] width 169 height 20
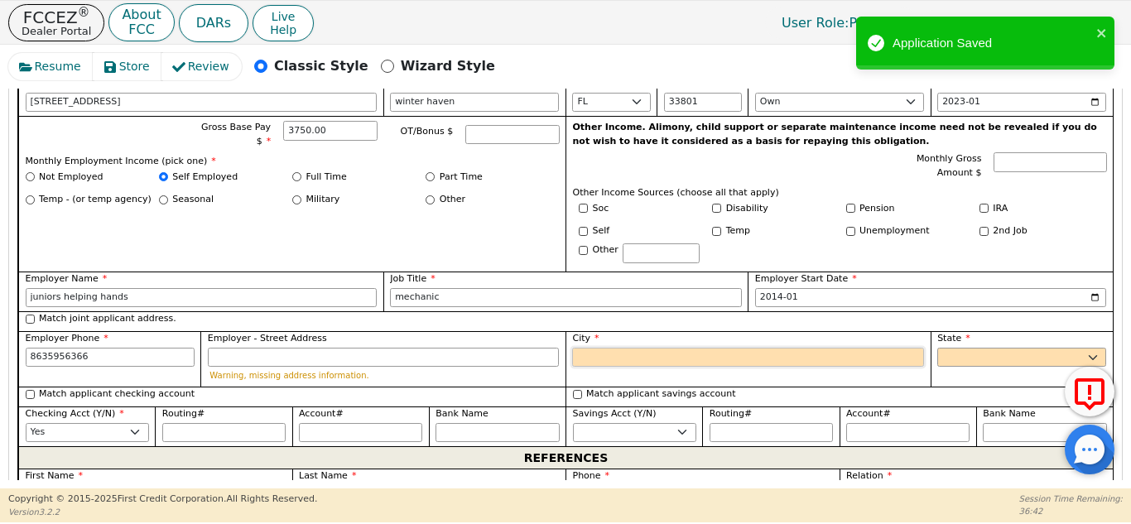
click at [626, 348] on input "City" at bounding box center [748, 358] width 352 height 20
type input "863-595-6366"
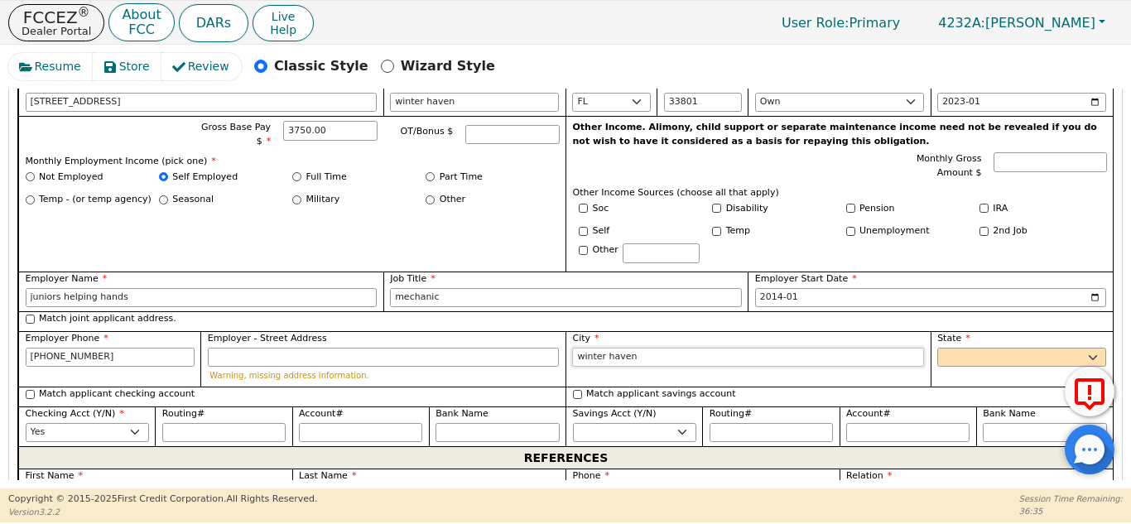
type input "winter haven"
click at [1007, 348] on select "AK AL AR AZ CA CO CT DC DE FL GA HI IA ID IL IN KS KY LA MA MD ME MI MN MO MS M…" at bounding box center [1021, 358] width 169 height 20
select select "FL"
click at [937, 348] on select "AK AL AR AZ CA CO CT DC DE FL GA HI IA ID IL IN KS KY LA MA MD ME MI MN MO MS M…" at bounding box center [1021, 358] width 169 height 20
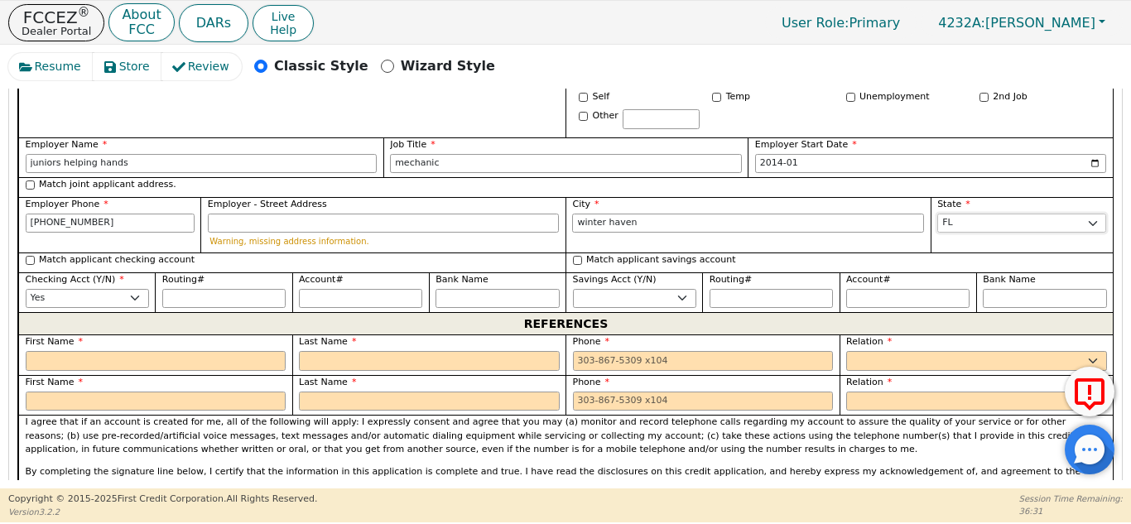
scroll to position [1740, 0]
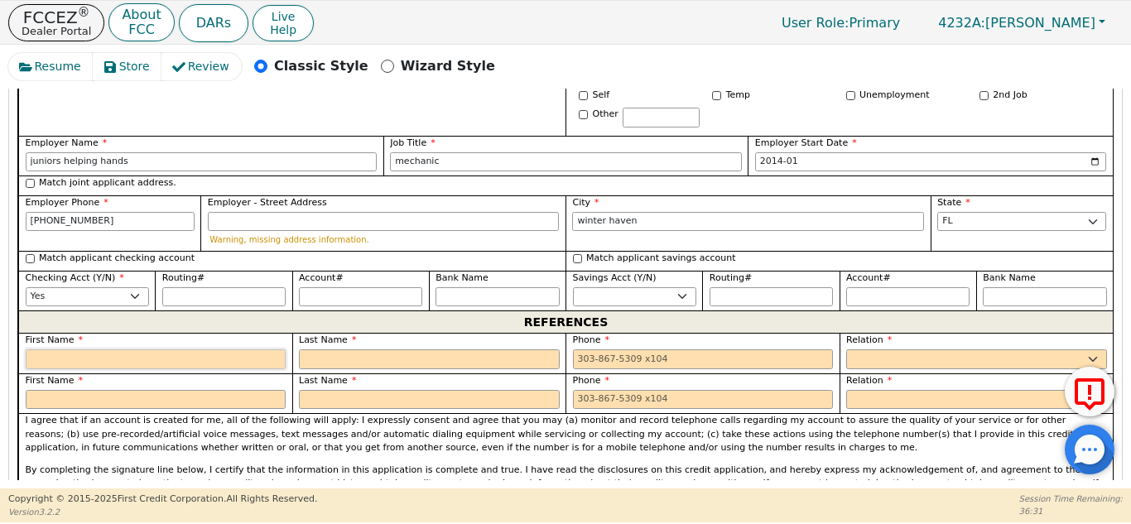
click at [186, 349] on input "text" at bounding box center [156, 359] width 261 height 20
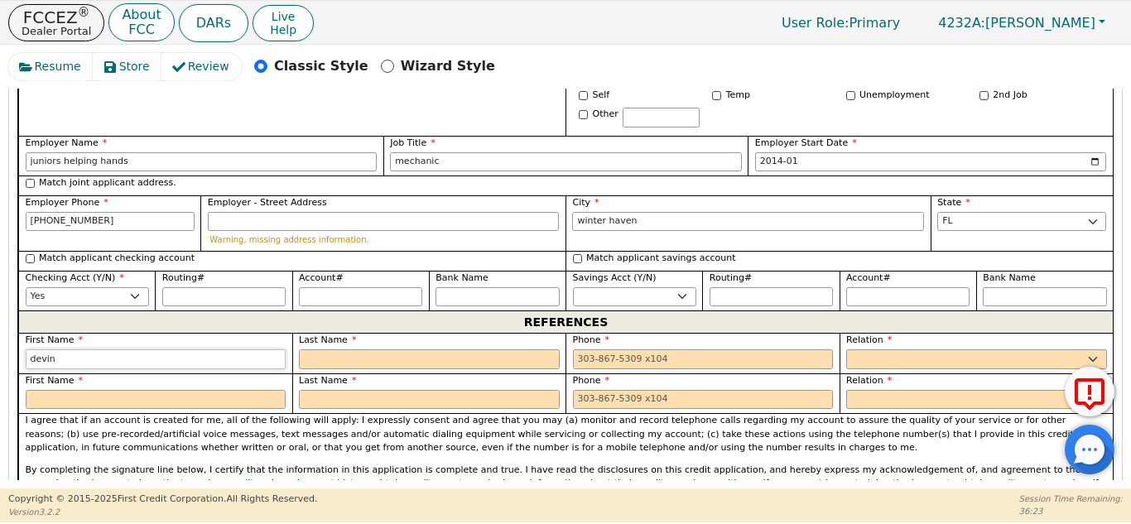
type input "devin"
click at [404, 349] on input "text" at bounding box center [429, 359] width 261 height 20
click at [457, 349] on input "text" at bounding box center [429, 359] width 261 height 20
type input "moore"
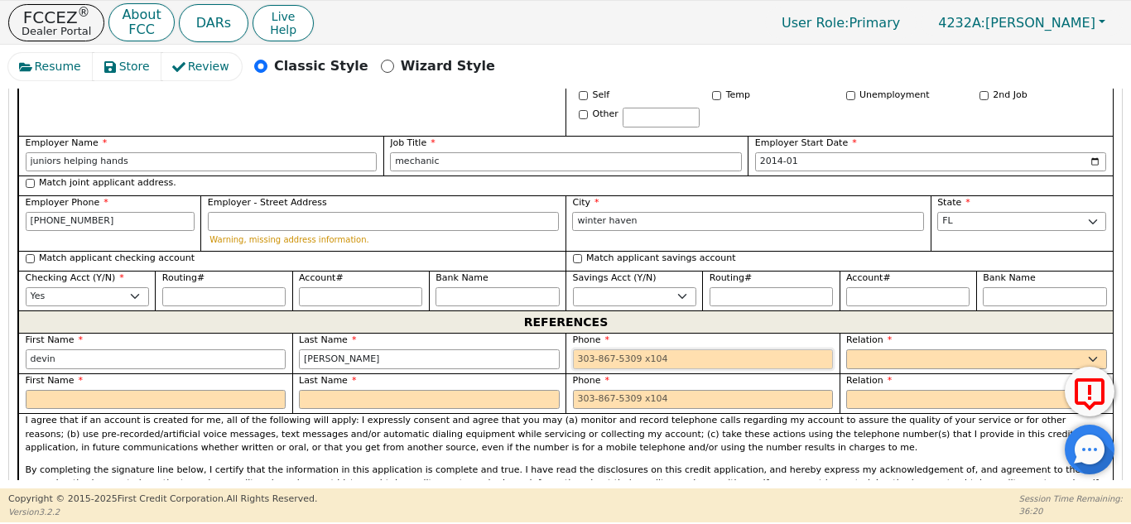
click at [659, 349] on input "tel" at bounding box center [703, 359] width 261 height 20
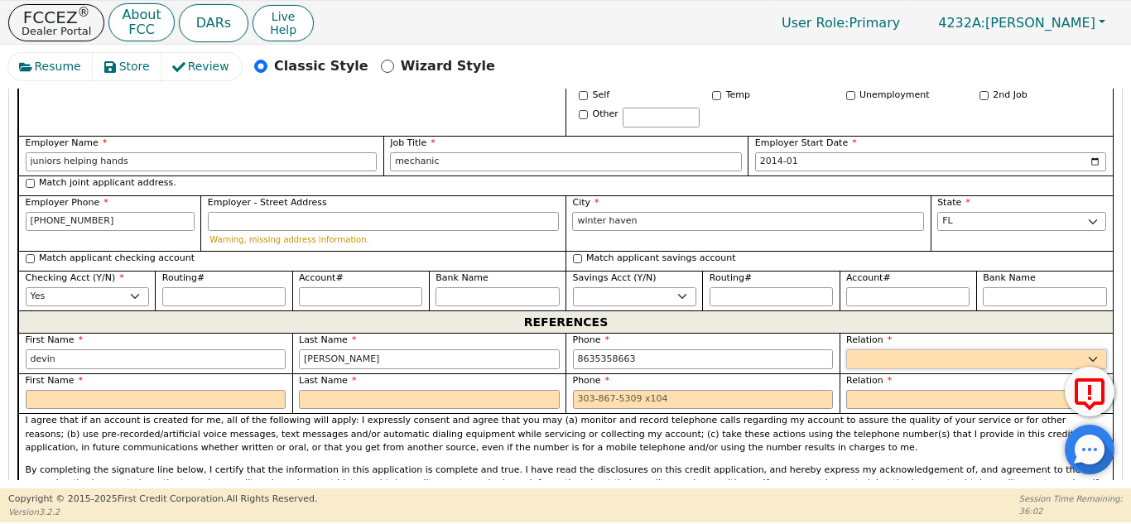
click at [897, 349] on select "FATHER MOTHER SISTER BROTHER DAUGHTER SON CO-WORKER NEIGHBOR FRIEND COUSIN G-MO…" at bounding box center [976, 359] width 261 height 20
type input "863-535-8663"
select select "FRIEND"
click at [846, 349] on select "FATHER MOTHER SISTER BROTHER DAUGHTER SON CO-WORKER NEIGHBOR FRIEND COUSIN G-MO…" at bounding box center [976, 359] width 261 height 20
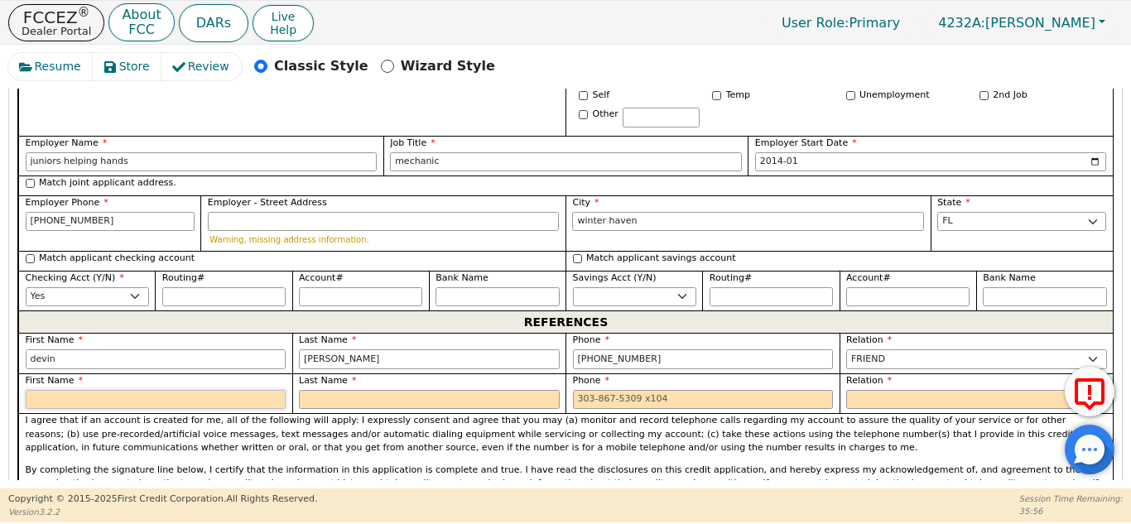
click at [253, 390] on input "text" at bounding box center [156, 400] width 261 height 20
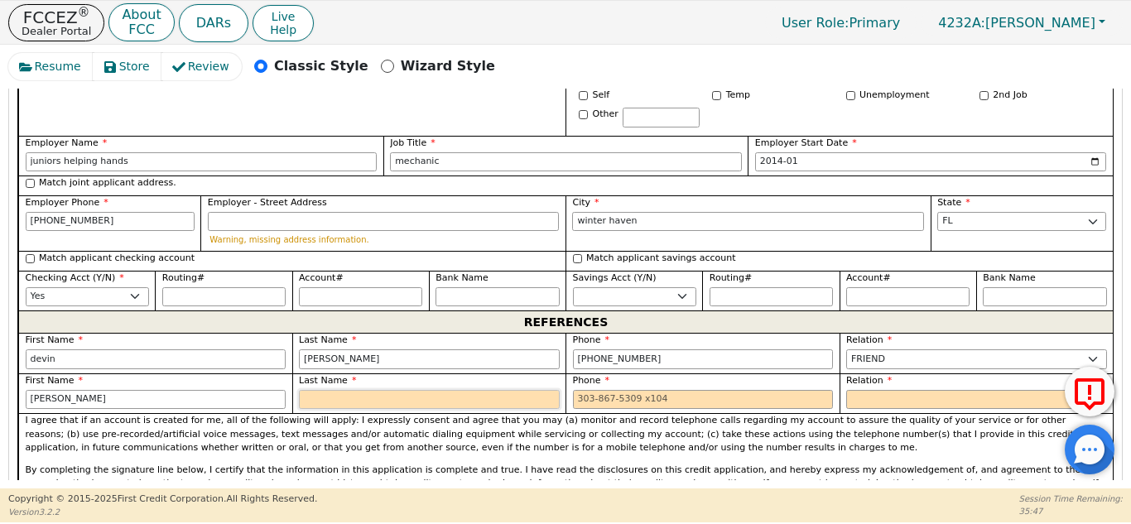
type input "eli"
click at [494, 390] on input "text" at bounding box center [429, 400] width 261 height 20
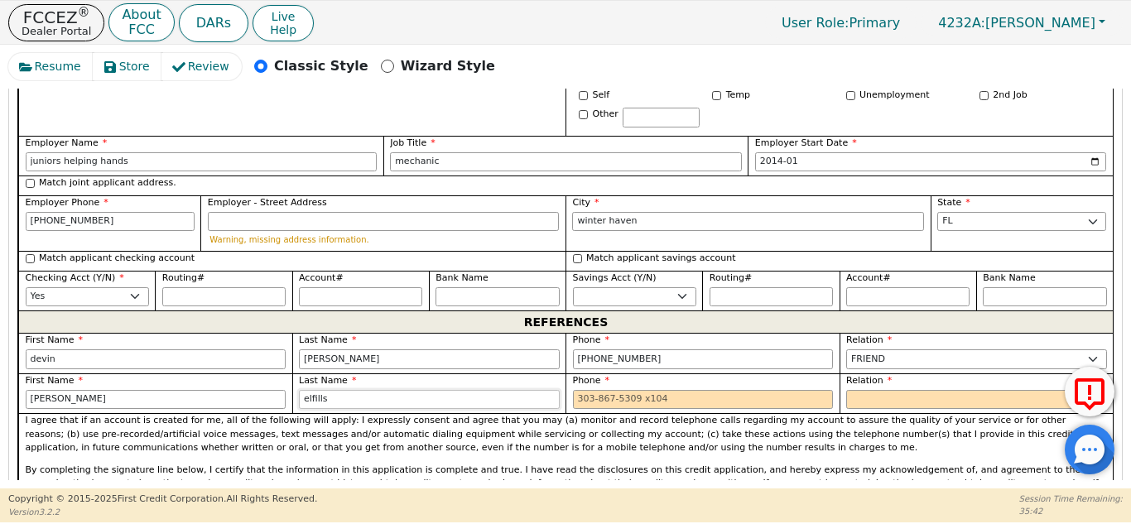
type input "elfills"
click at [653, 390] on input "tel" at bounding box center [703, 400] width 261 height 20
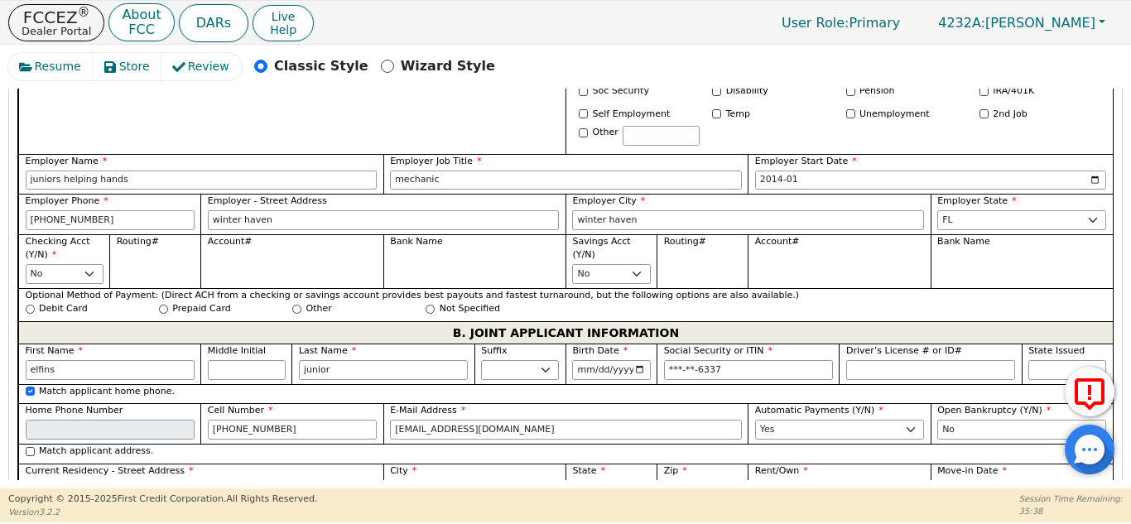
scroll to position [1202, 0]
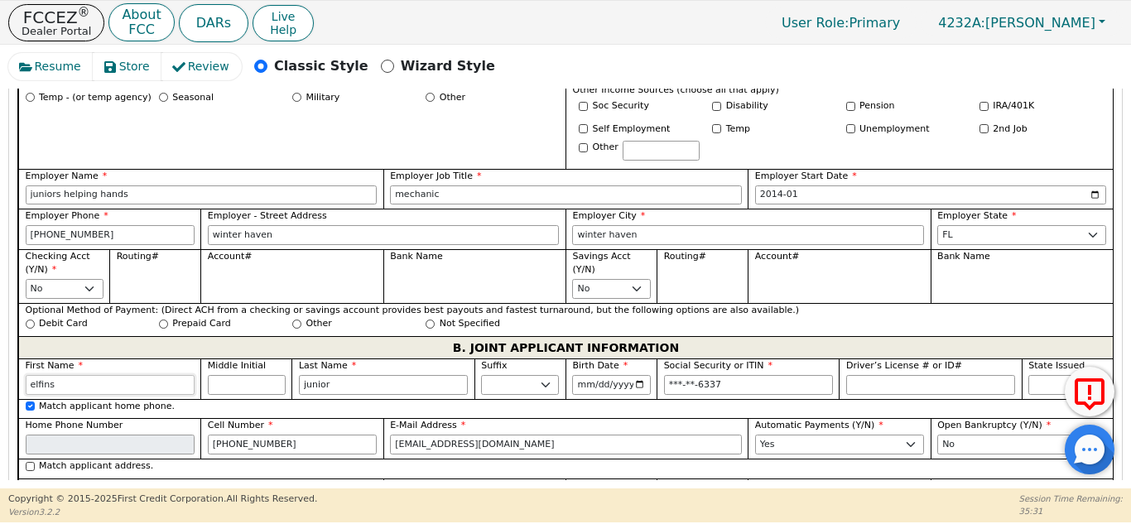
click at [106, 375] on input "elfins" at bounding box center [110, 385] width 169 height 20
type input "elfin"
type input "elfin junior"
type input "elfi"
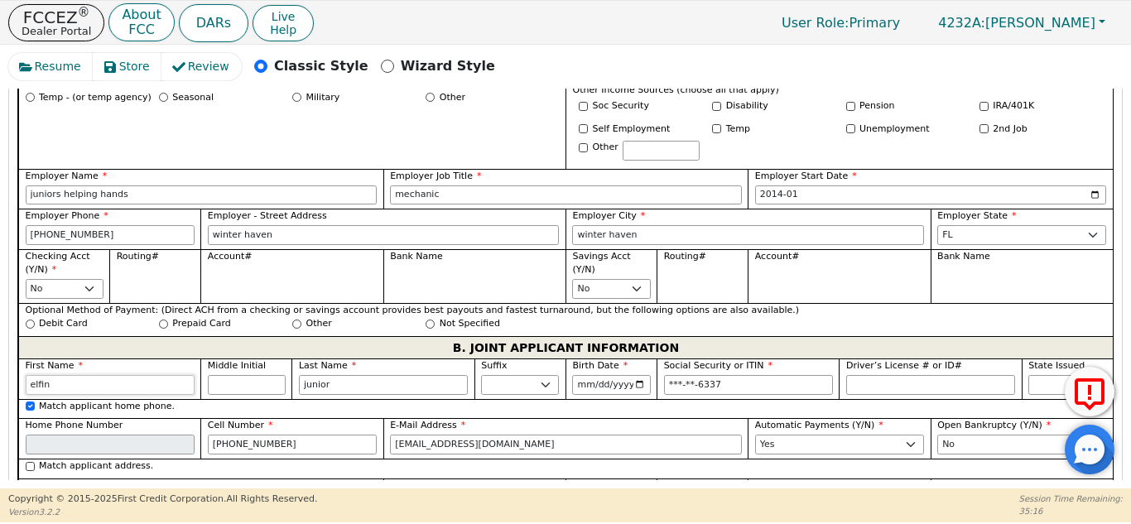
type input "elfi junior"
type input "elfil"
type input "elfil junior"
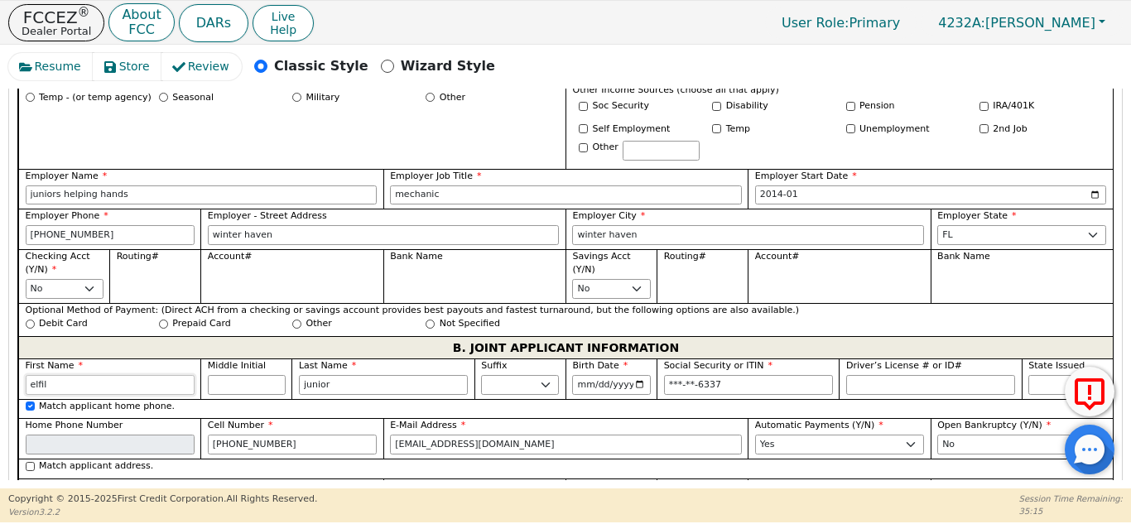
type input "elfils"
type input "elfils junior"
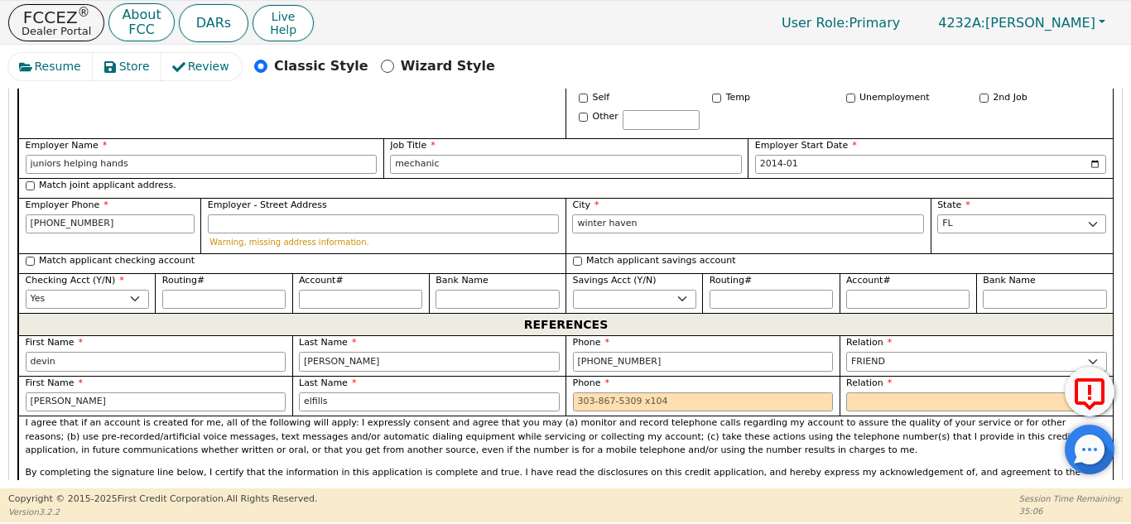
scroll to position [1744, 0]
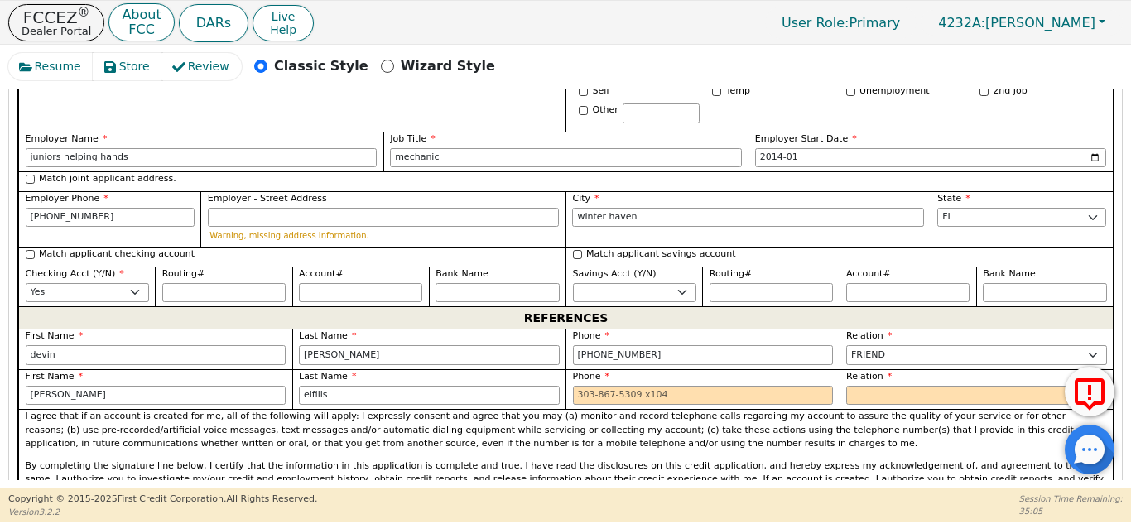
type input "elfils"
click at [593, 386] on input "tel" at bounding box center [703, 396] width 261 height 20
click at [882, 386] on select "FATHER MOTHER SISTER BROTHER DAUGHTER SON CO-WORKER NEIGHBOR FRIEND COUSIN G-MO…" at bounding box center [976, 396] width 261 height 20
type input "863-877-8574"
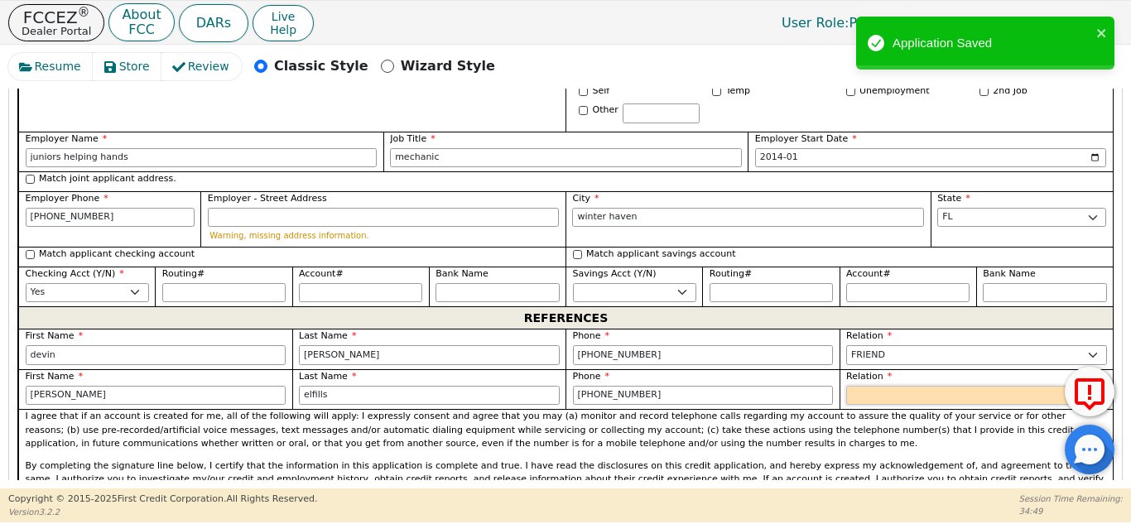
select select "FRIEND"
click at [846, 386] on select "FATHER MOTHER SISTER BROTHER DAUGHTER SON CO-WORKER NEIGHBOR FRIEND COUSIN G-MO…" at bounding box center [976, 396] width 261 height 20
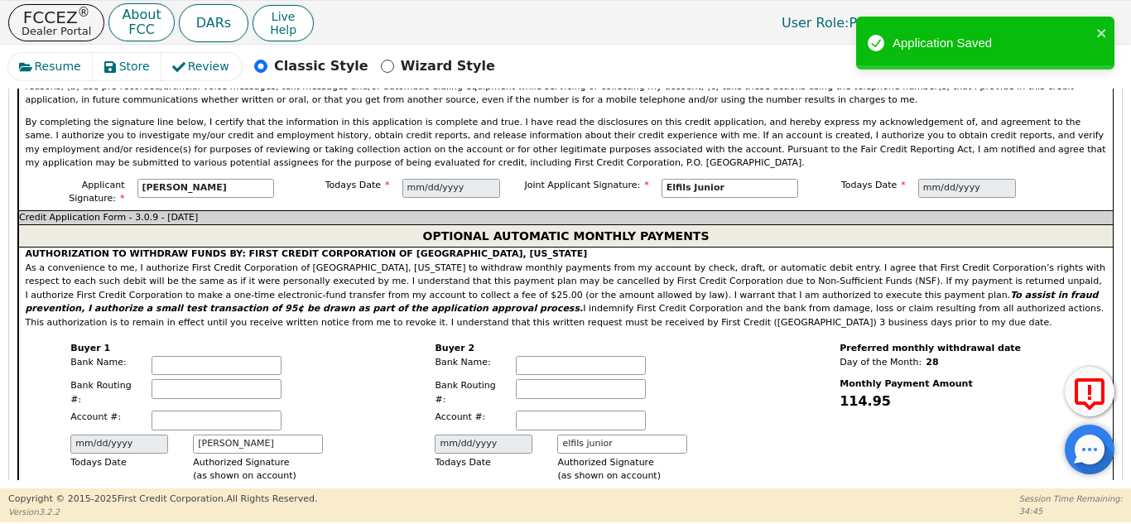
scroll to position [2093, 0]
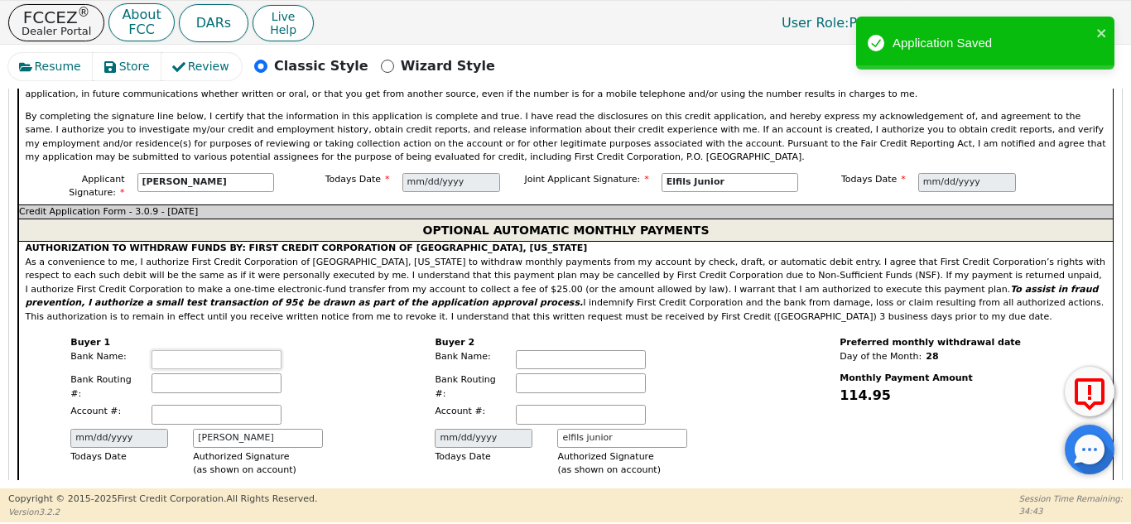
click at [220, 350] on input "text" at bounding box center [216, 360] width 130 height 20
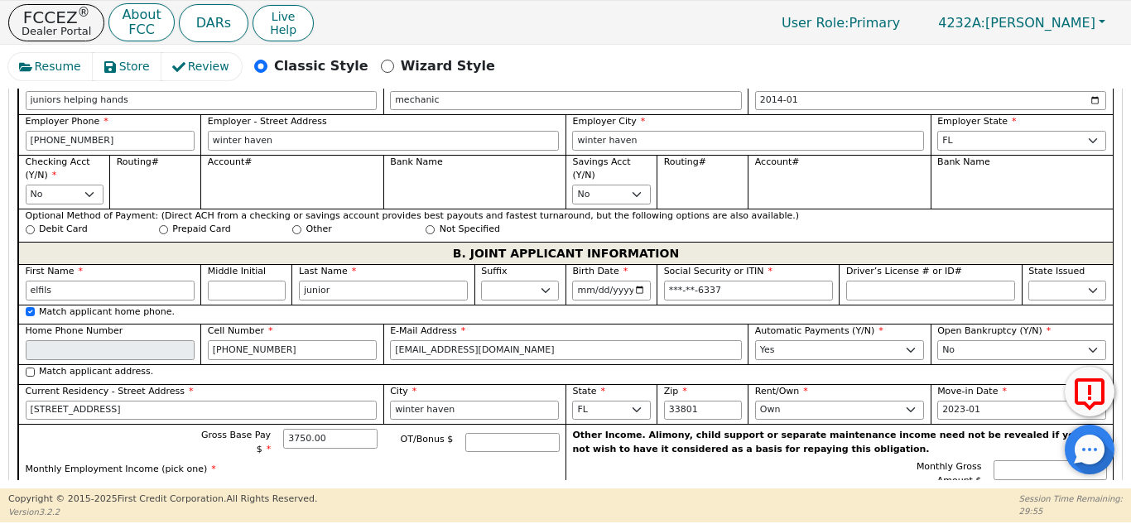
scroll to position [1298, 0]
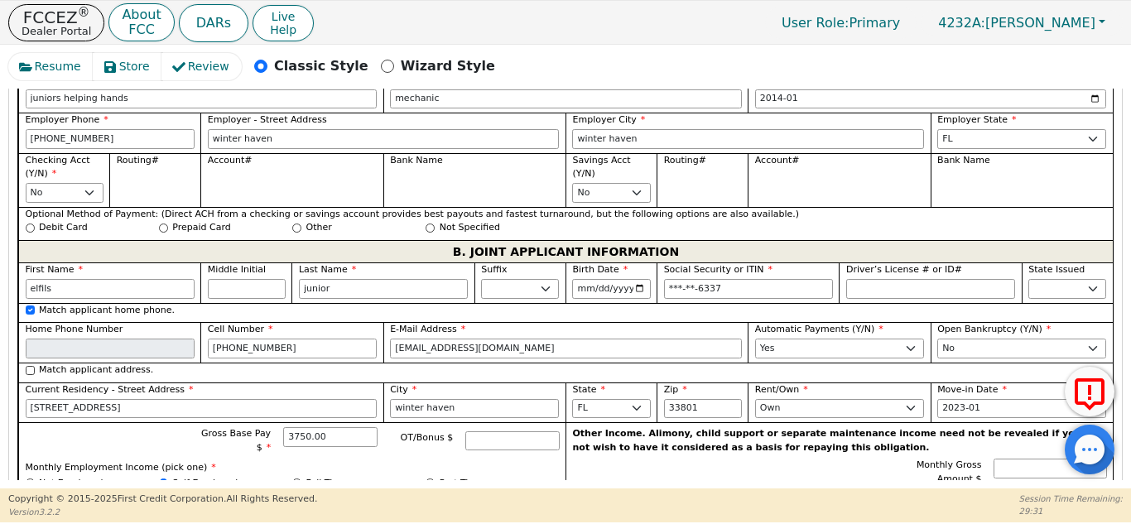
click at [549, 383] on label "City" at bounding box center [474, 390] width 169 height 14
click at [549, 399] on input "winter haven" at bounding box center [474, 409] width 169 height 20
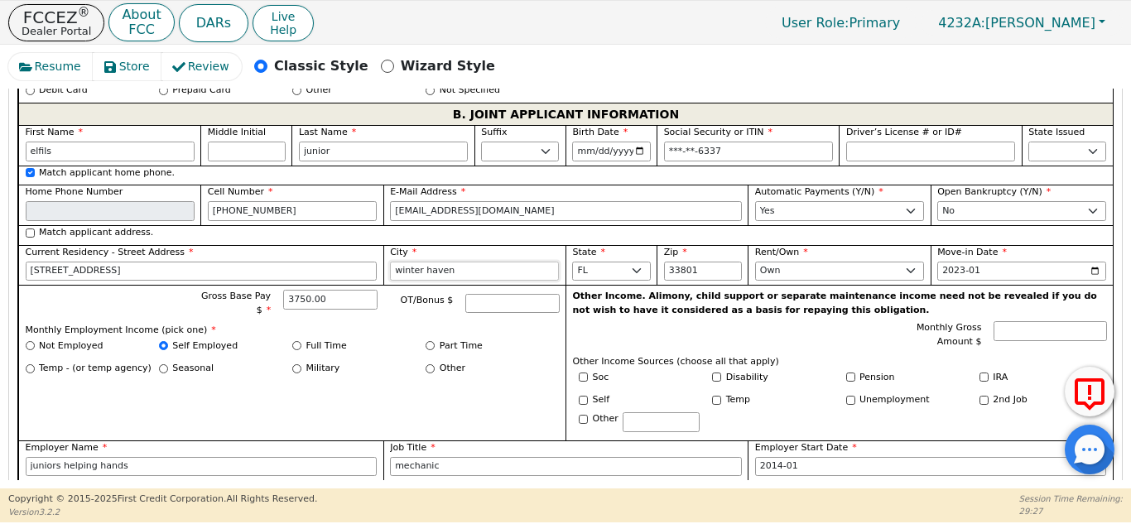
scroll to position [1510, 0]
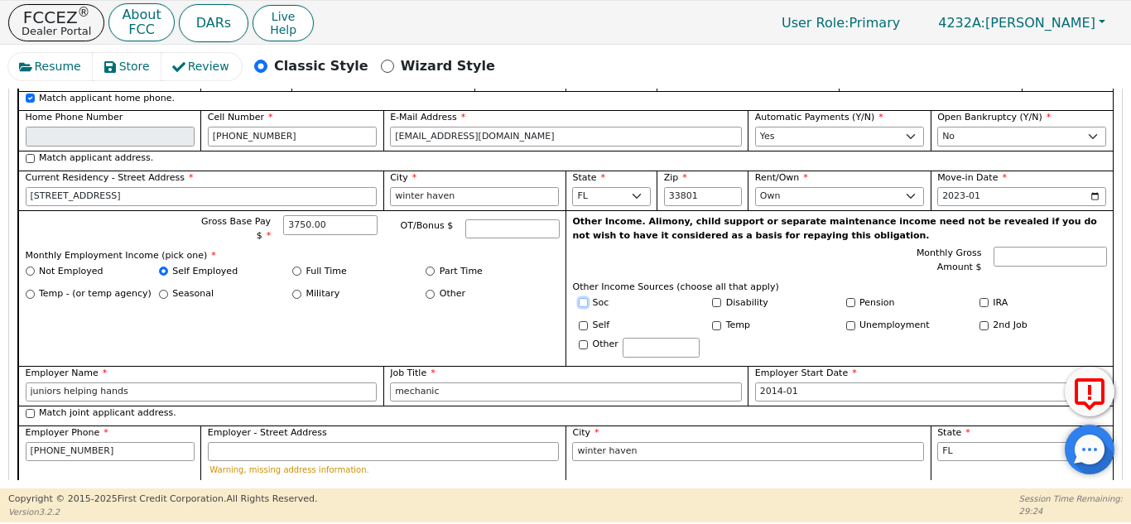
click at [580, 298] on input "Soc" at bounding box center [583, 302] width 9 height 9
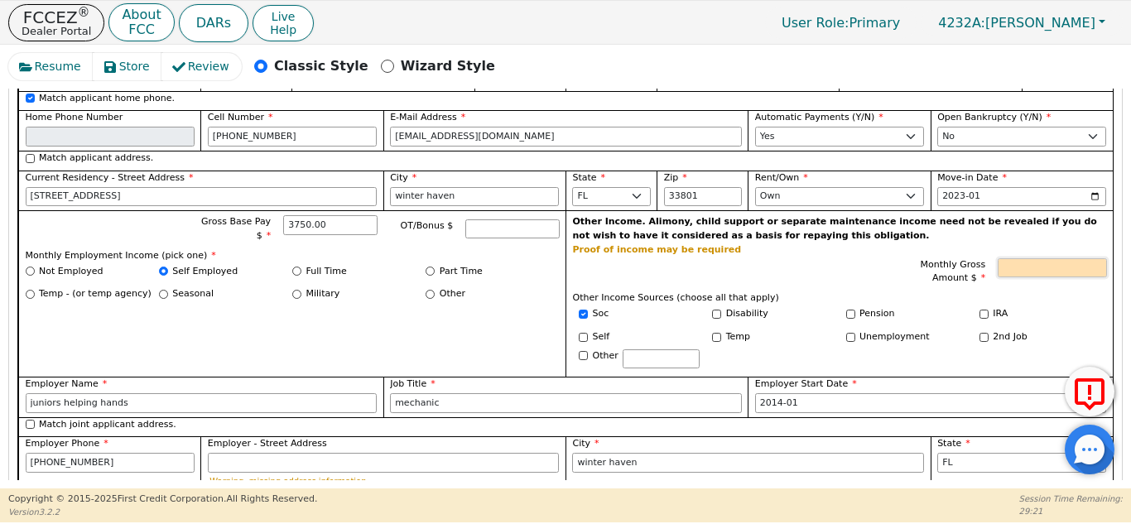
click at [1032, 258] on input "Monthly Gross Amount $" at bounding box center [1051, 268] width 108 height 20
click at [579, 310] on input "Soc" at bounding box center [583, 314] width 9 height 9
checkbox input "false"
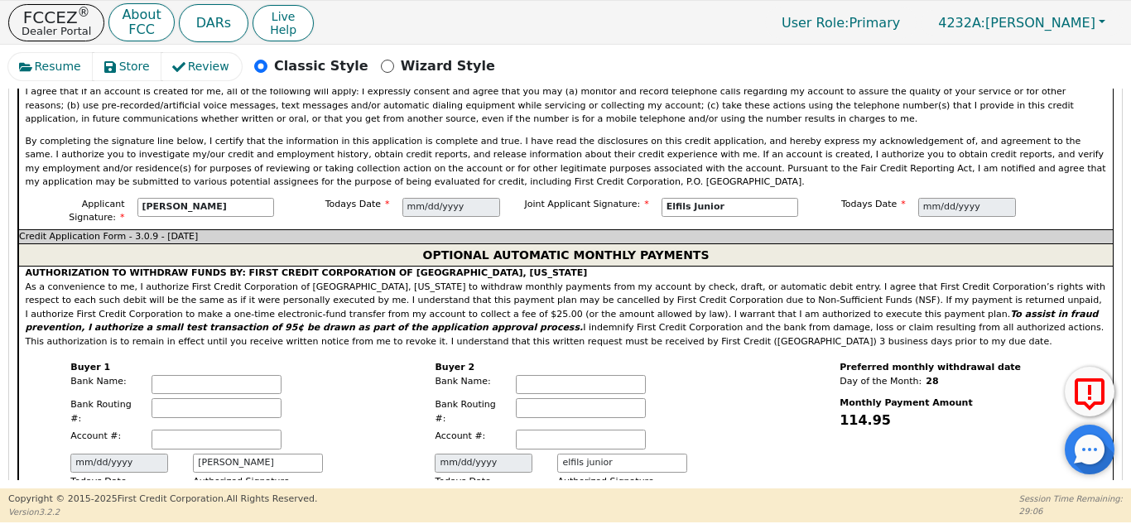
scroll to position [2072, 0]
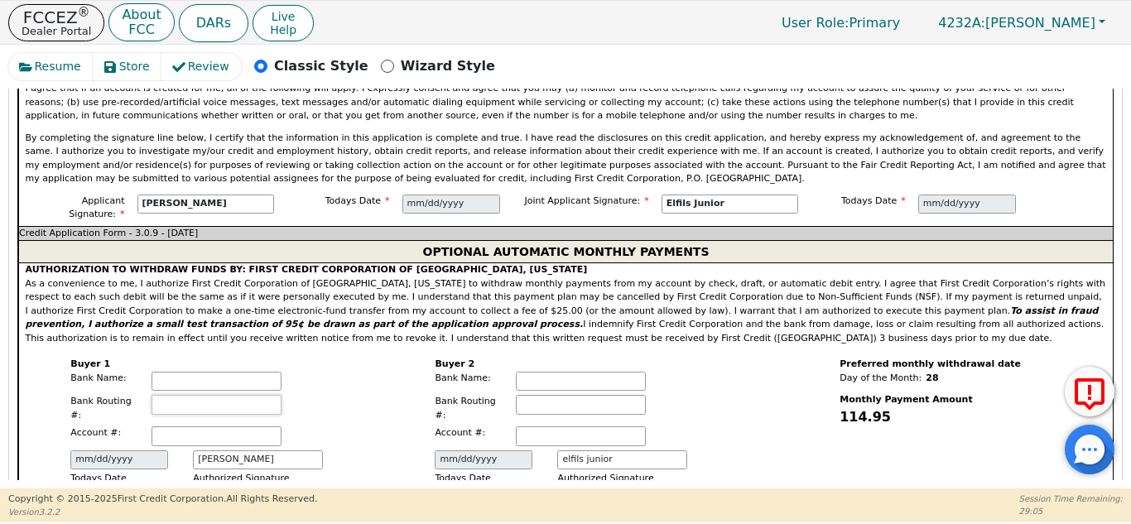
click at [212, 395] on input "text" at bounding box center [216, 405] width 130 height 20
click at [239, 372] on input "text" at bounding box center [216, 382] width 130 height 20
click at [279, 395] on div "Bank Routing #:" at bounding box center [196, 408] width 252 height 27
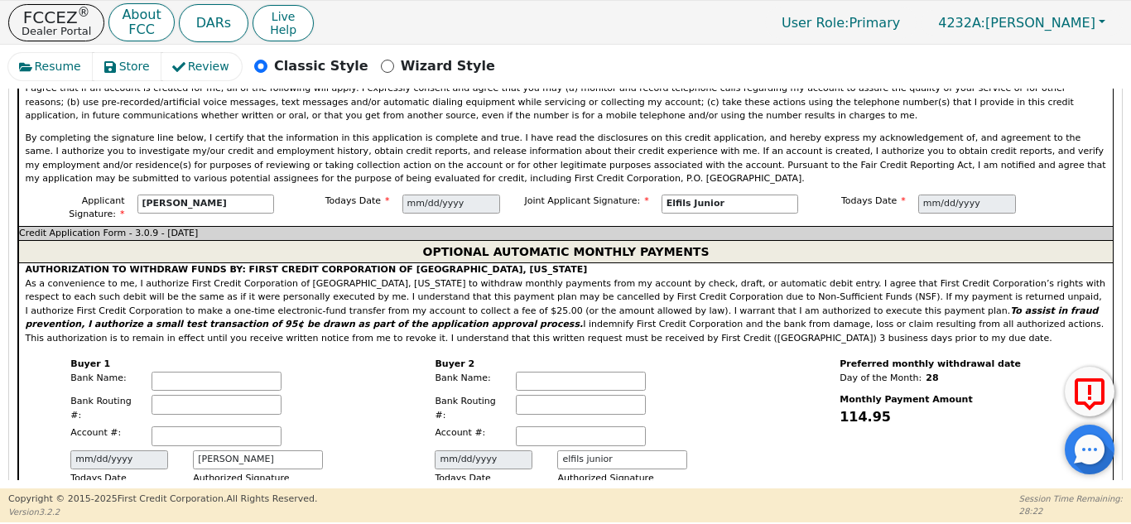
click at [228, 358] on span "Buyer 1" at bounding box center [196, 365] width 252 height 14
click at [228, 372] on input "text" at bounding box center [216, 382] width 130 height 20
click at [198, 372] on input "text" at bounding box center [216, 382] width 130 height 20
click at [196, 395] on input "text" at bounding box center [216, 405] width 130 height 20
click at [199, 372] on input "text" at bounding box center [216, 382] width 130 height 20
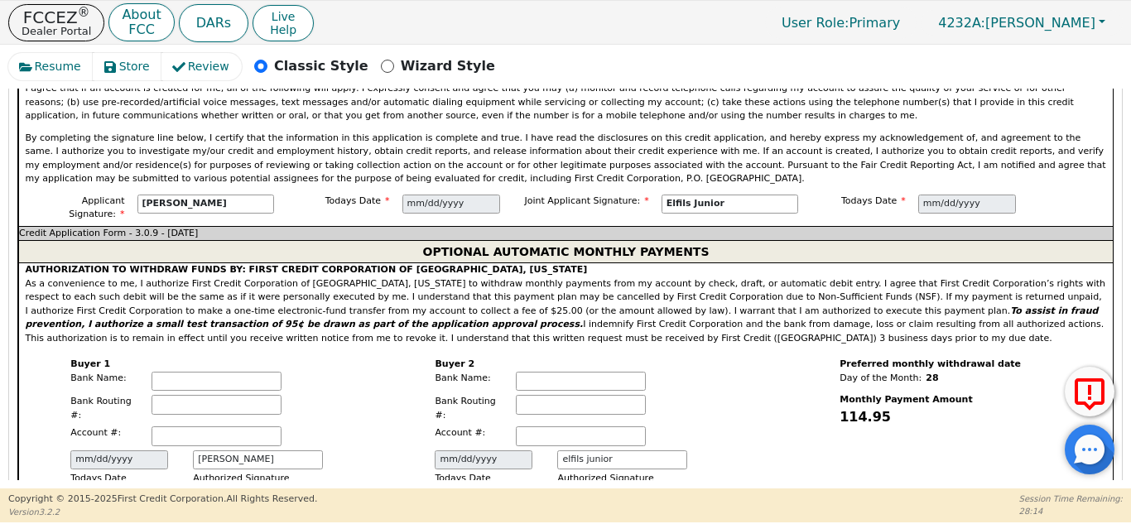
click at [551, 364] on div "Buyer 2 Bank Name: Bank Routing #: Account #: Todays Date 2025-09-05 Authorized…" at bounding box center [561, 431] width 252 height 146
click at [559, 372] on input "text" at bounding box center [581, 382] width 130 height 20
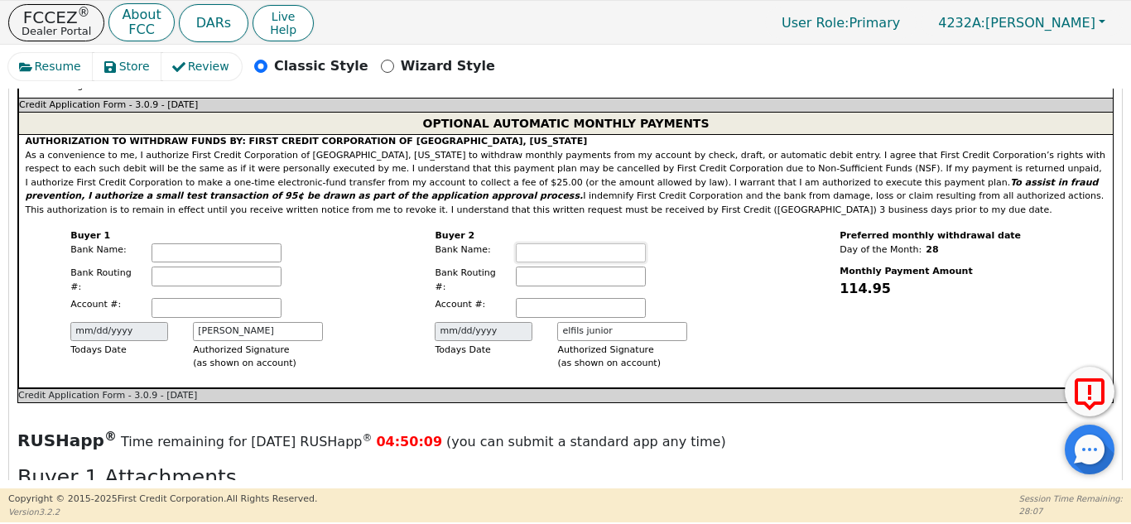
scroll to position [2199, 0]
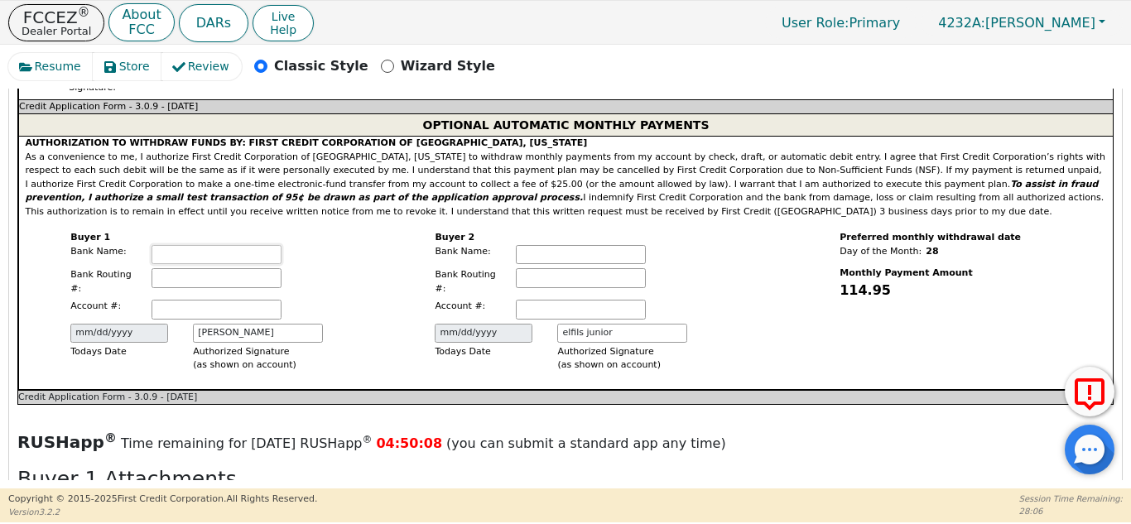
click at [225, 245] on input "text" at bounding box center [216, 255] width 130 height 20
click at [224, 300] on input "text" at bounding box center [216, 310] width 130 height 20
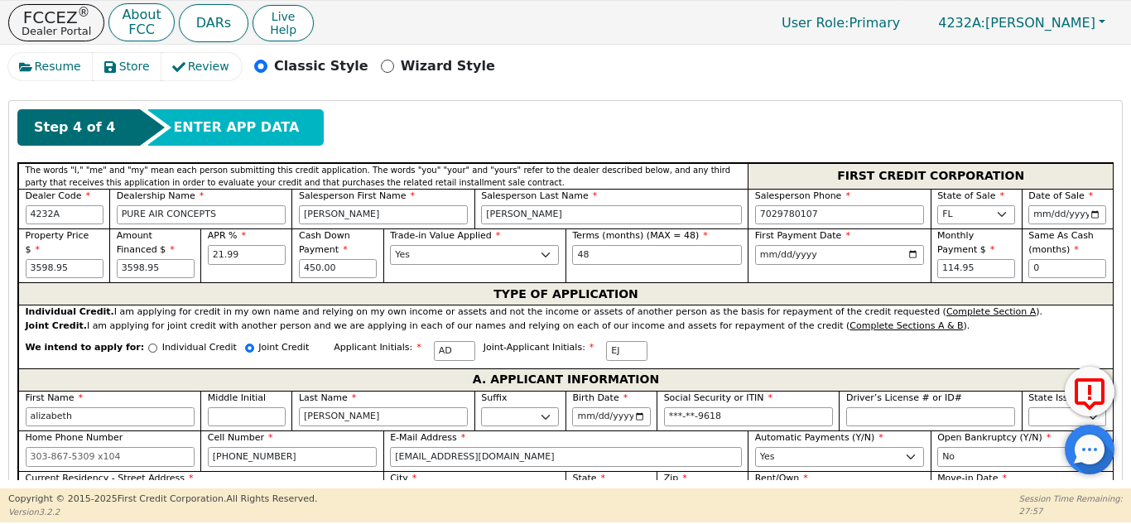
scroll to position [0, 0]
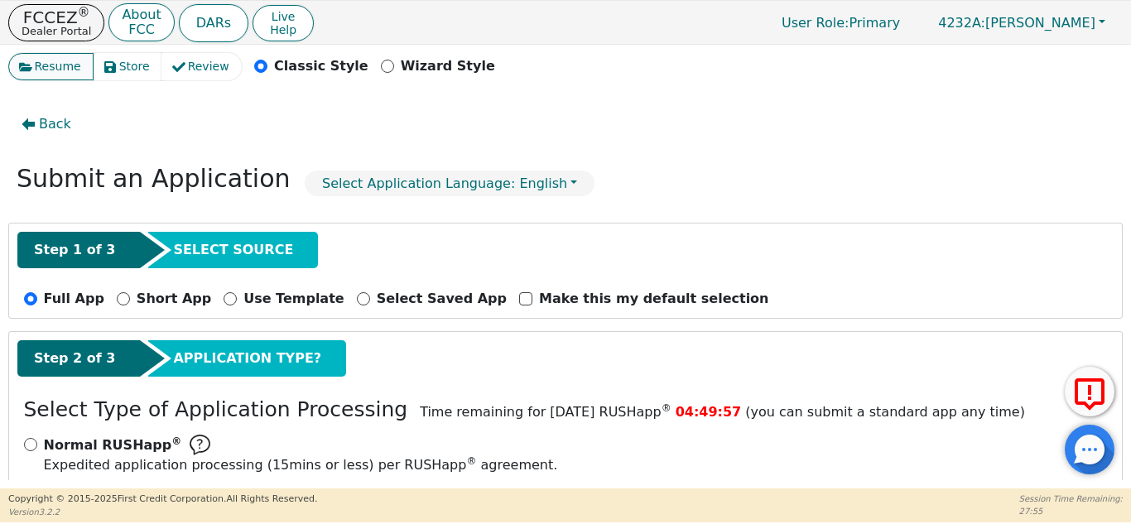
click at [45, 62] on span "Resume" at bounding box center [58, 66] width 46 height 17
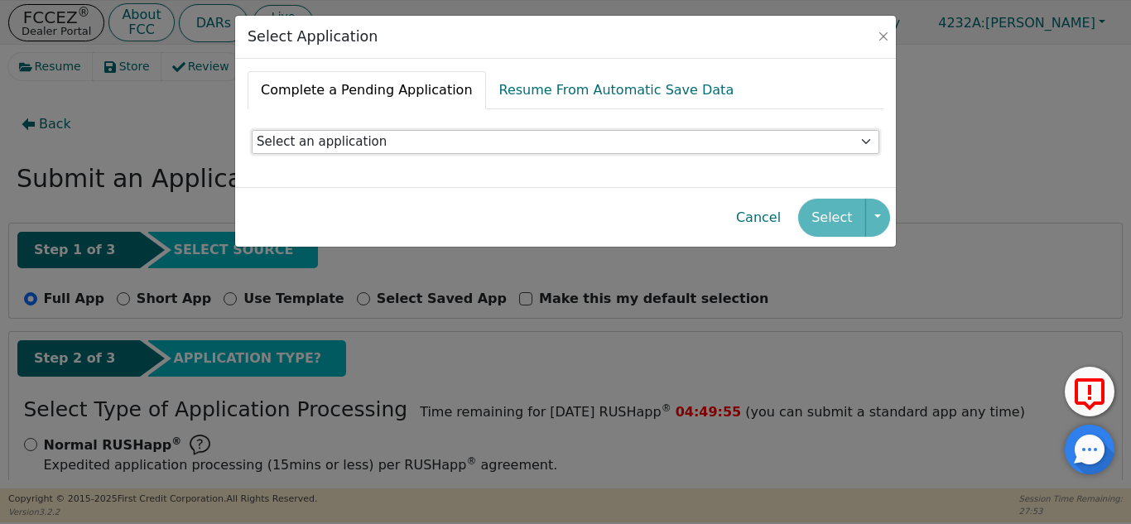
click at [839, 142] on select "Select an application" at bounding box center [565, 142] width 627 height 25
click at [252, 130] on select "Select an application" at bounding box center [565, 142] width 627 height 25
click at [775, 222] on button "Cancel" at bounding box center [758, 218] width 71 height 38
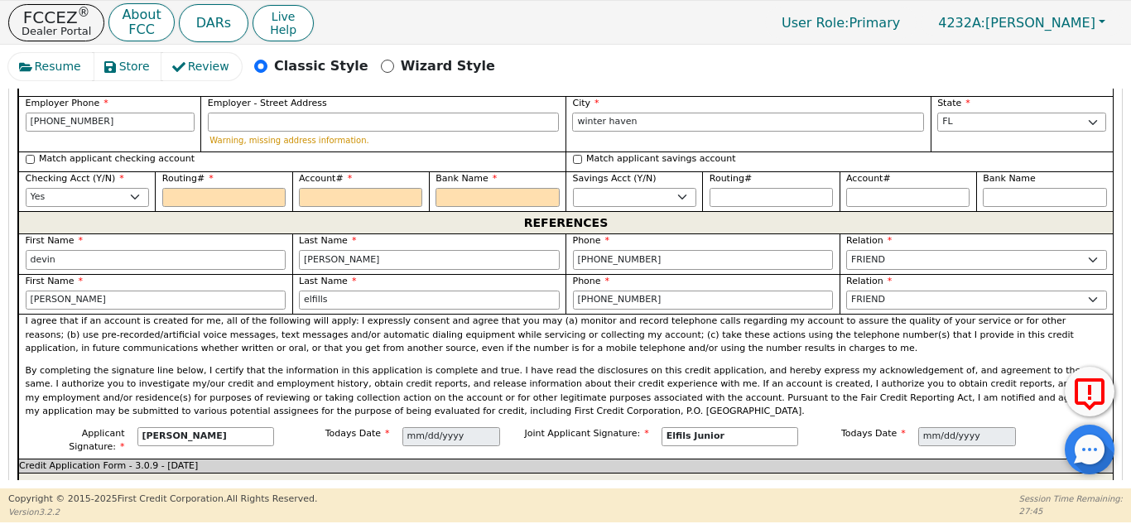
scroll to position [1840, 0]
click at [242, 187] on input "Routing#" at bounding box center [223, 197] width 123 height 20
type input "0"
type input "*"
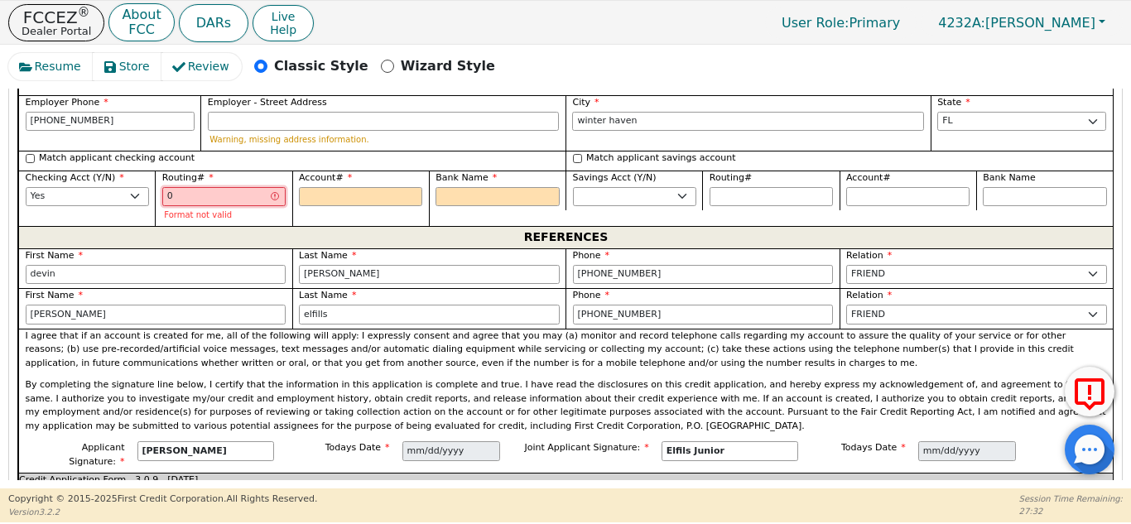
type input "07"
type input "**"
type input "073"
type input "***"
type input "0739"
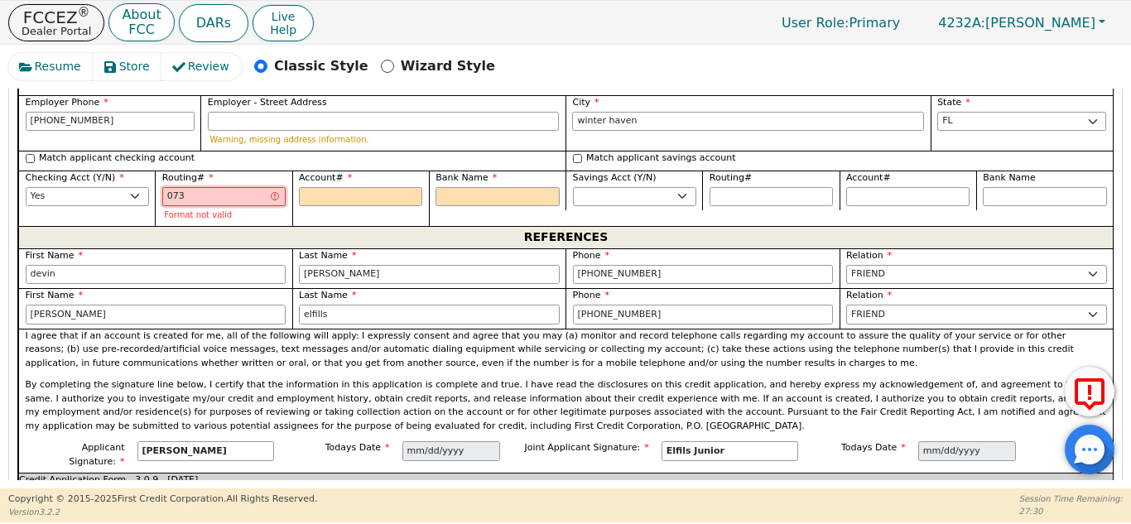
type input "****"
type input "07397"
type input "*****"
type input "073972"
type input "******"
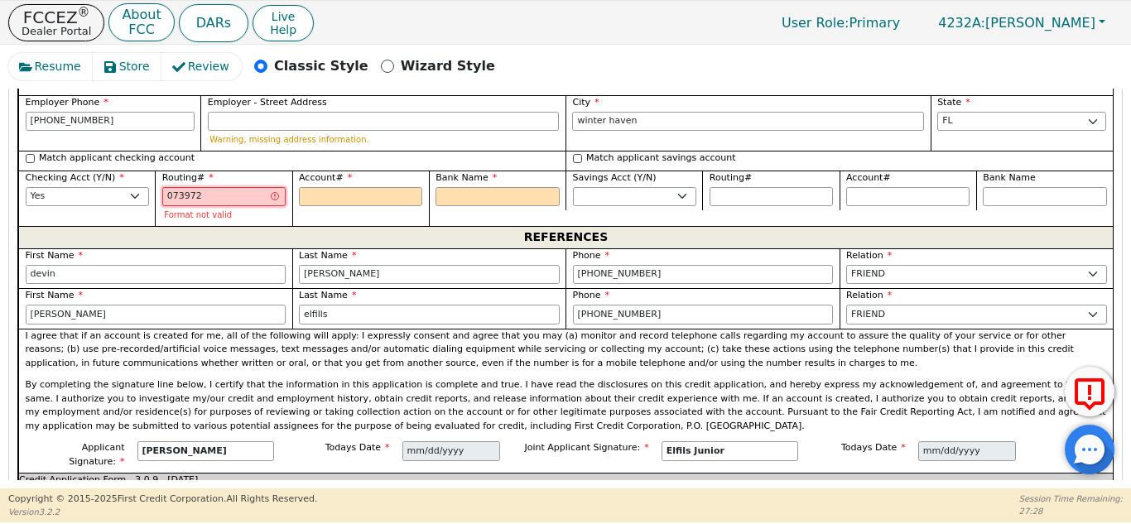
type input "0739721"
type input "*******"
type input "07397218"
type input "********"
type input "073972181"
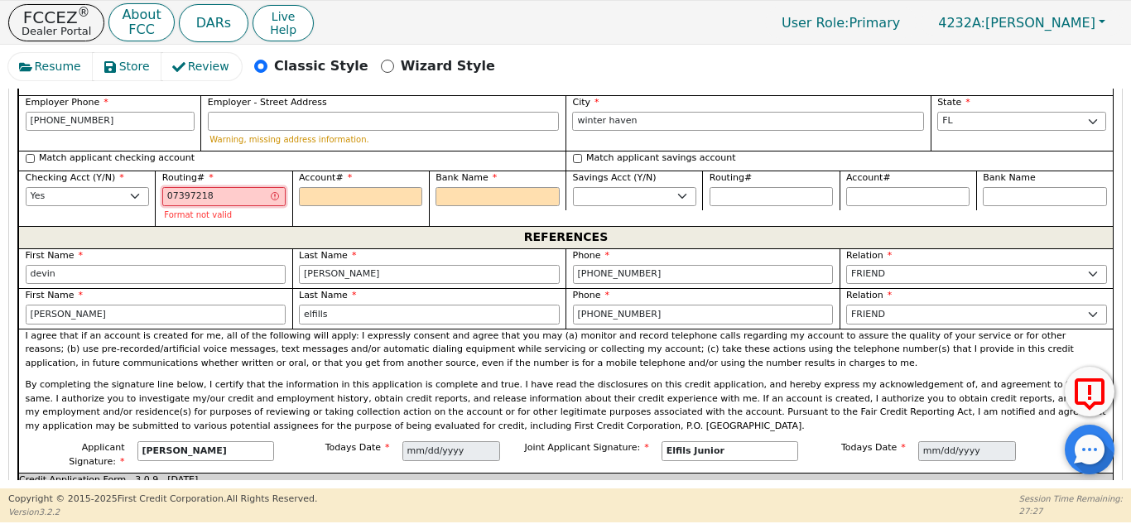
type input "*********"
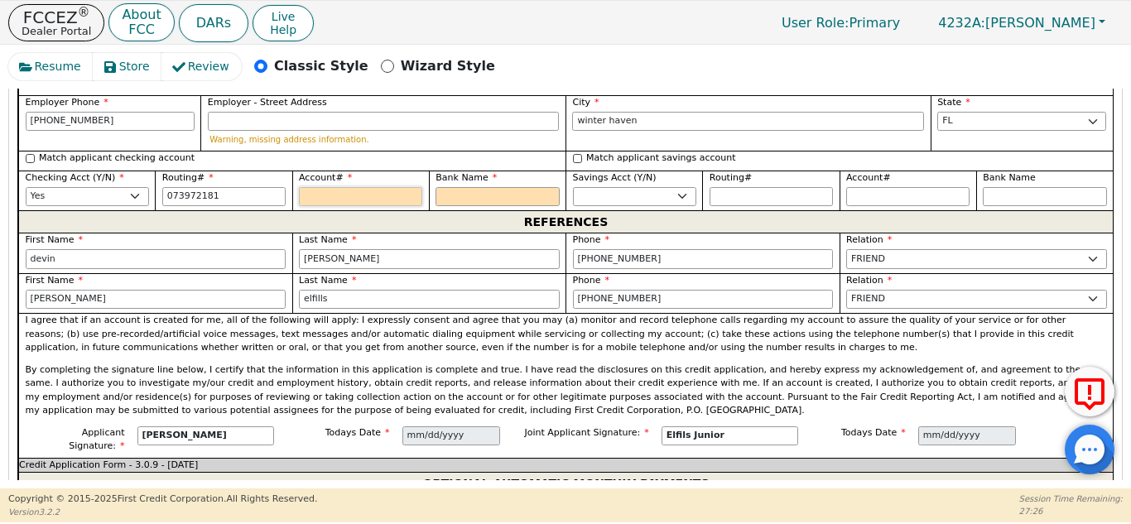
click at [358, 187] on input "Account#" at bounding box center [360, 197] width 123 height 20
type input "*********"
type input "7"
type input "*"
type input "70"
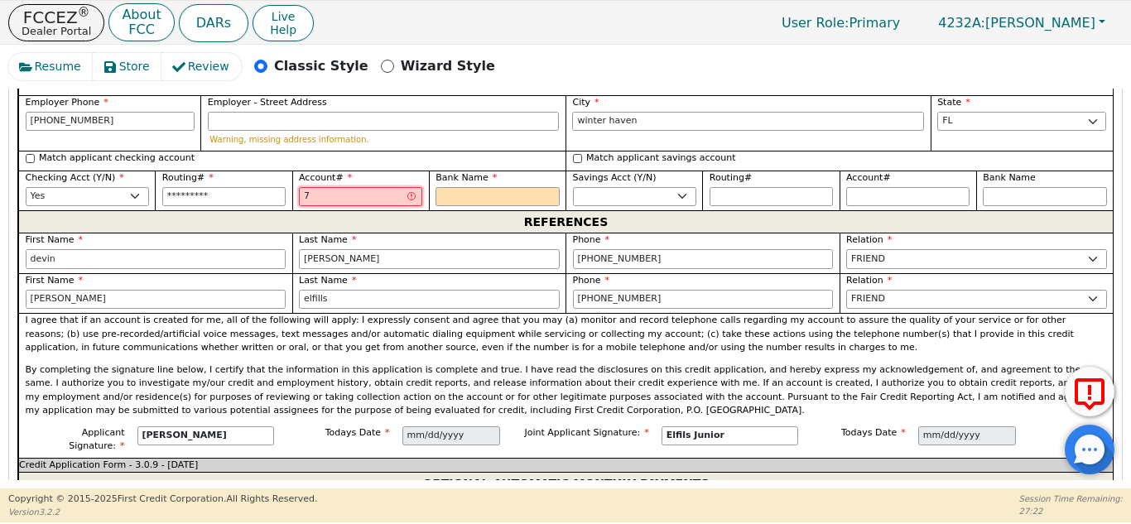
type input "**"
type input "700"
type input "***"
type input "7000"
type input "****"
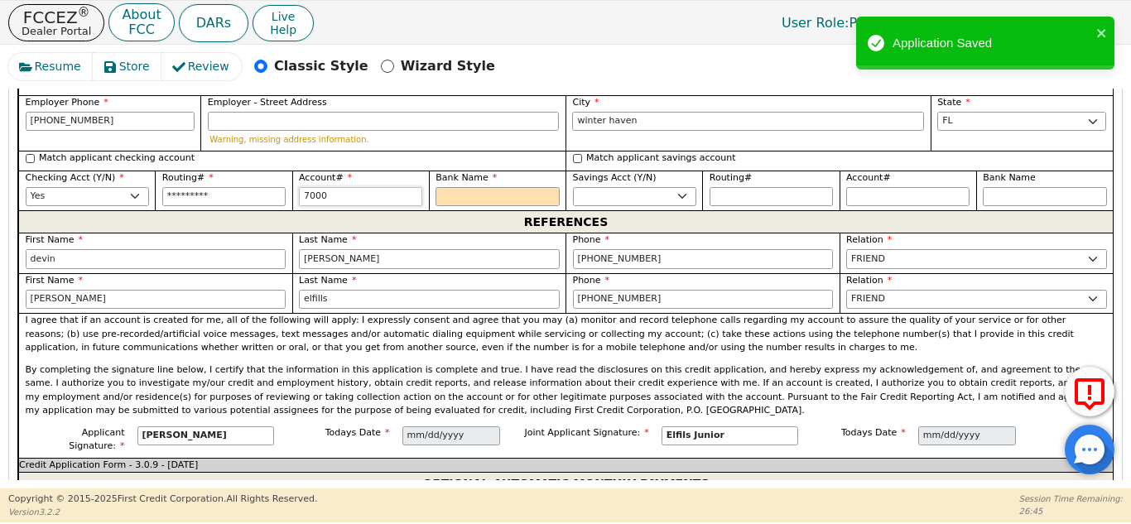
type input "70003"
type input "*****"
type input "700037"
type input "******"
type input "7000379"
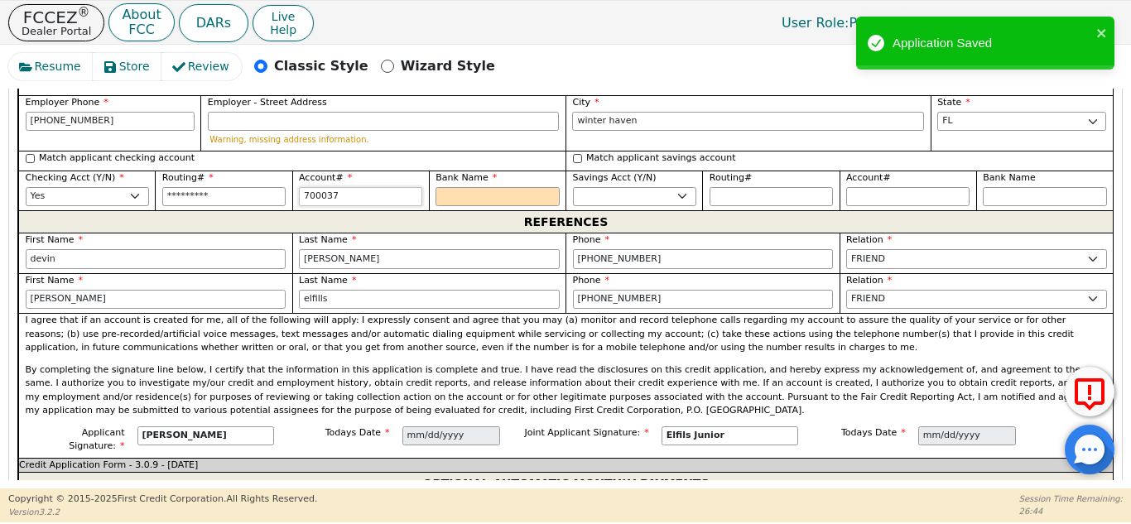
type input "*******"
type input "70003792"
type input "********"
type input "700037926"
type input "*********"
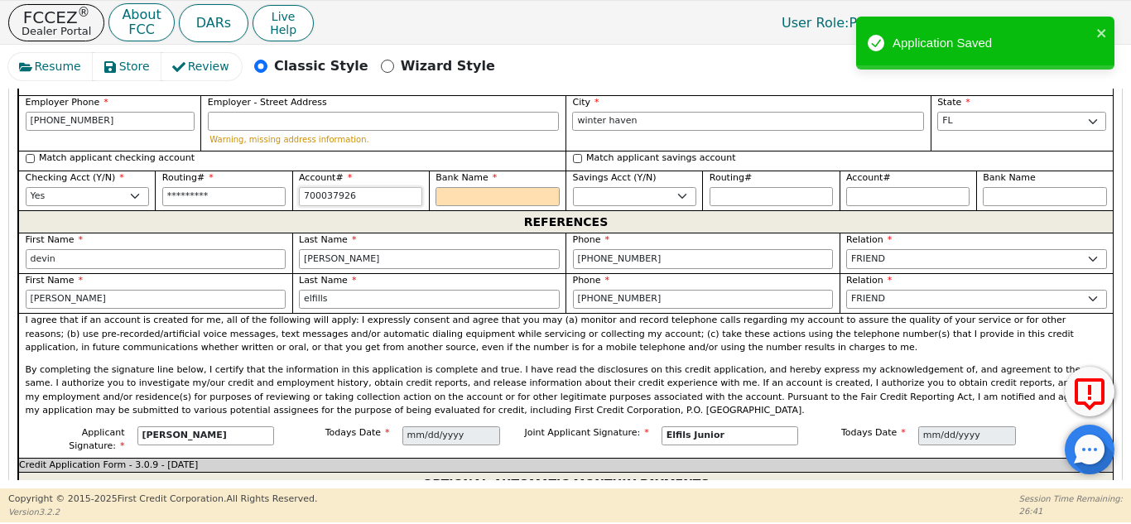
type input "7000379263"
type input "**********"
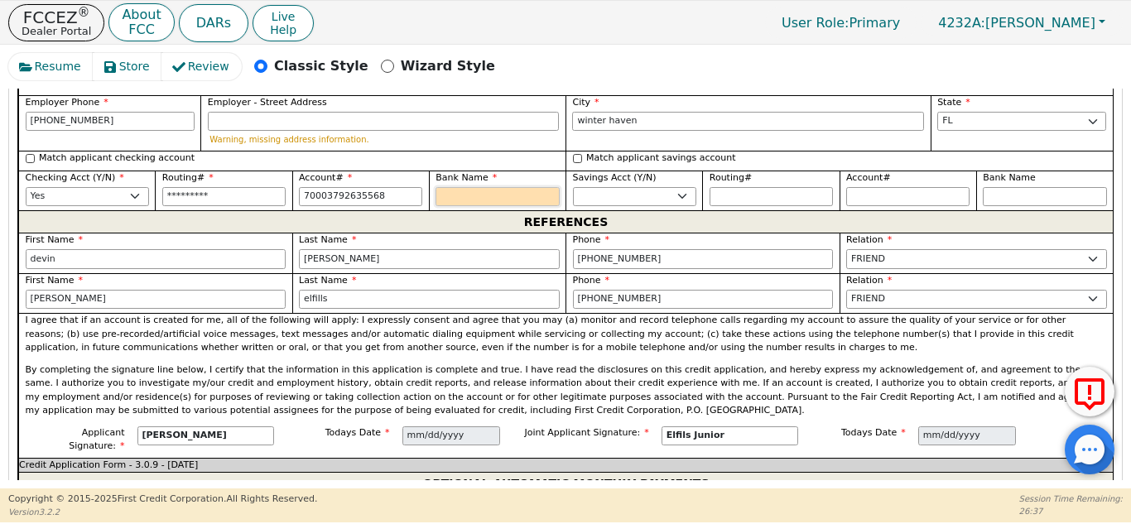
click at [494, 187] on input "Bank Name" at bounding box center [496, 197] width 123 height 20
click at [612, 363] on p "By completing the signature line below, I certify that the information in this …" at bounding box center [566, 390] width 1081 height 55
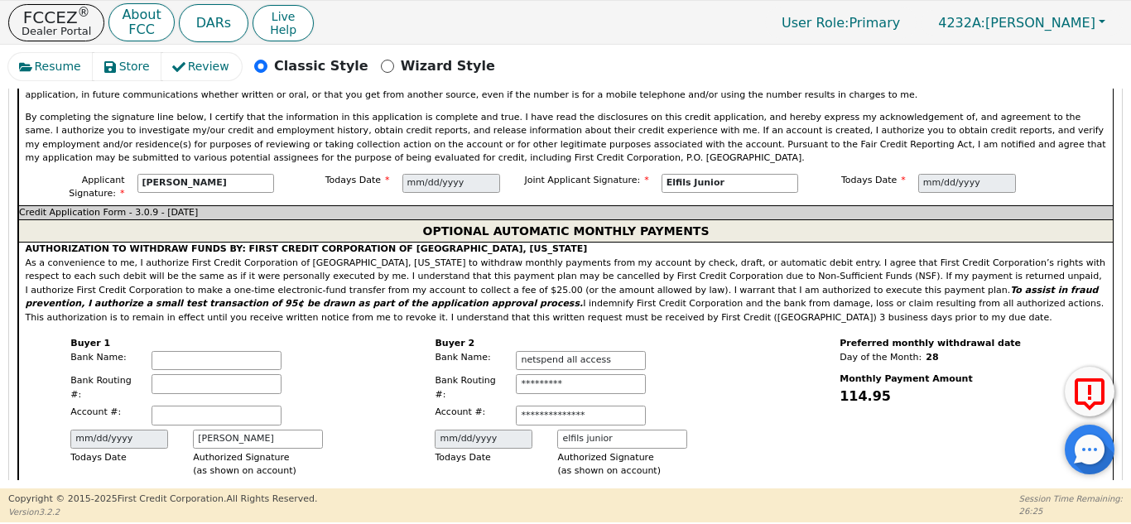
scroll to position [2093, 0]
click at [226, 350] on input "text" at bounding box center [216, 360] width 130 height 20
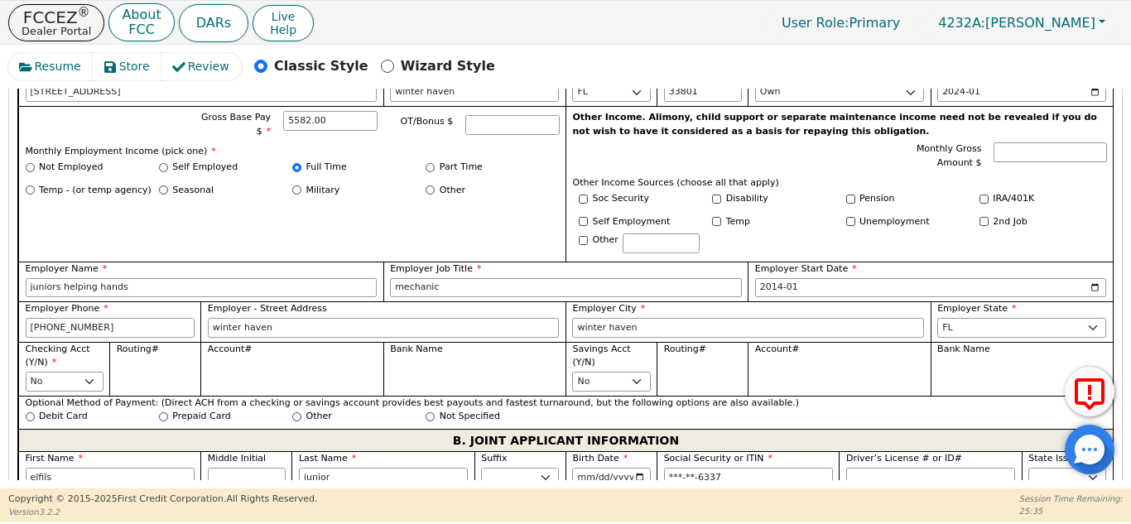
scroll to position [1110, 0]
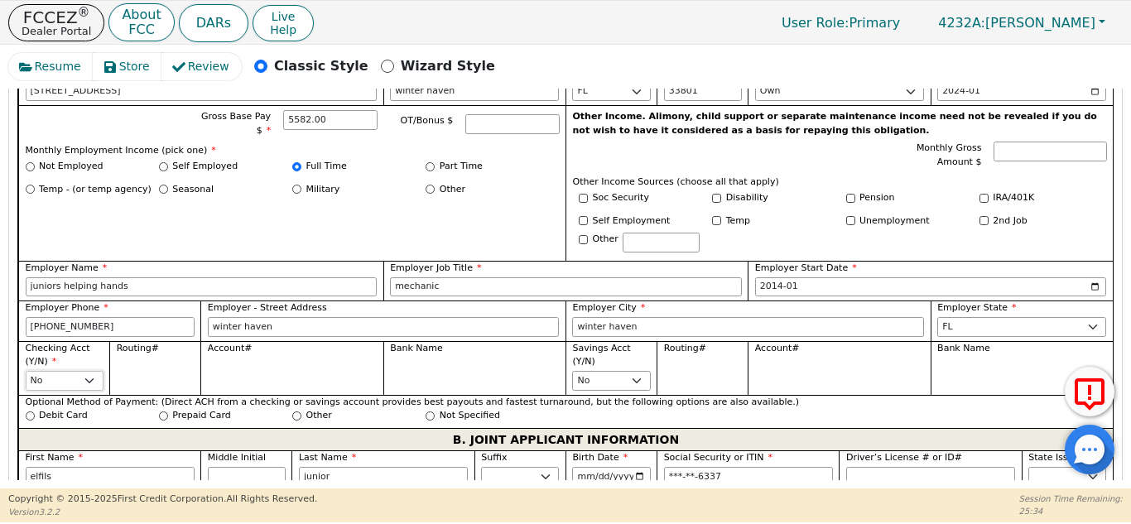
click at [75, 371] on select "Yes No" at bounding box center [65, 381] width 78 height 20
click at [26, 371] on select "Yes No" at bounding box center [65, 381] width 78 height 20
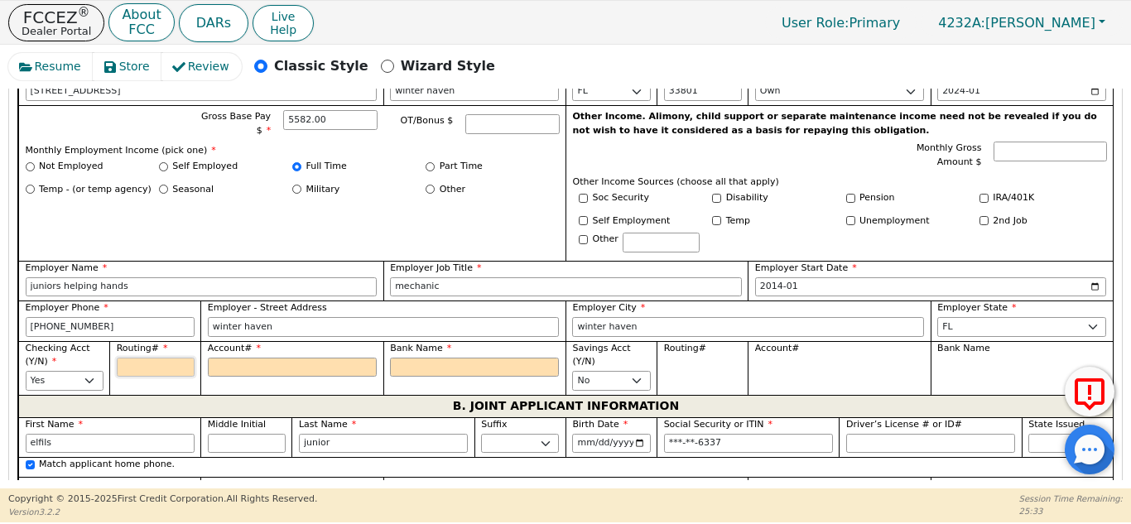
click at [166, 358] on input "Routing#" at bounding box center [156, 368] width 78 height 20
click at [278, 358] on input "Account#" at bounding box center [292, 368] width 169 height 20
click at [465, 358] on input "Bank Name" at bounding box center [474, 368] width 169 height 20
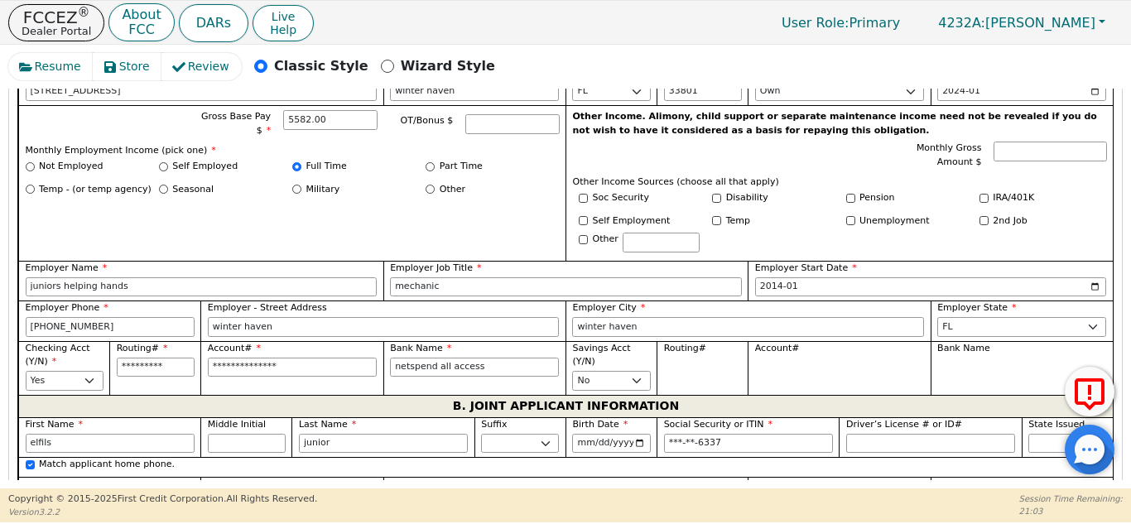
click at [498, 262] on label "Employer Job Title" at bounding box center [566, 269] width 352 height 14
click at [498, 277] on input "mechanic" at bounding box center [566, 287] width 352 height 20
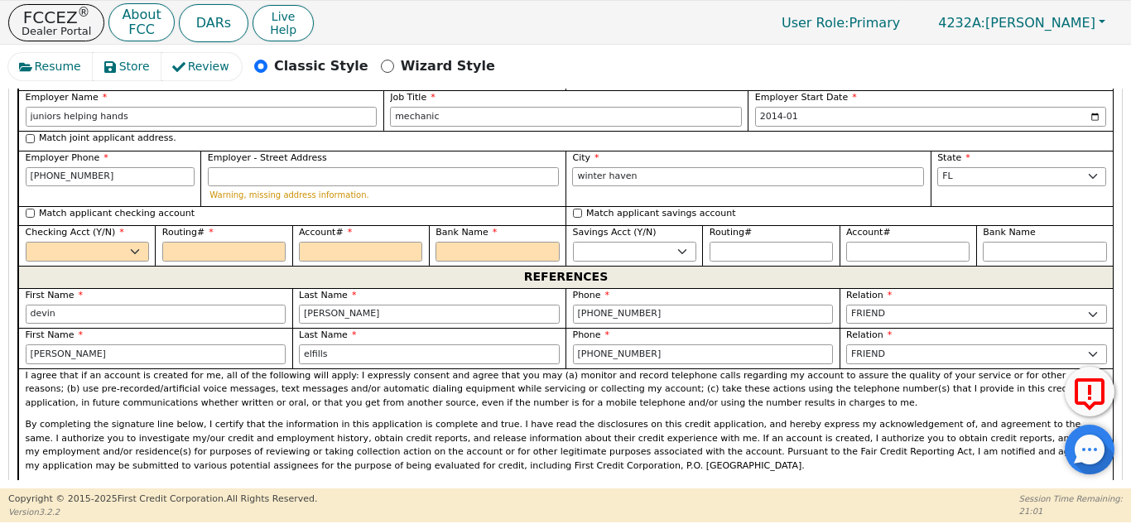
scroll to position [1805, 0]
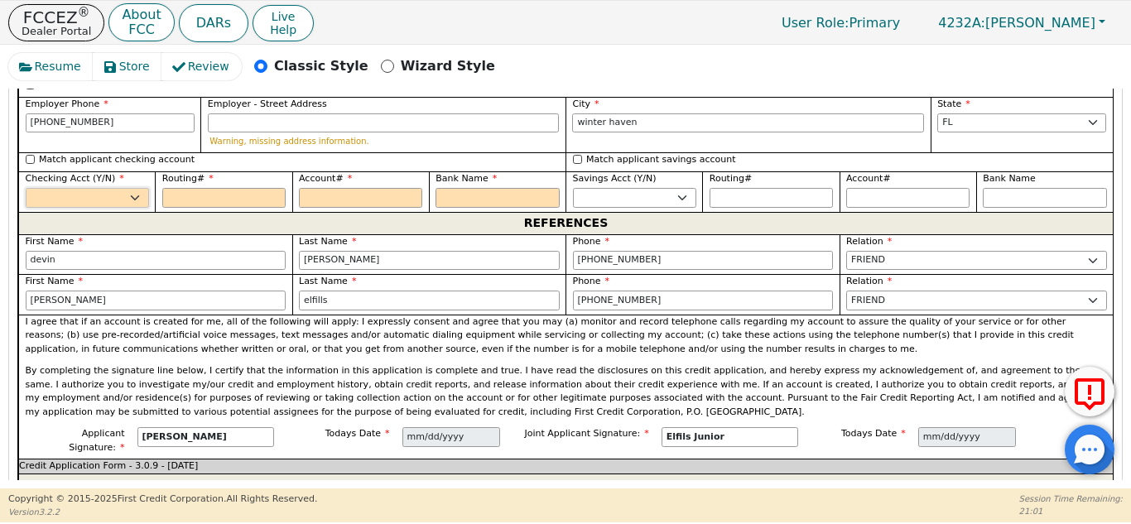
click at [111, 188] on select "Yes No" at bounding box center [87, 198] width 123 height 20
click at [30, 155] on input "Match applicant checking account" at bounding box center [30, 159] width 9 height 9
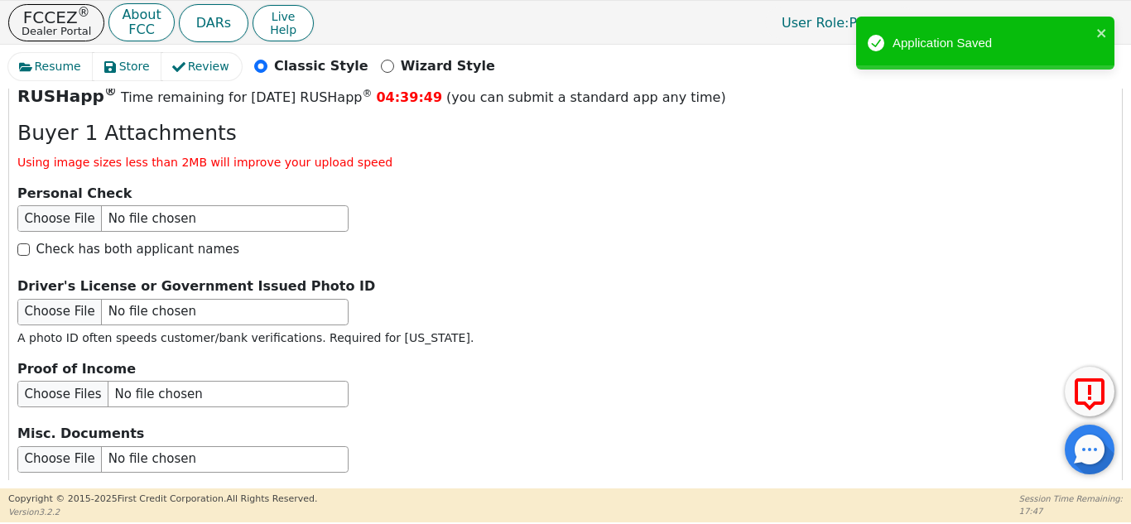
scroll to position [2516, 0]
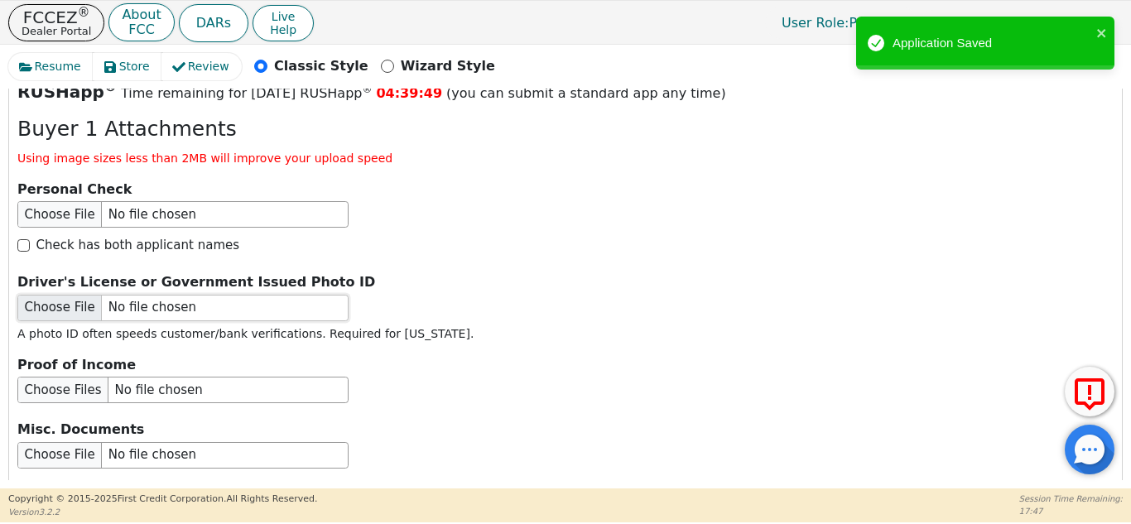
click at [38, 295] on input "file" at bounding box center [182, 308] width 331 height 26
click at [140, 295] on input "file" at bounding box center [182, 308] width 331 height 26
click at [47, 295] on input "file" at bounding box center [182, 308] width 331 height 26
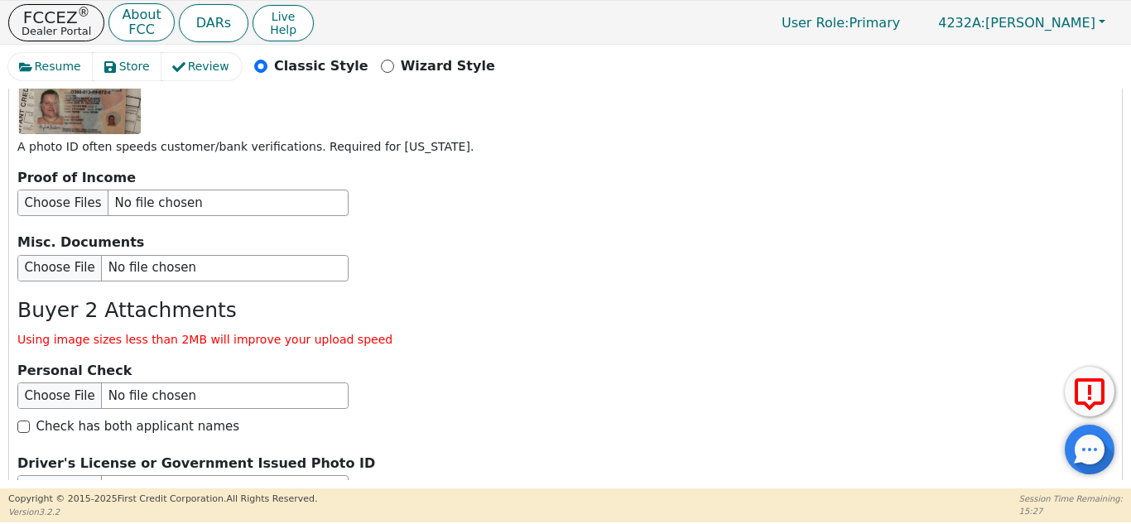
scroll to position [2811, 0]
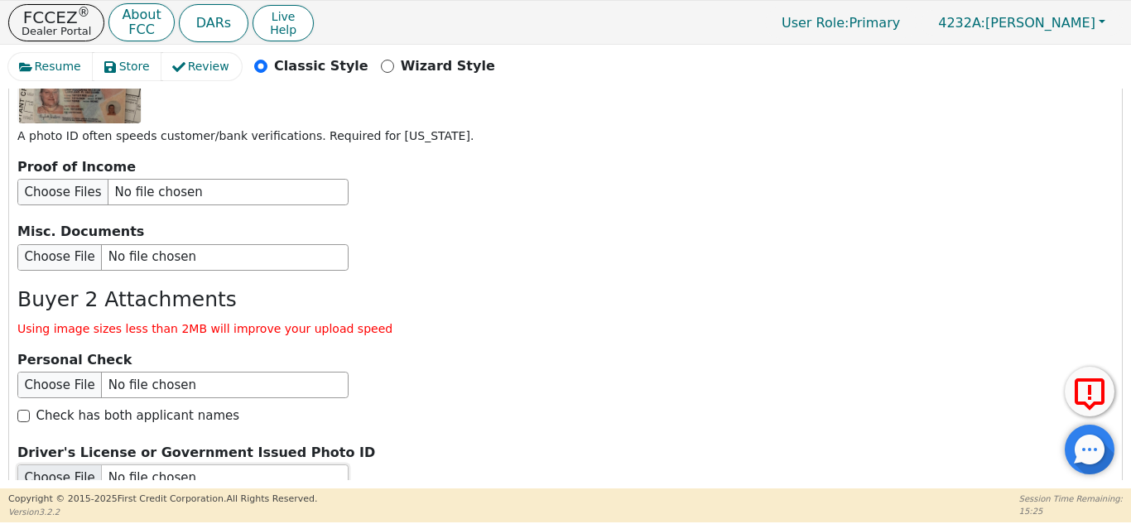
click at [56, 464] on input "file" at bounding box center [182, 477] width 331 height 26
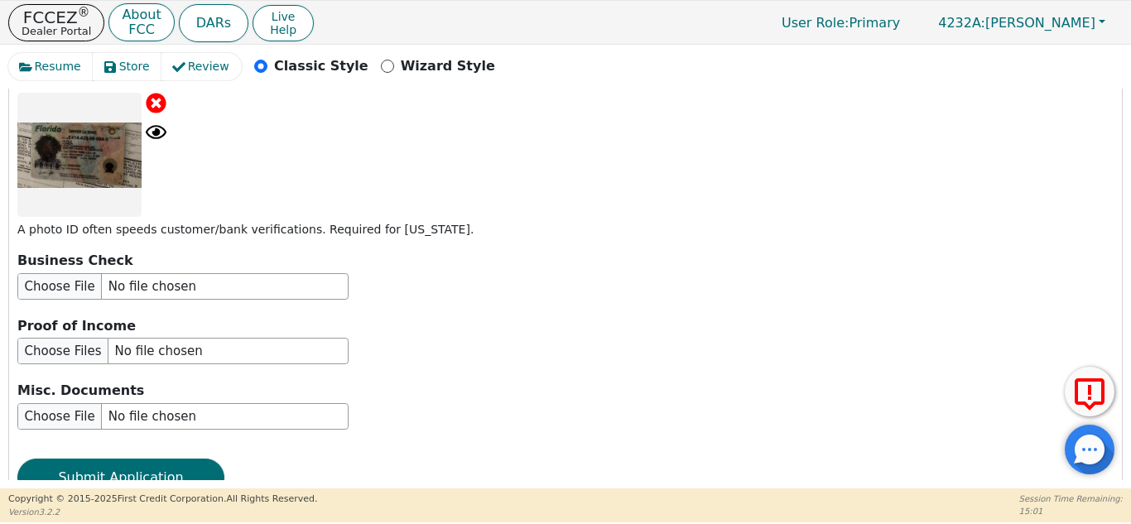
scroll to position [3210, 0]
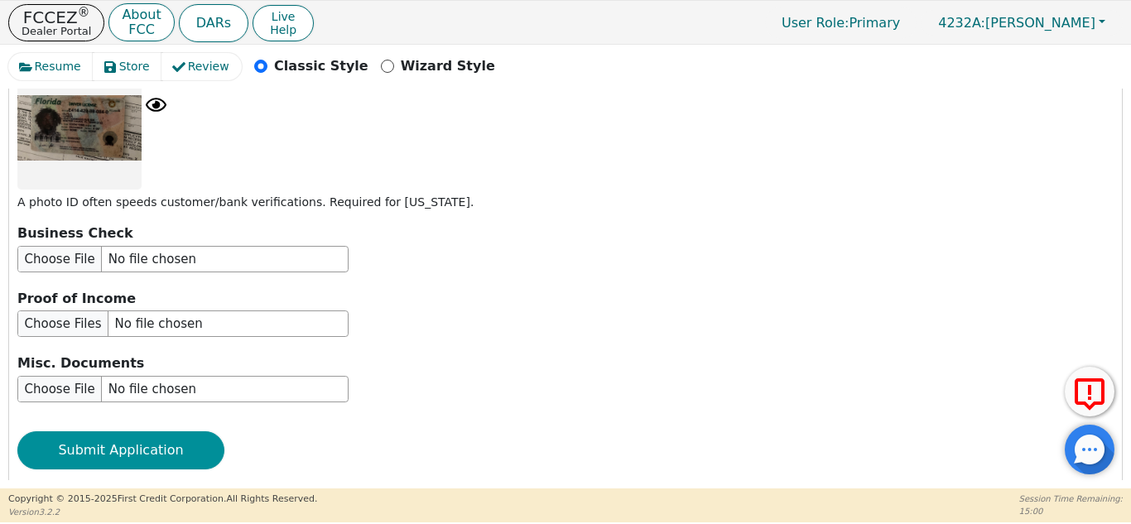
click at [151, 431] on button "Submit Application" at bounding box center [120, 450] width 207 height 38
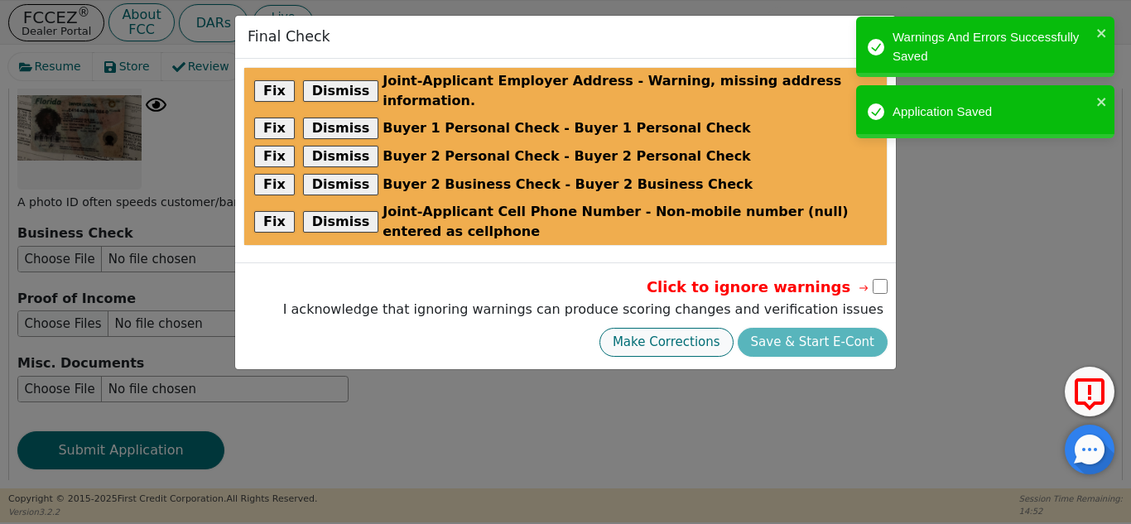
click at [699, 331] on button "Make Corrections" at bounding box center [666, 342] width 134 height 29
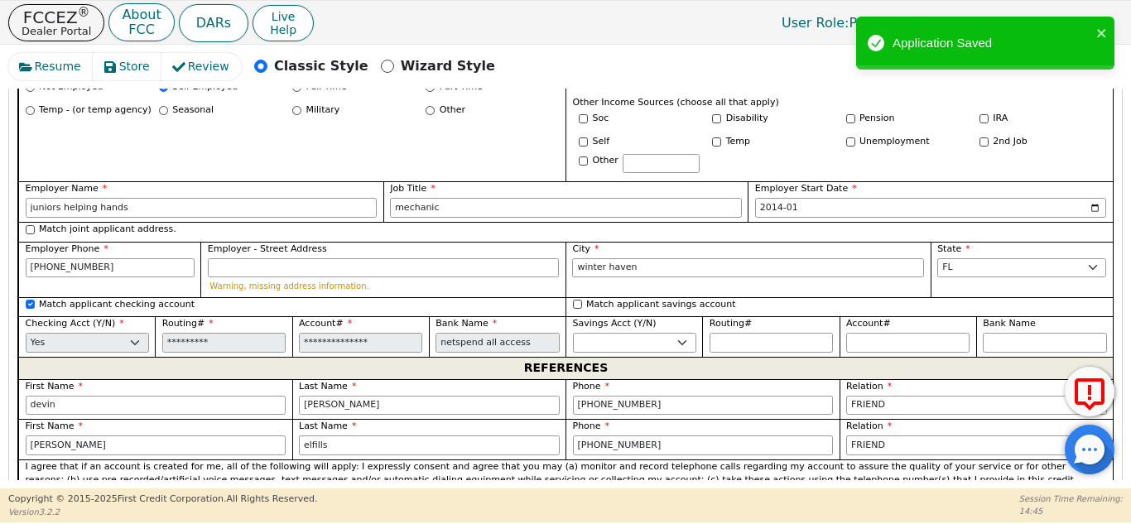
scroll to position [1666, 0]
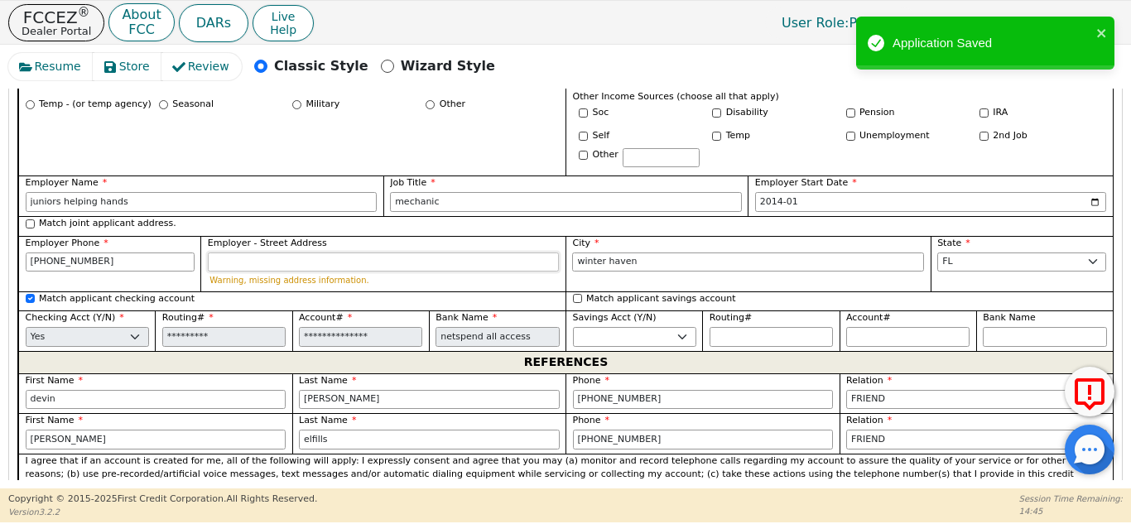
click at [334, 252] on input "Employer - Street Address" at bounding box center [384, 262] width 352 height 20
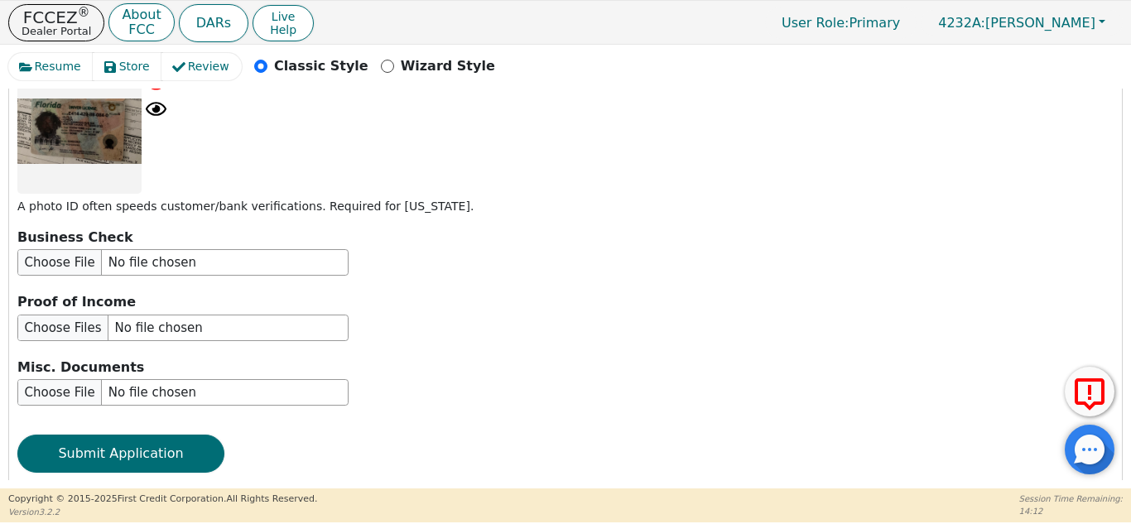
scroll to position [3194, 0]
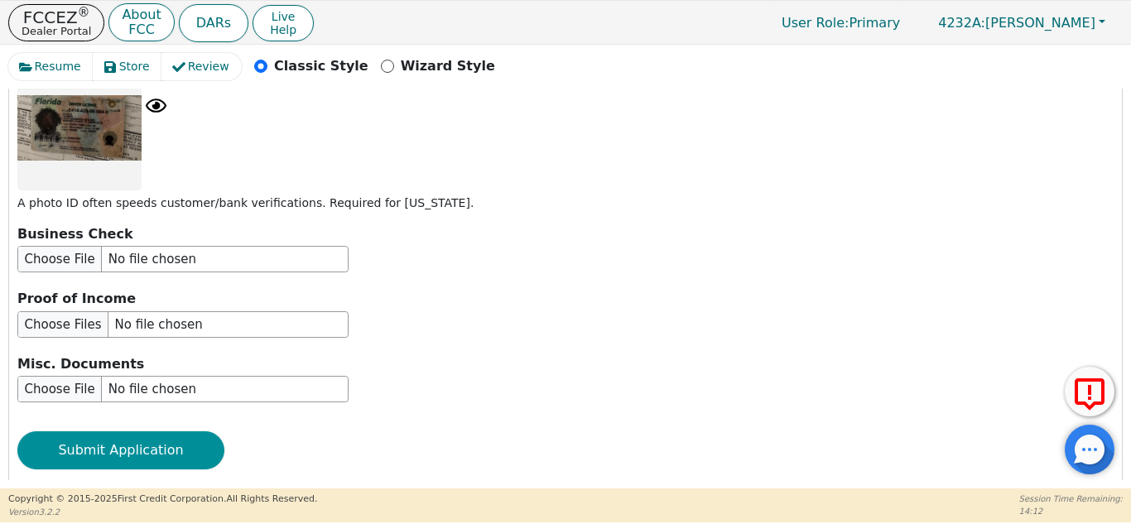
click at [160, 431] on button "Submit Application" at bounding box center [120, 450] width 207 height 38
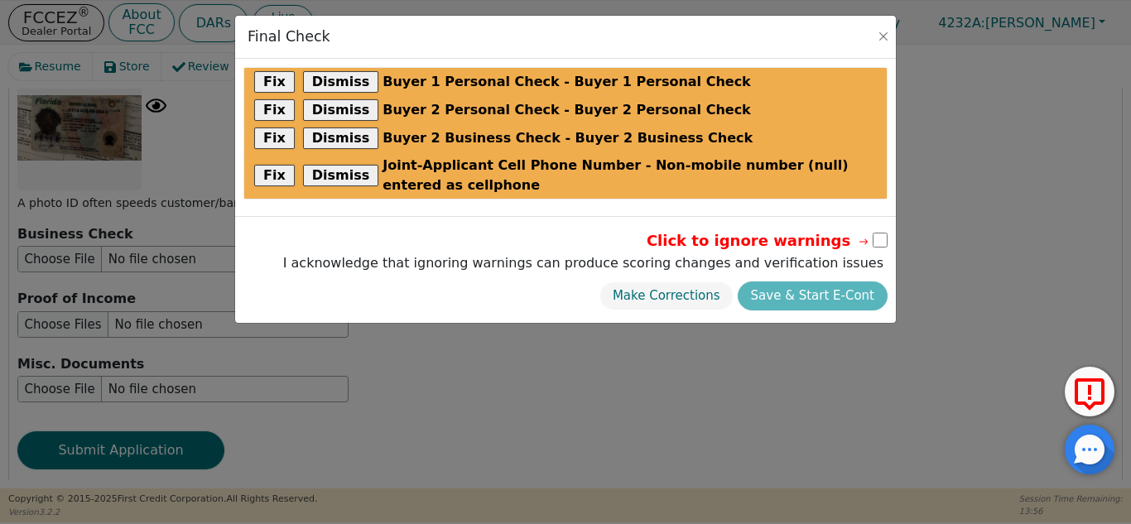
click at [856, 250] on span "Click to ignore warnings" at bounding box center [759, 240] width 224 height 22
click at [875, 241] on input "checkbox" at bounding box center [879, 240] width 15 height 15
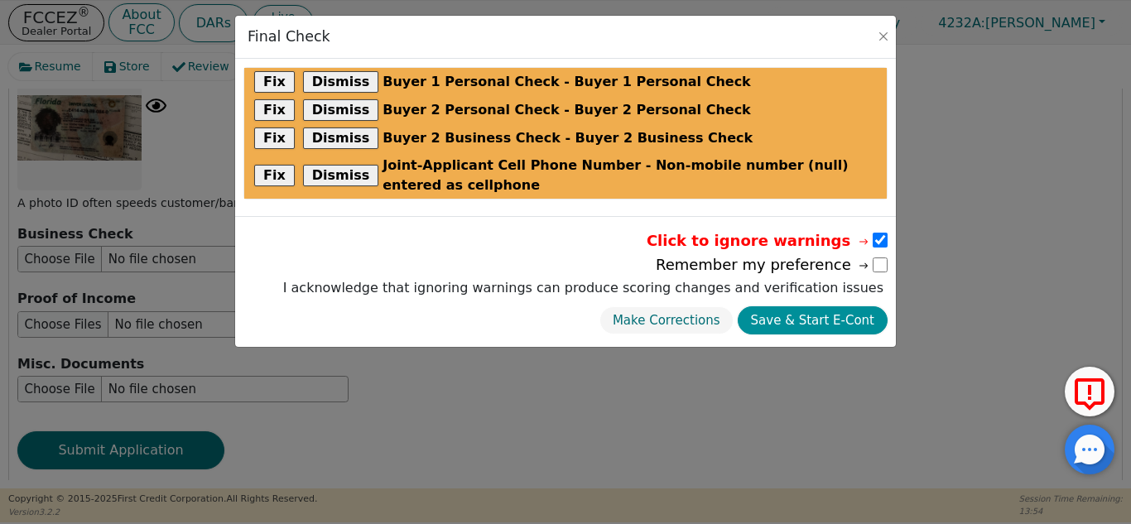
click at [815, 331] on button "Save & Start E-Cont" at bounding box center [813, 320] width 150 height 29
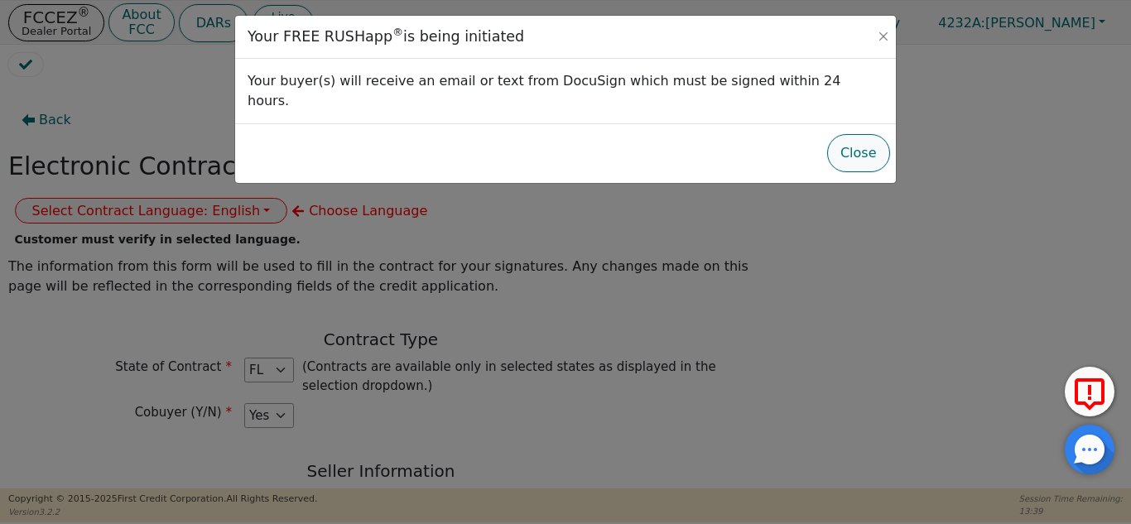
click at [849, 134] on button "Close" at bounding box center [858, 153] width 63 height 38
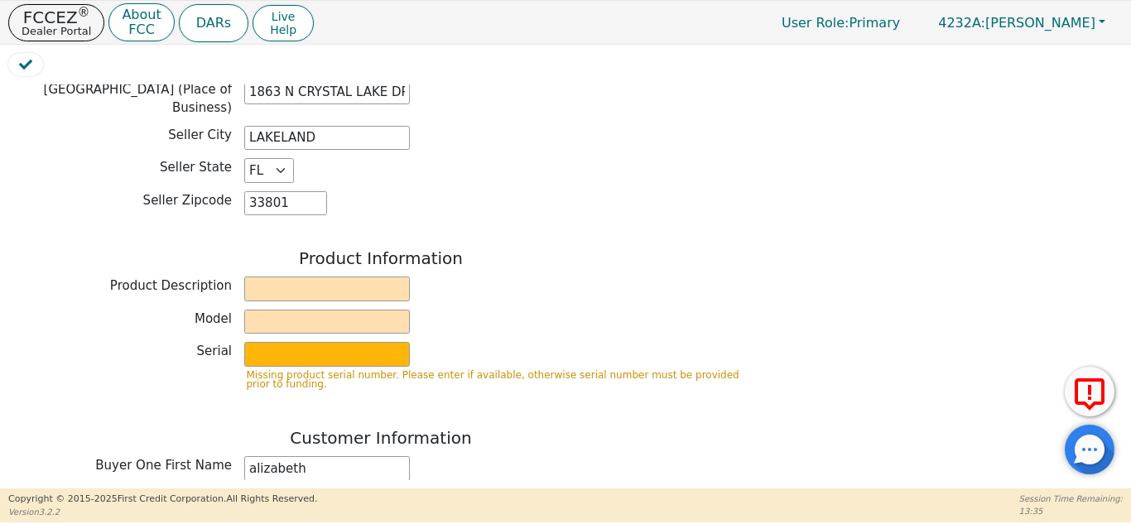
scroll to position [544, 0]
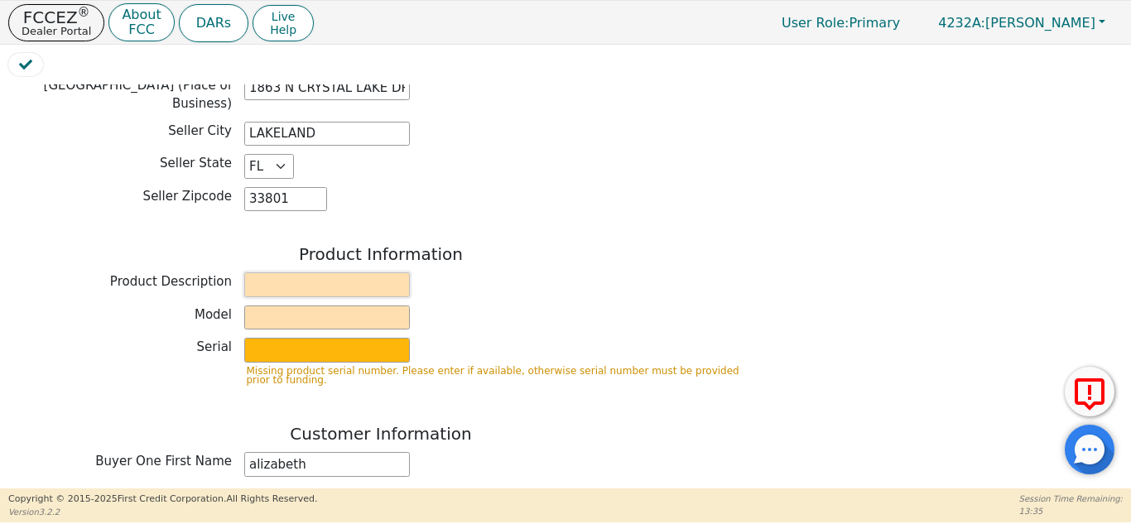
click at [322, 272] on input "text" at bounding box center [327, 284] width 166 height 25
click at [333, 305] on input "text" at bounding box center [327, 317] width 166 height 25
click at [339, 272] on input "rainbow srx" at bounding box center [327, 284] width 166 height 25
click at [300, 305] on input "text" at bounding box center [327, 317] width 166 height 25
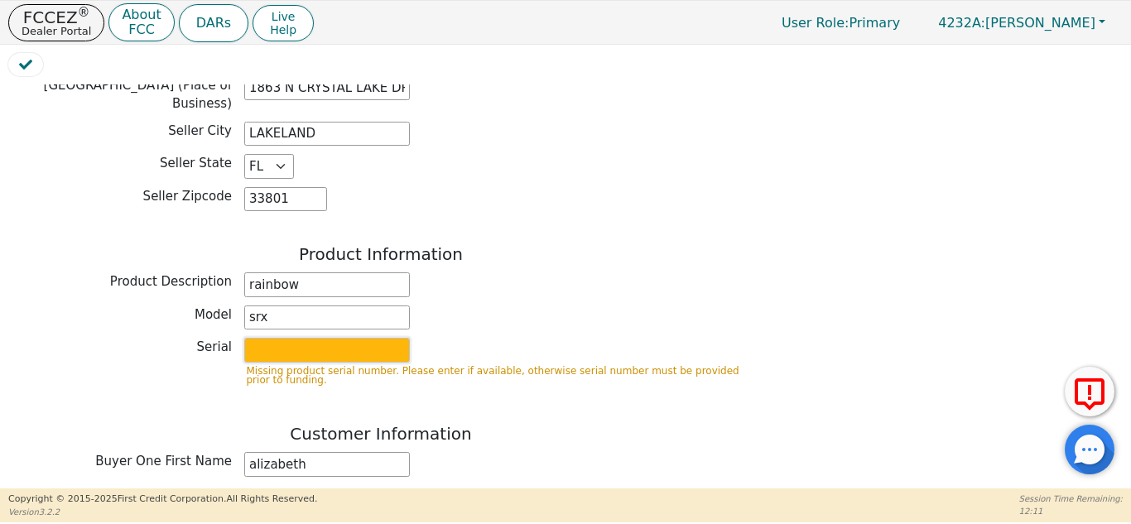
click at [299, 338] on input "text" at bounding box center [327, 350] width 166 height 25
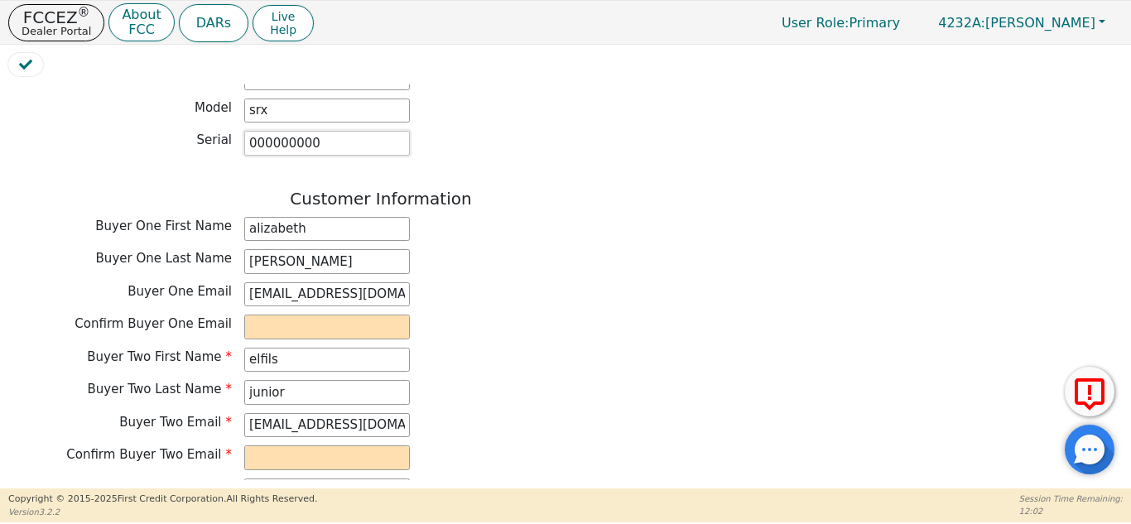
scroll to position [767, 0]
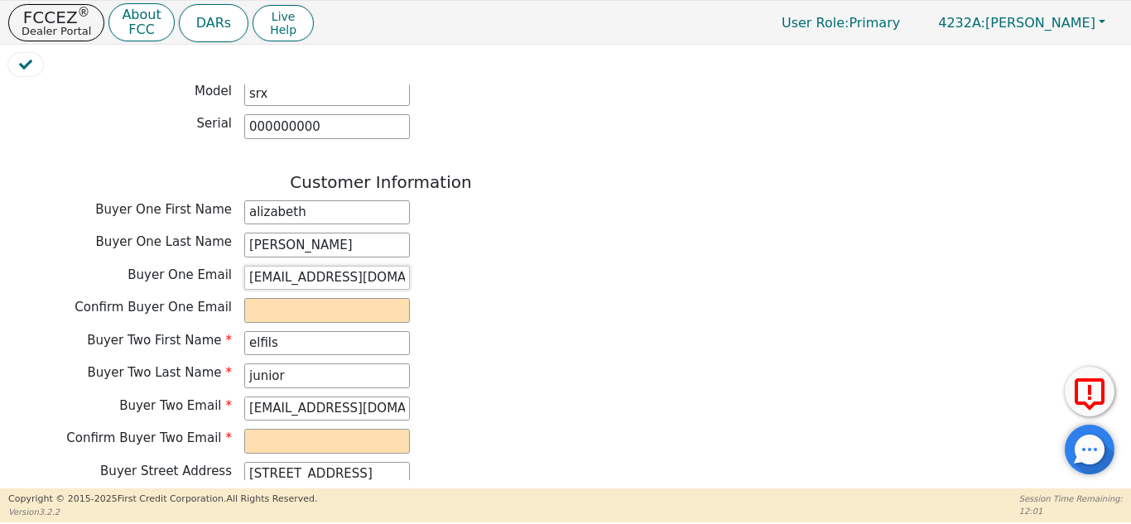
click at [355, 266] on input "elfills1988j@gmail.com" at bounding box center [327, 278] width 166 height 25
click at [351, 266] on input "elfills1988j@gmail.com" at bounding box center [327, 278] width 166 height 25
click at [348, 266] on input "elfills1988j@gmail.com" at bounding box center [327, 278] width 166 height 25
click at [366, 266] on input "elfills1988j@gmail.com" at bounding box center [327, 278] width 166 height 25
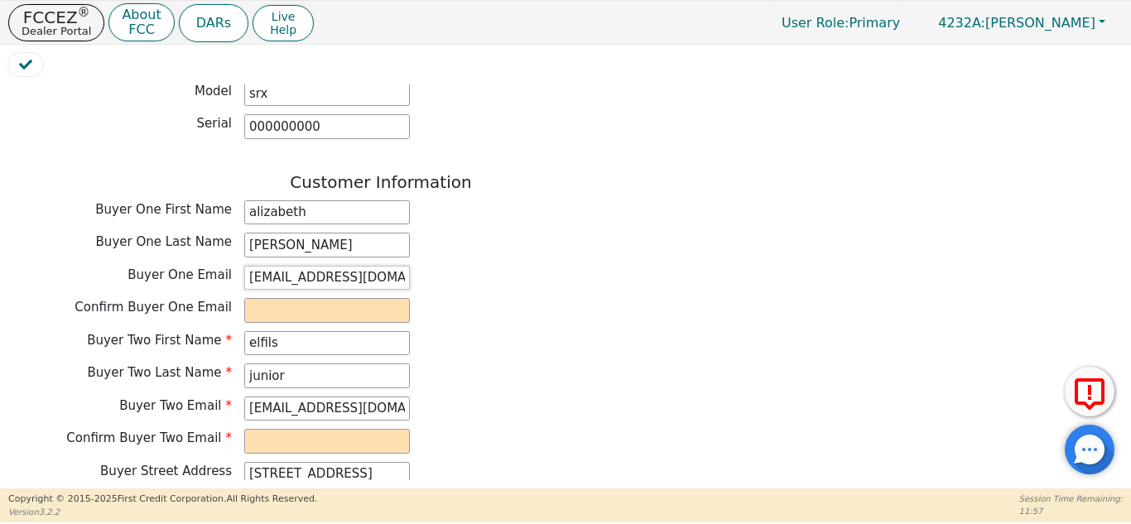
click at [370, 266] on input "elfills1988j@gmail.com" at bounding box center [327, 278] width 166 height 25
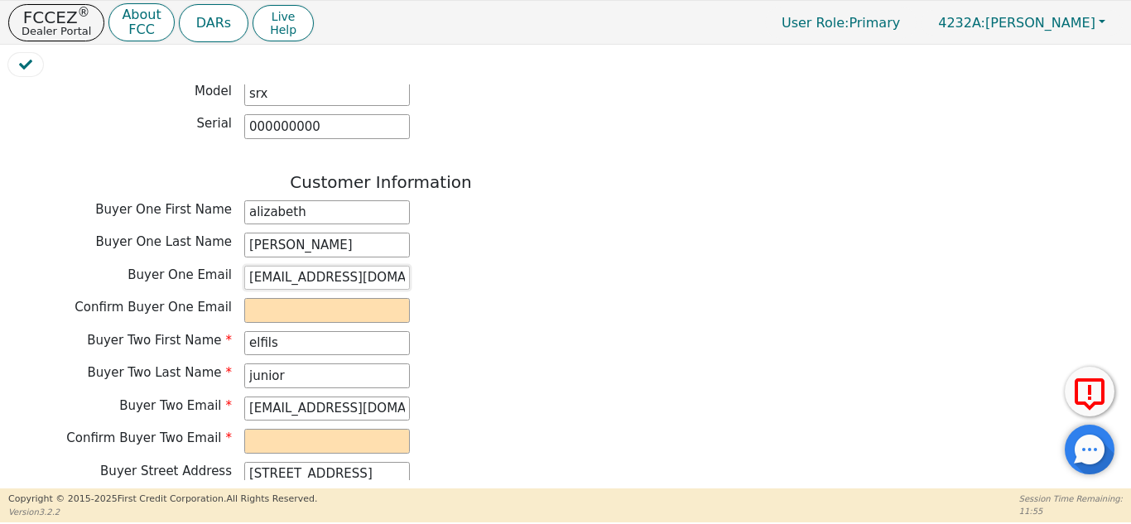
click at [370, 266] on input "elfills1988j@gmail.com" at bounding box center [327, 278] width 166 height 25
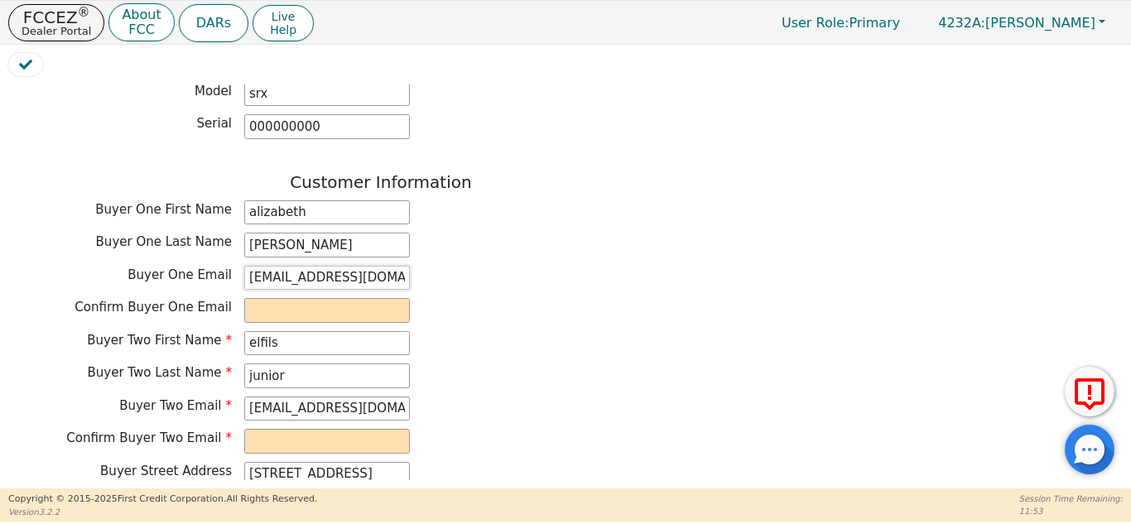
click at [370, 266] on input "elfills1988j@gmail.com" at bounding box center [327, 278] width 166 height 25
drag, startPoint x: 369, startPoint y: 230, endPoint x: 340, endPoint y: 223, distance: 29.9
click at [340, 266] on input "elfills1988j@gmail.com" at bounding box center [327, 278] width 166 height 25
click at [384, 266] on input "elfills1988j@gmail.com" at bounding box center [327, 278] width 166 height 25
drag, startPoint x: 384, startPoint y: 237, endPoint x: 262, endPoint y: 229, distance: 121.9
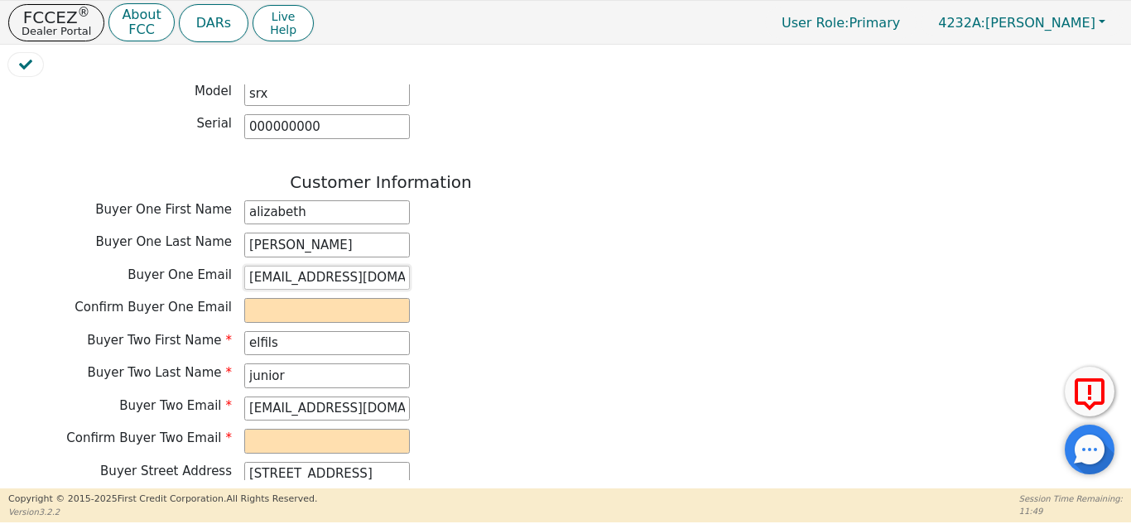
click at [262, 266] on input "elfills1988j@gmail.com" at bounding box center [327, 278] width 166 height 25
click at [284, 298] on input "email" at bounding box center [327, 310] width 166 height 25
paste input "elfills1988j@gmail.com"
drag, startPoint x: 368, startPoint y: 365, endPoint x: 251, endPoint y: 363, distance: 117.6
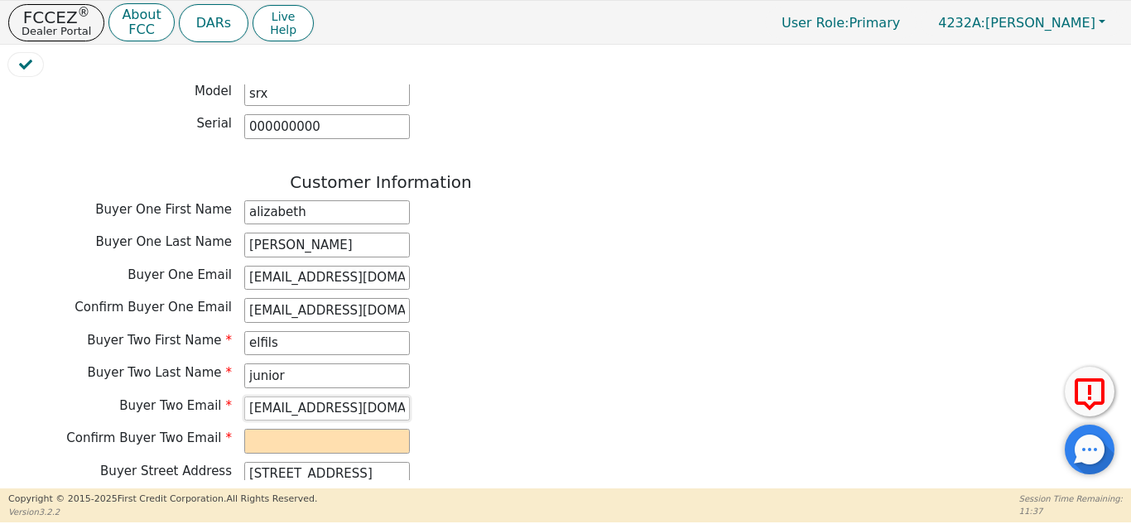
click at [251, 397] on input "elifillsj04@gmail.com" at bounding box center [327, 409] width 166 height 25
click at [299, 429] on input "email" at bounding box center [327, 441] width 166 height 25
paste input "elifillsj04@gmail.com"
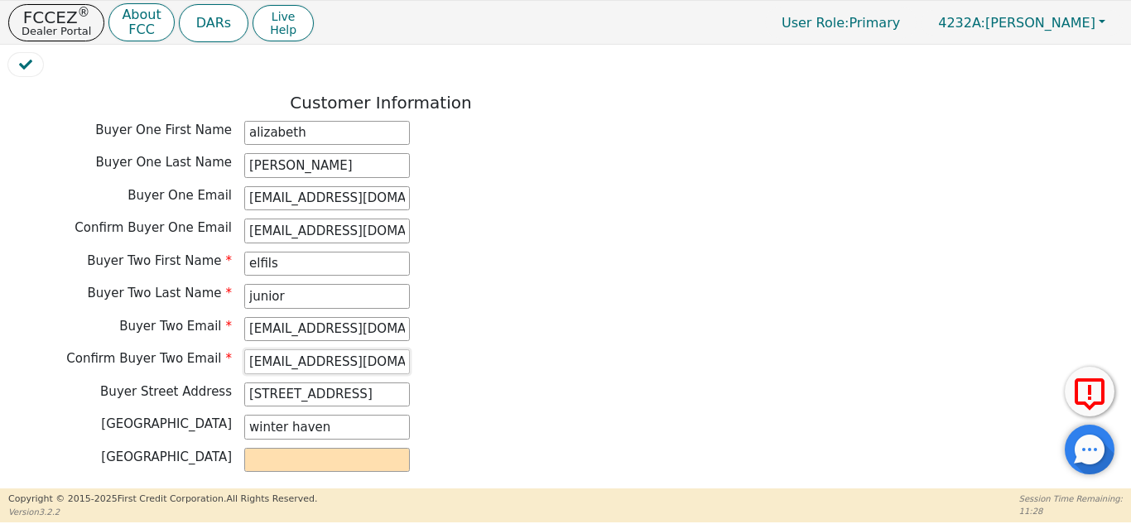
scroll to position [921, 0]
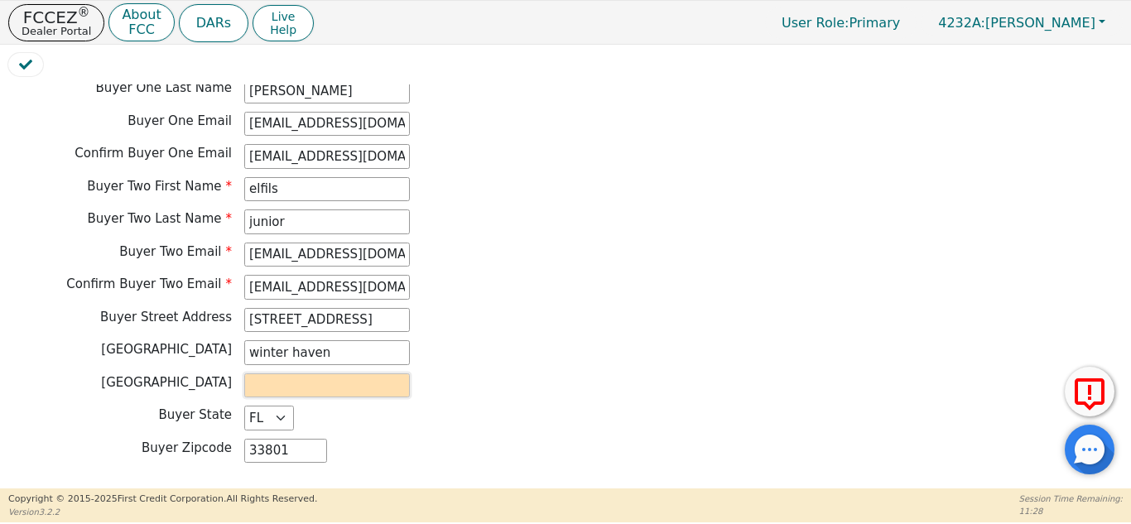
click at [329, 373] on input "text" at bounding box center [327, 385] width 166 height 25
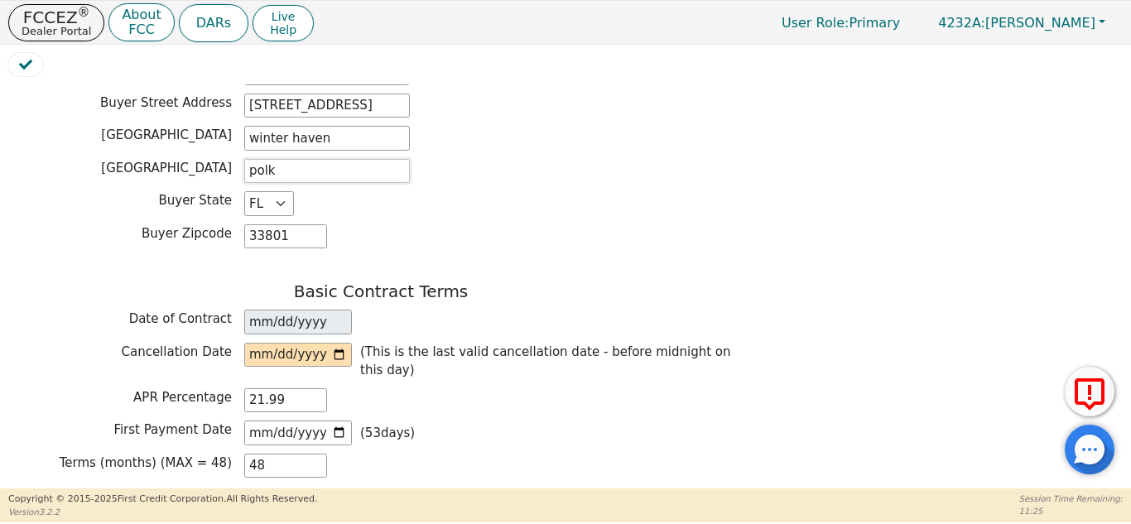
scroll to position [1145, 0]
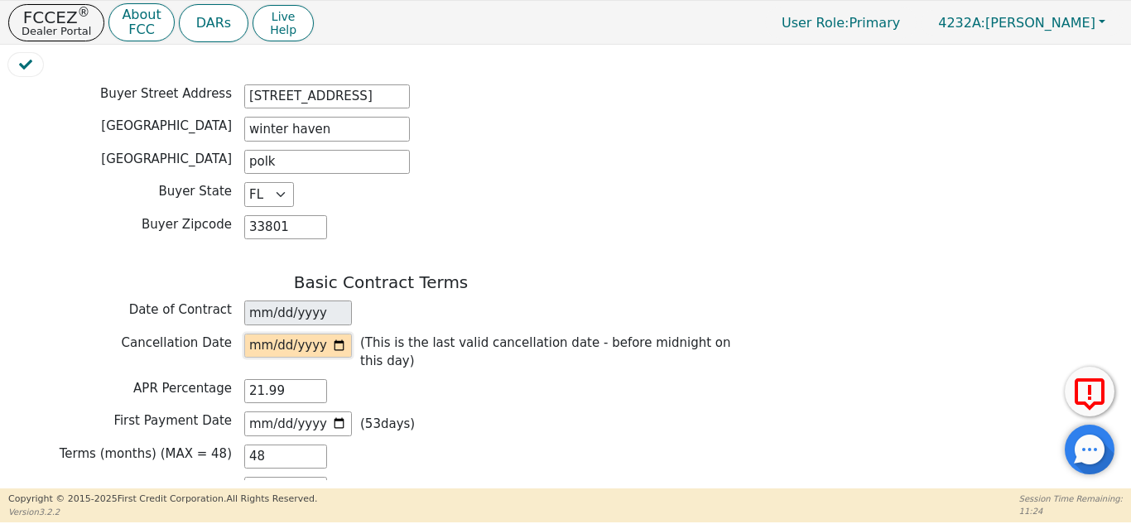
click at [334, 334] on input "date" at bounding box center [298, 346] width 108 height 25
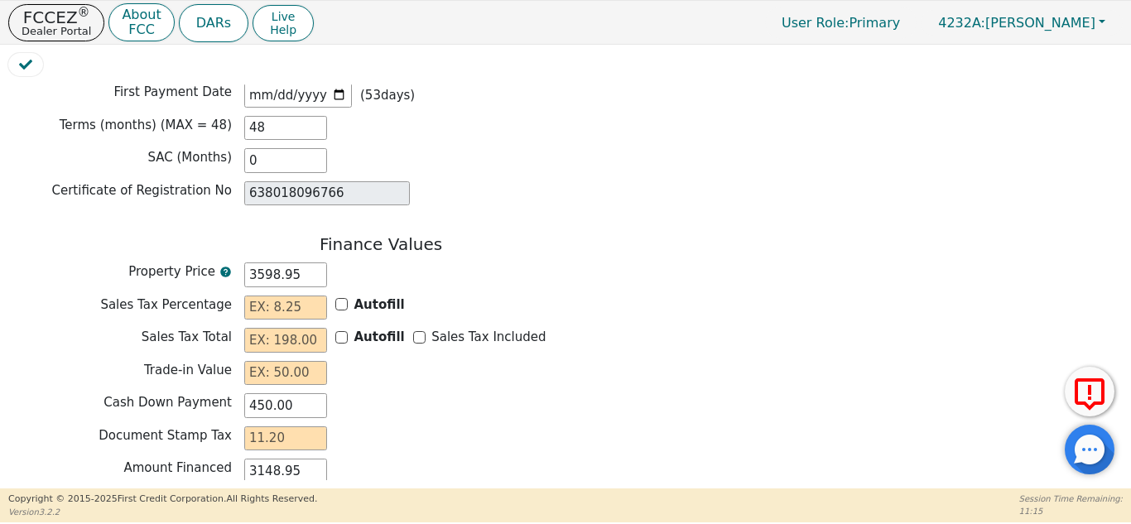
scroll to position [1506, 0]
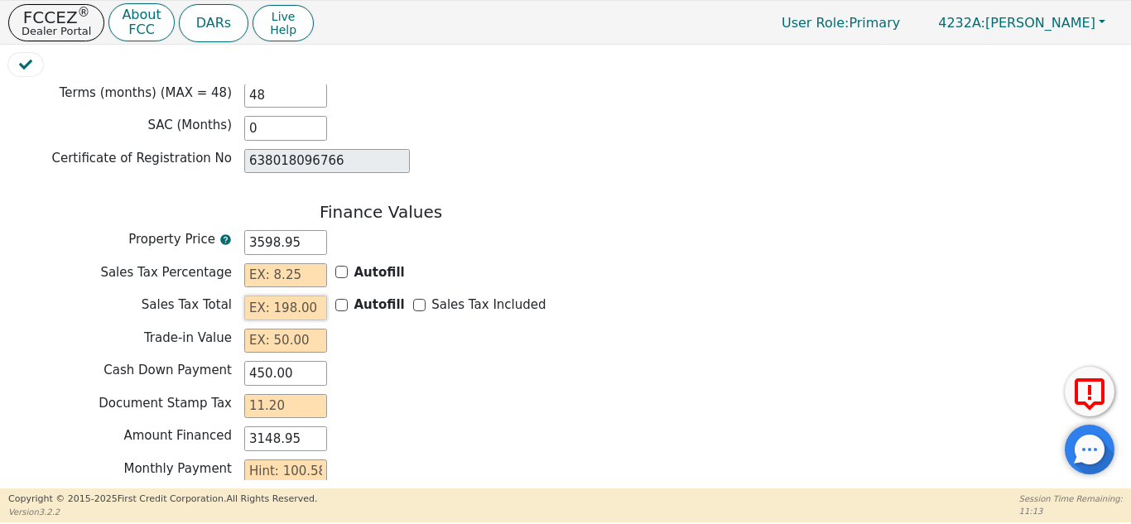
click at [300, 296] on input "text" at bounding box center [285, 308] width 83 height 25
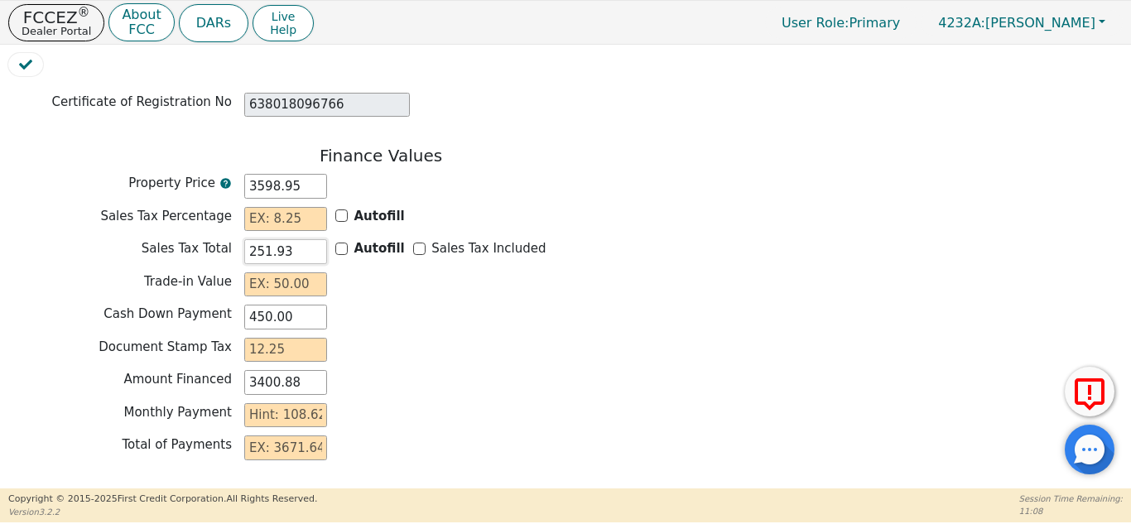
scroll to position [1566, 0]
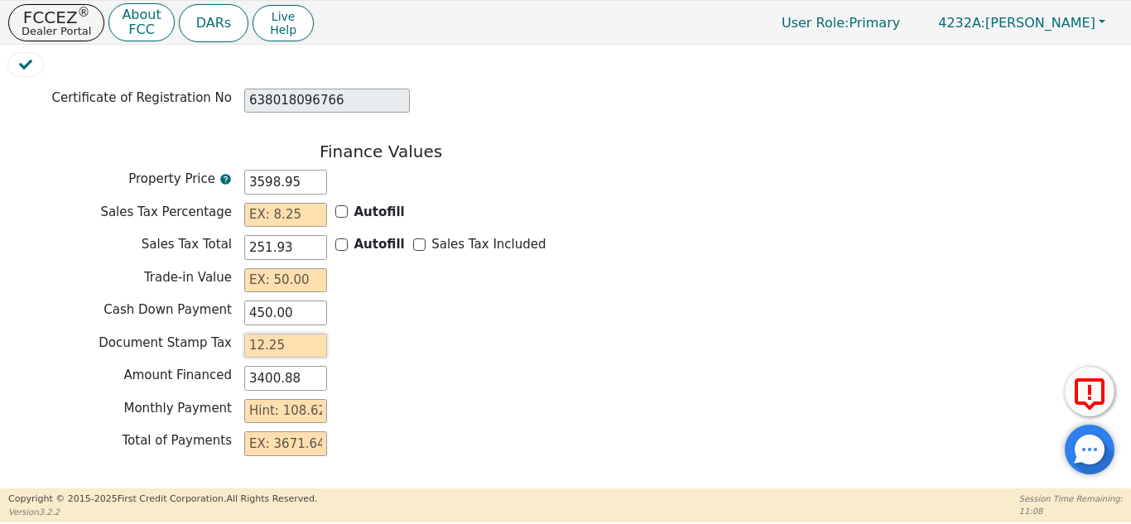
click at [299, 334] on input "text" at bounding box center [285, 346] width 83 height 25
click at [291, 431] on input "text" at bounding box center [285, 443] width 83 height 25
click at [304, 399] on input "text" at bounding box center [285, 411] width 83 height 25
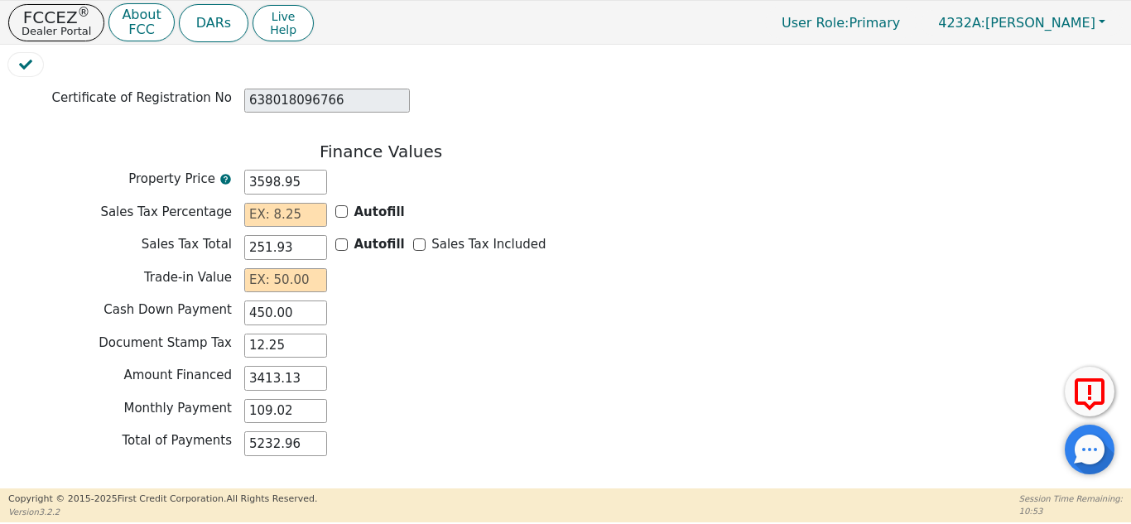
click at [229, 489] on button "Submit for Approval" at bounding box center [225, 508] width 159 height 38
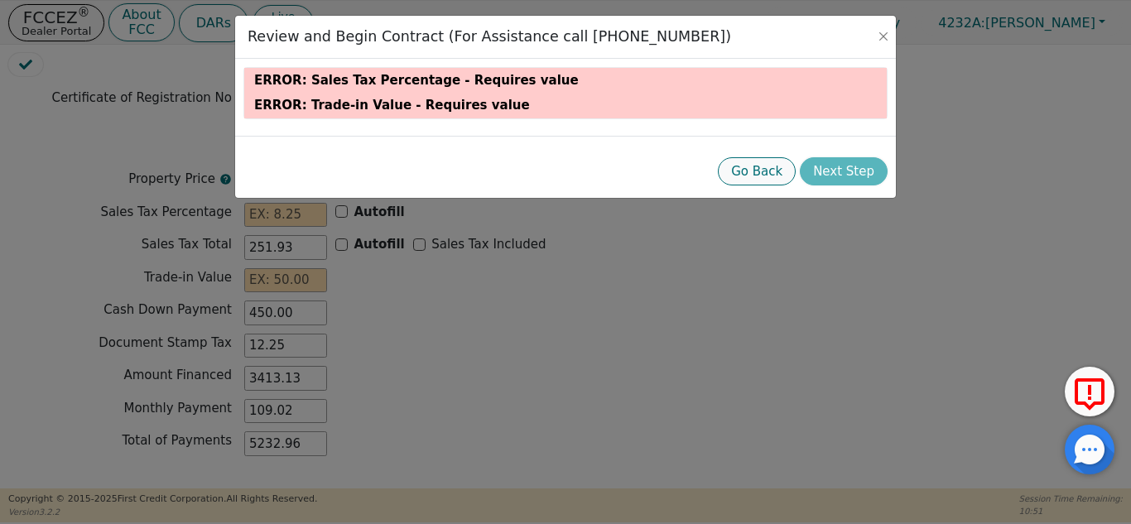
click at [764, 174] on button "Go Back" at bounding box center [757, 171] width 78 height 29
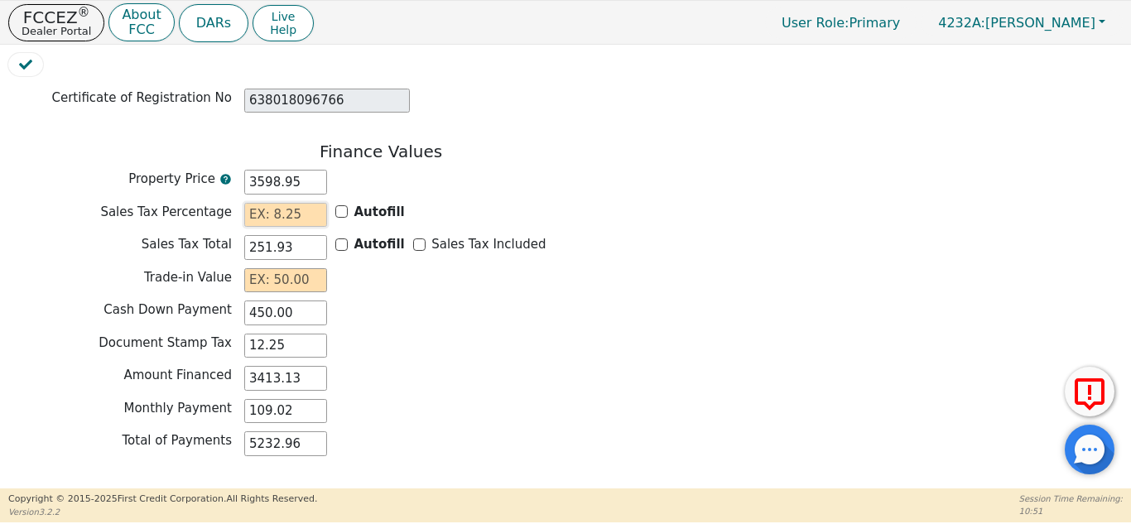
click at [300, 203] on input "text" at bounding box center [285, 215] width 83 height 25
click at [530, 366] on div "Amount Financed 3413.13" at bounding box center [380, 378] width 745 height 25
click at [284, 268] on input "text" at bounding box center [285, 280] width 83 height 25
click at [211, 489] on button "Submit for Approval" at bounding box center [225, 508] width 159 height 38
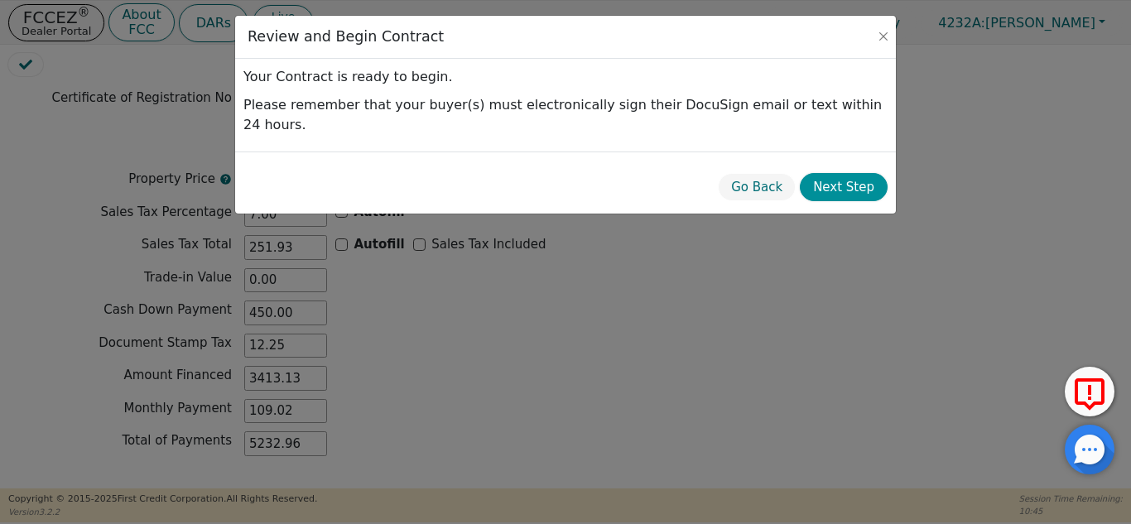
click at [840, 173] on button "Next Step" at bounding box center [844, 187] width 88 height 29
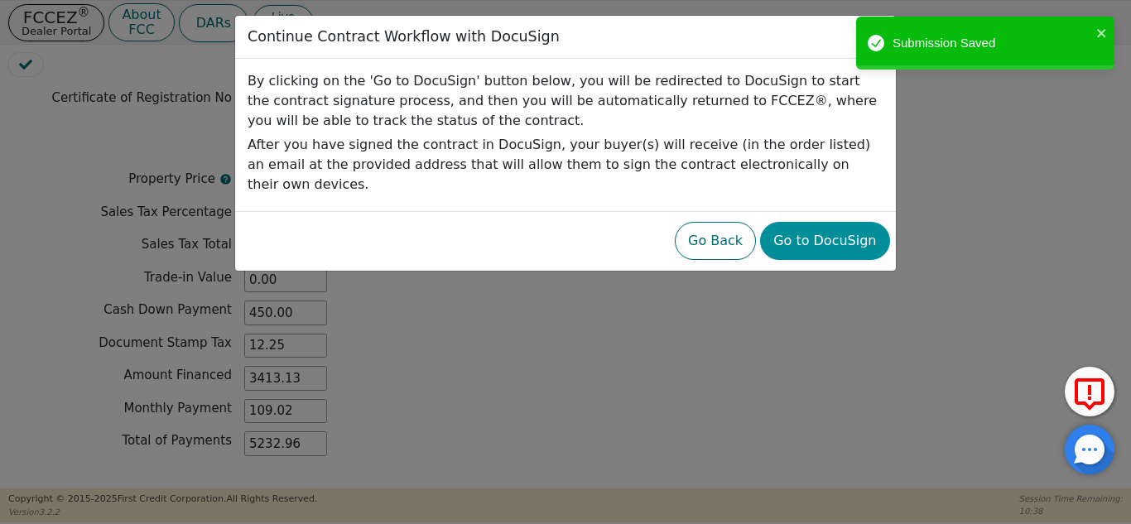
click at [862, 228] on button "Go to DocuSign" at bounding box center [824, 241] width 129 height 38
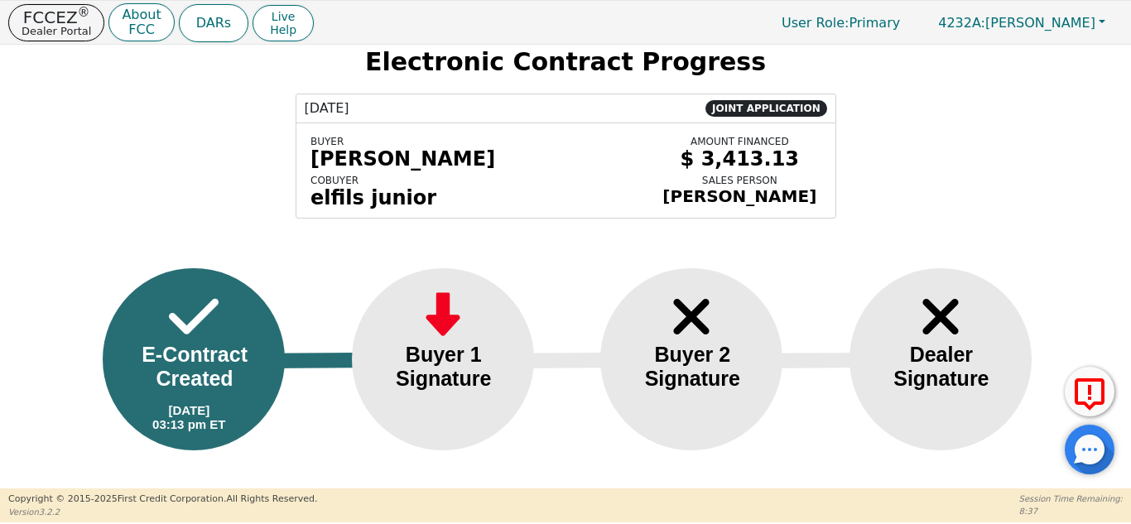
scroll to position [58, 0]
